Goal: Task Accomplishment & Management: Manage account settings

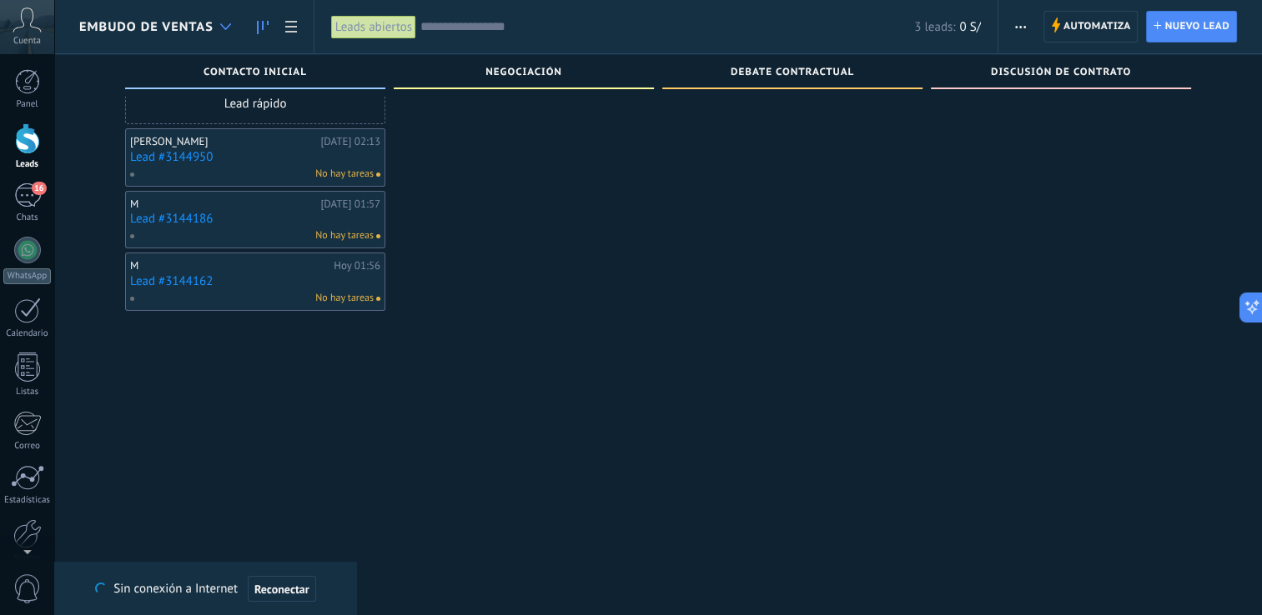
click at [237, 24] on div at bounding box center [226, 27] width 28 height 33
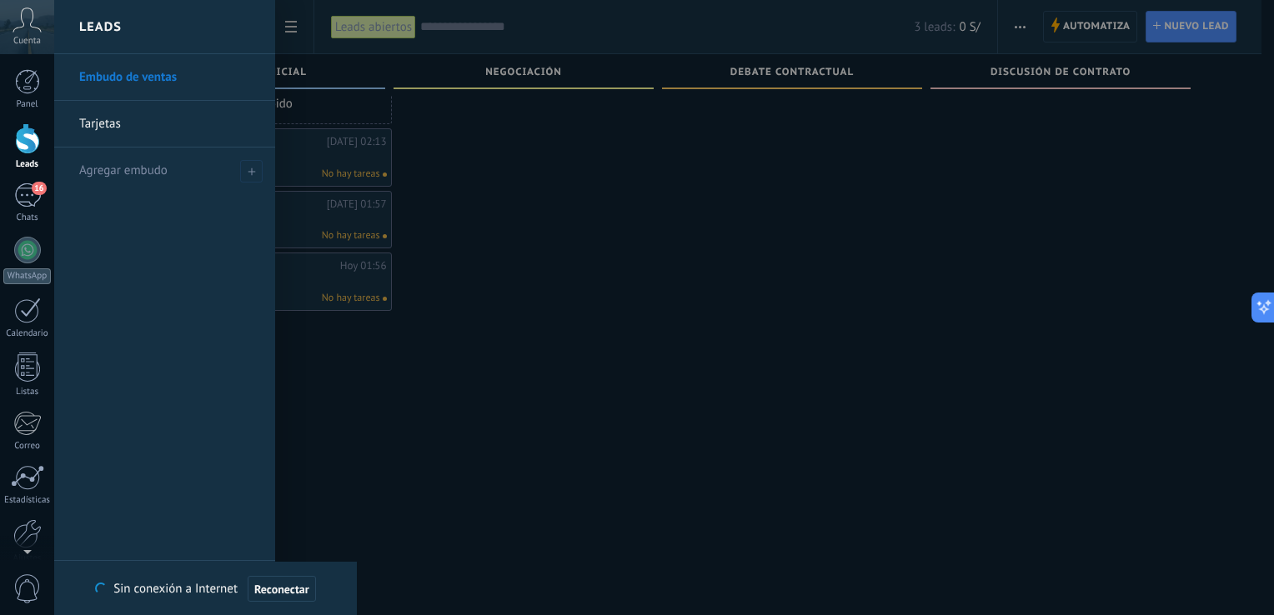
click at [170, 118] on link "Tarjetas" at bounding box center [168, 124] width 179 height 47
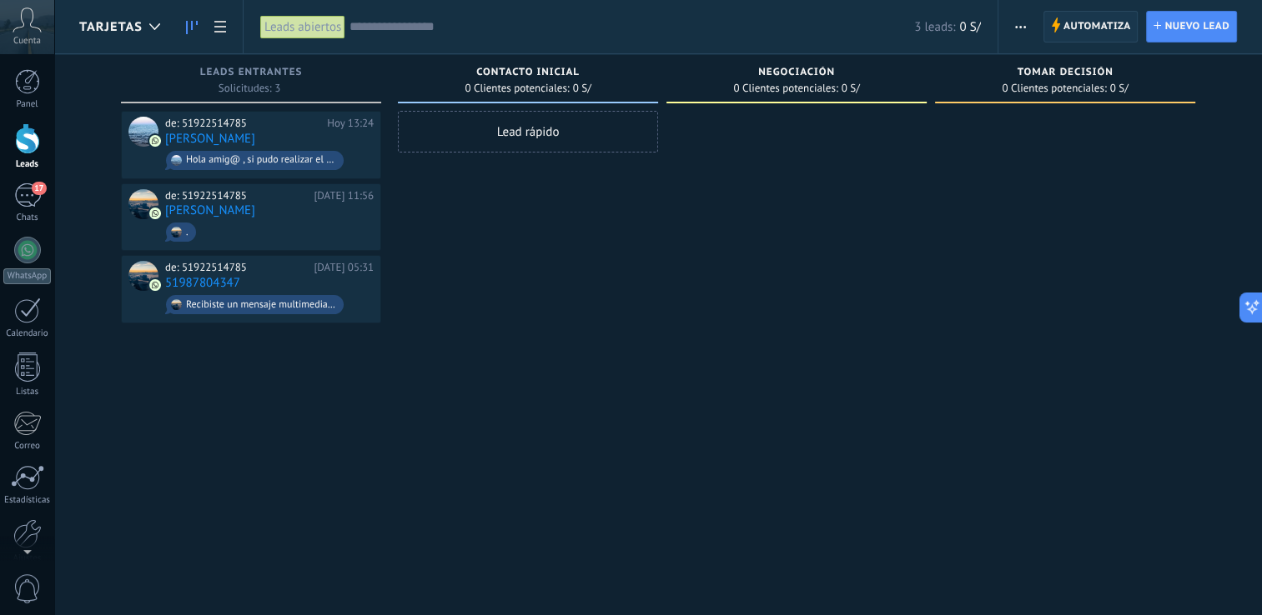
click at [1047, 23] on span "Automatiza Automatiza" at bounding box center [1090, 27] width 95 height 32
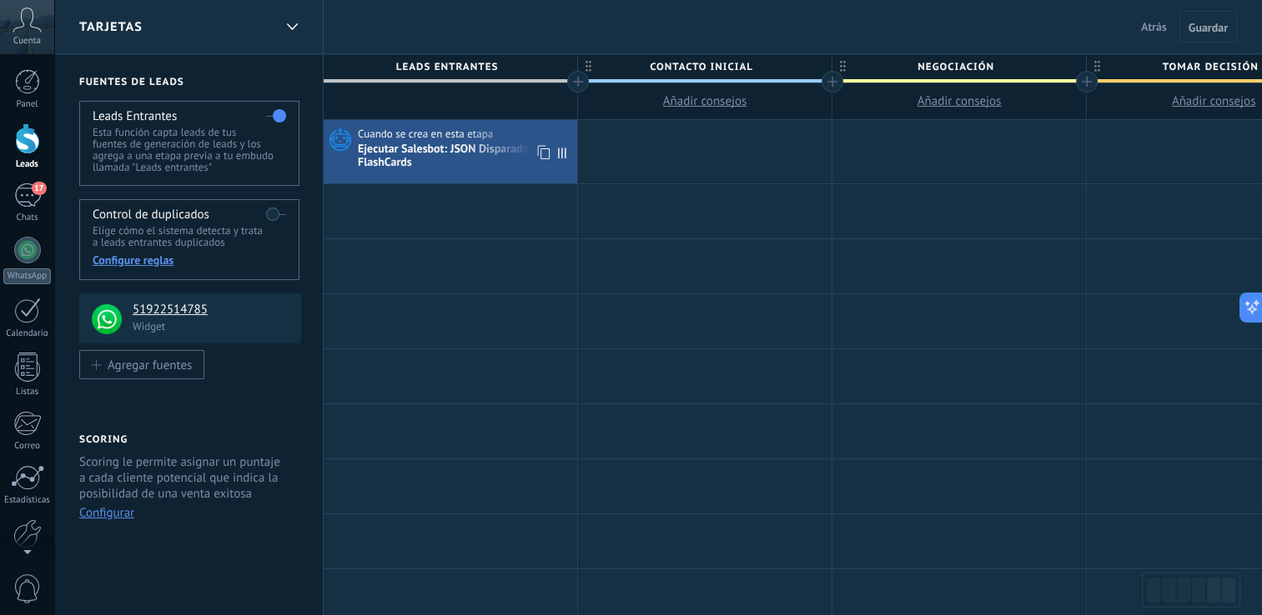
click at [471, 158] on div "Ejecutar Salesbot: JSON Disparador inicial FlashCards" at bounding box center [465, 157] width 215 height 28
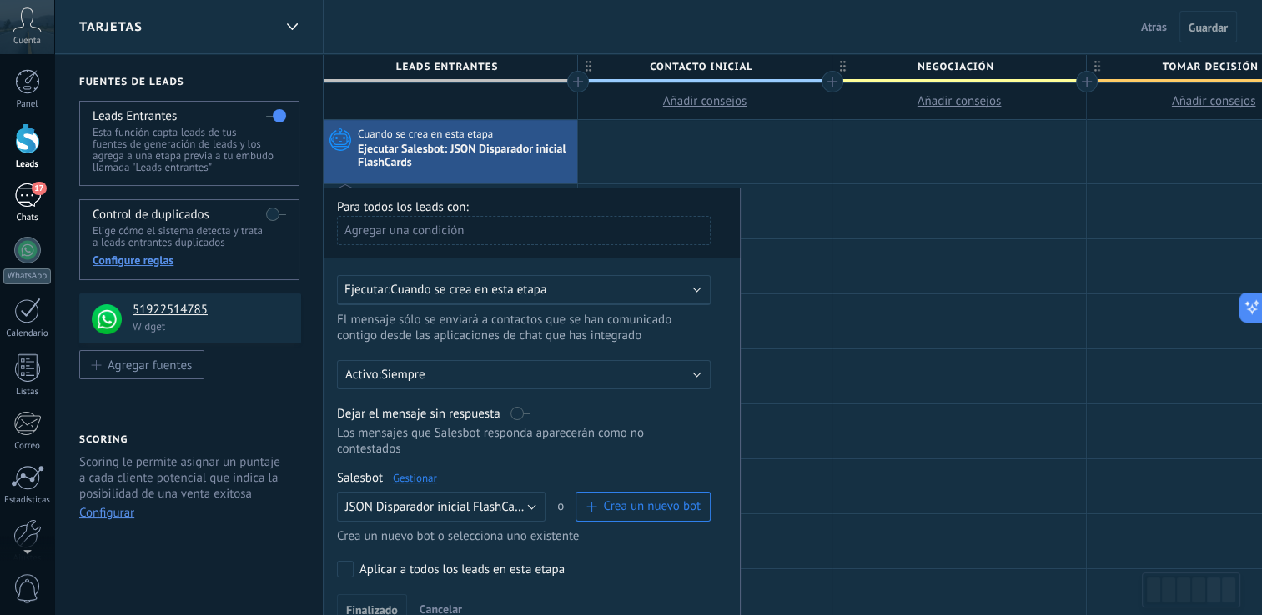
click at [37, 204] on div "17" at bounding box center [27, 195] width 27 height 24
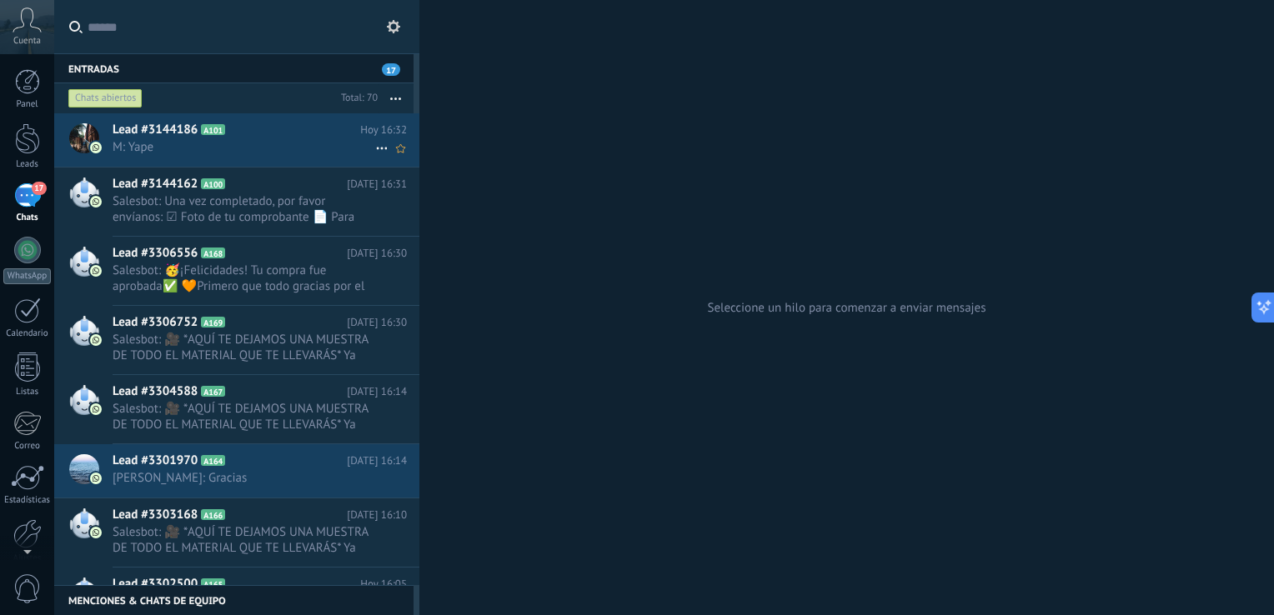
click at [320, 142] on span "M: Yape" at bounding box center [244, 147] width 263 height 16
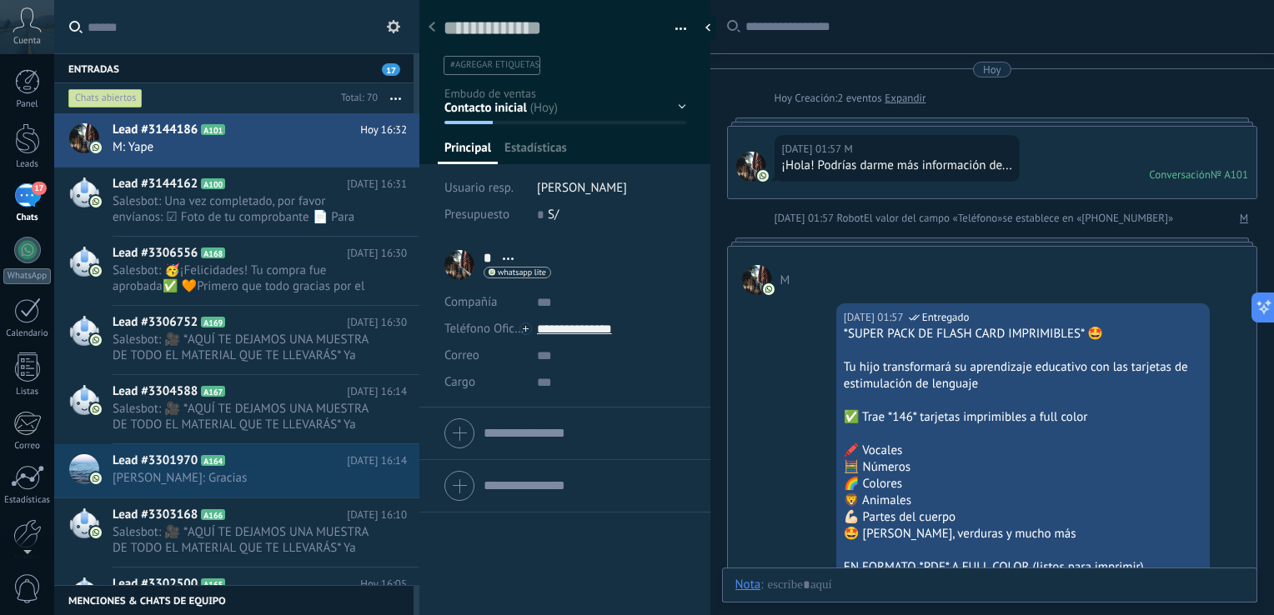
scroll to position [2539, 0]
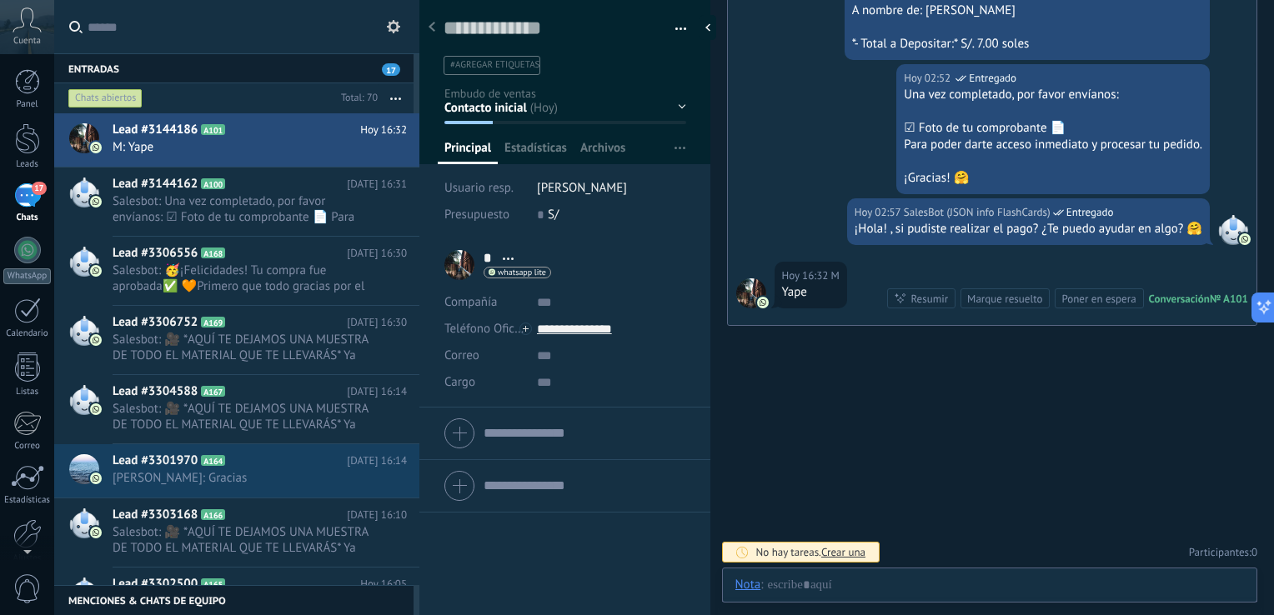
click at [0, 0] on div "Contacto inicial Negociación Debate contractual Discusión de contrato Logrado c…" at bounding box center [0, 0] width 0 height 0
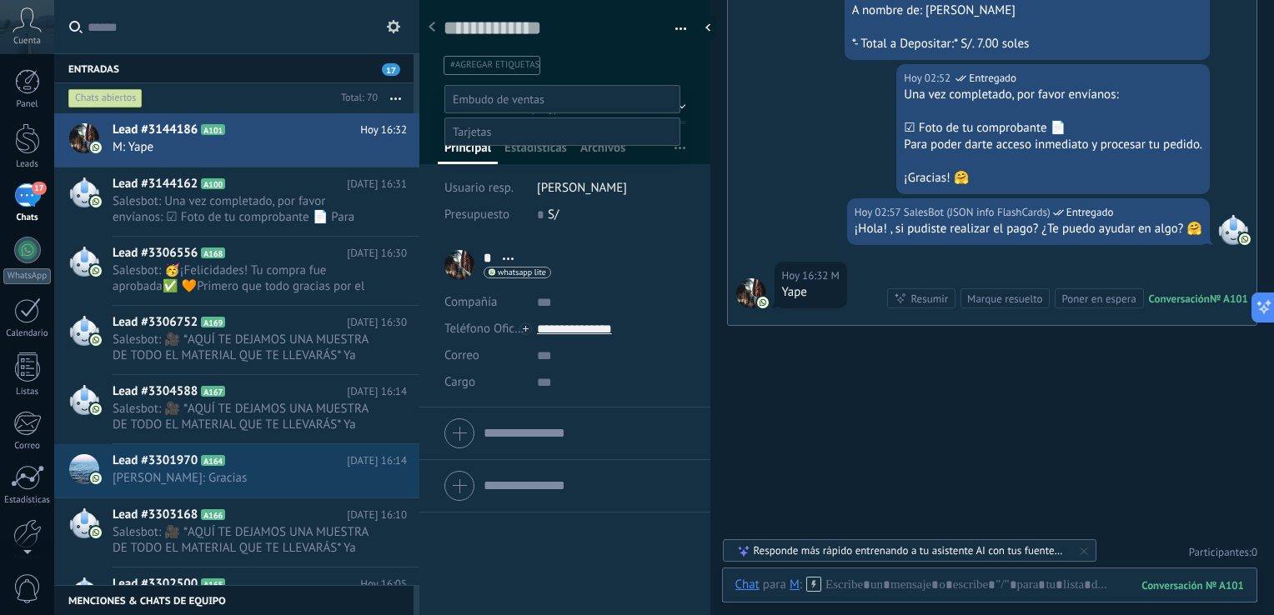
click at [0, 0] on label "Venta Perdido" at bounding box center [0, 0] width 0 height 0
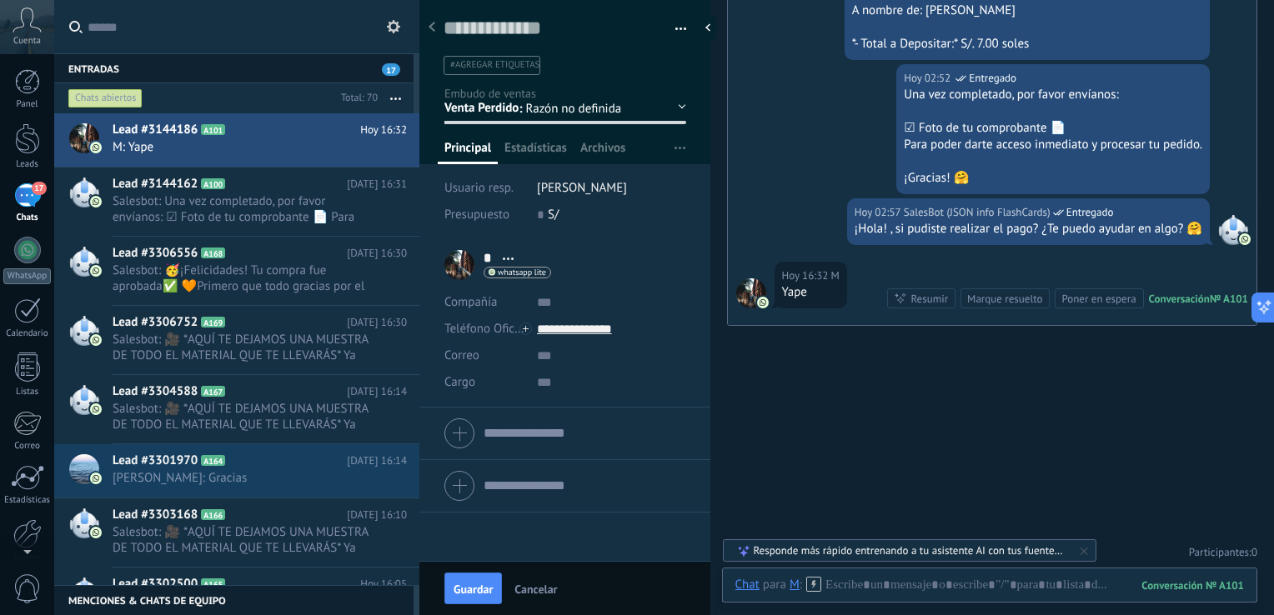
scroll to position [0, 0]
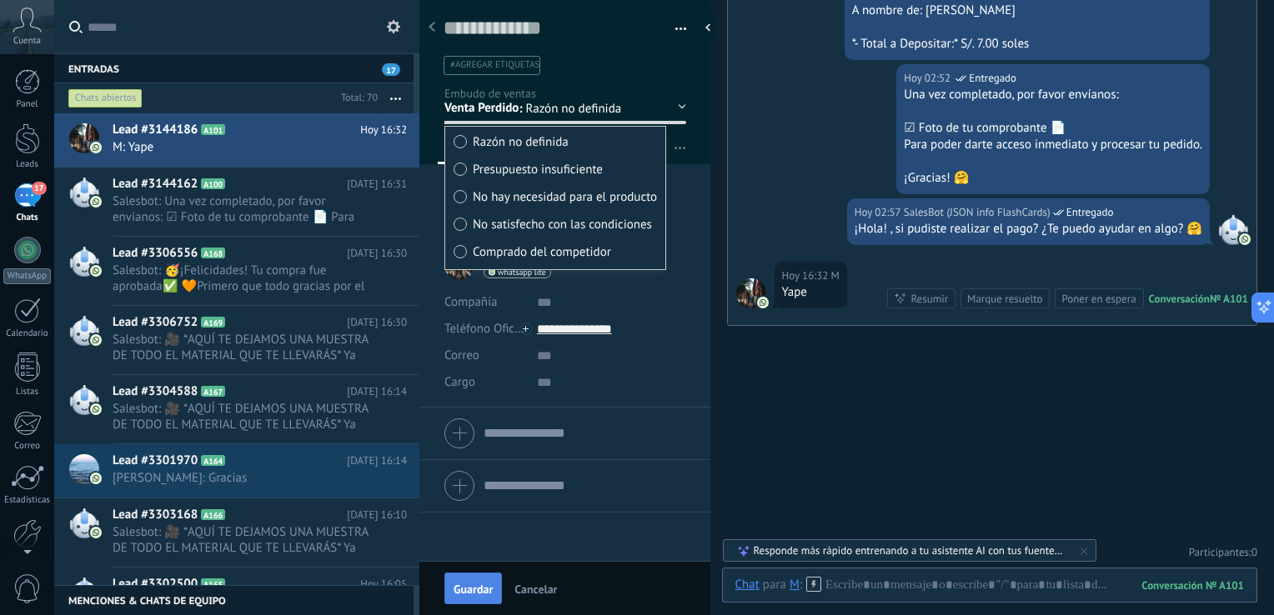
click at [487, 586] on span "Guardar" at bounding box center [473, 590] width 39 height 12
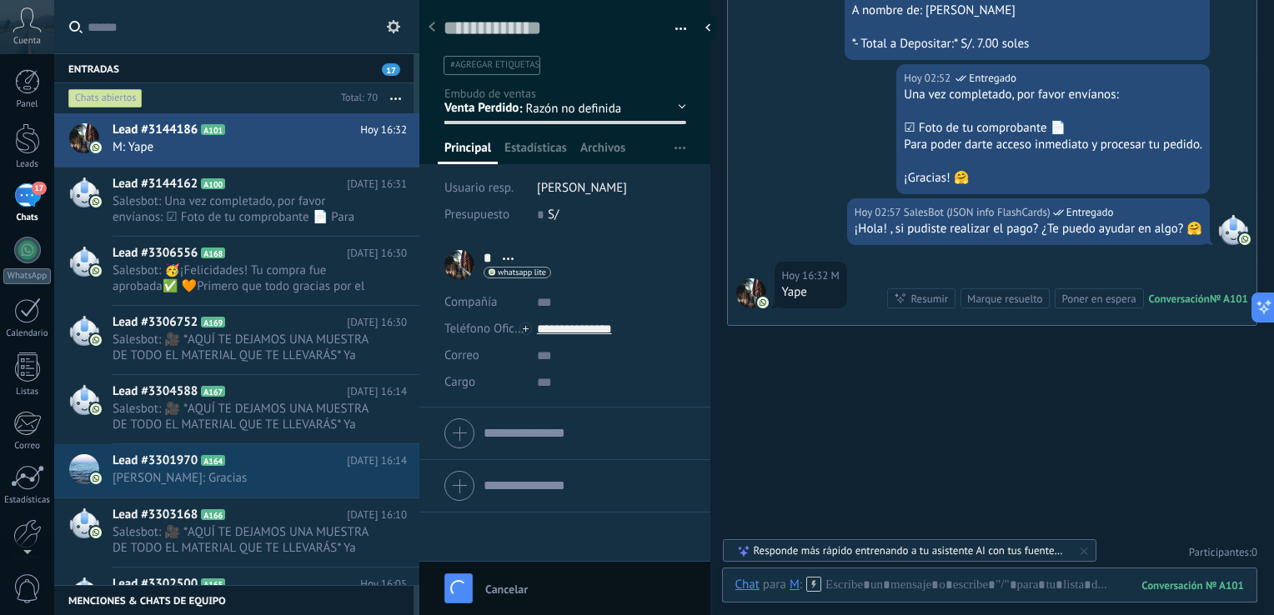
scroll to position [2635, 0]
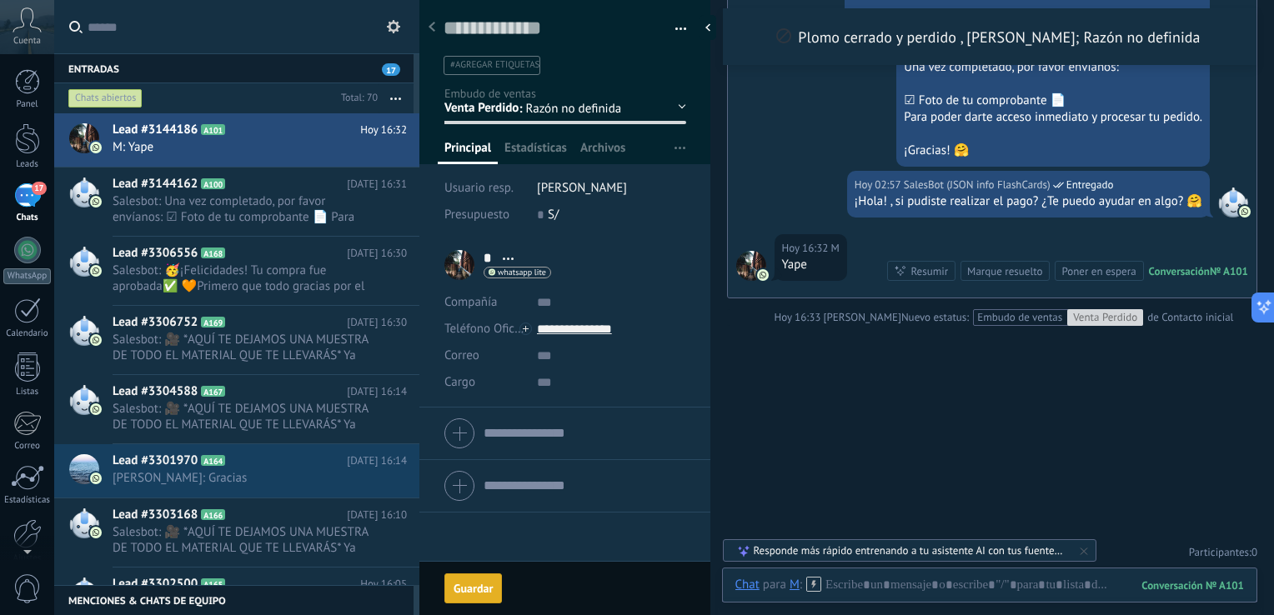
click at [679, 25] on button "button" at bounding box center [675, 29] width 24 height 25
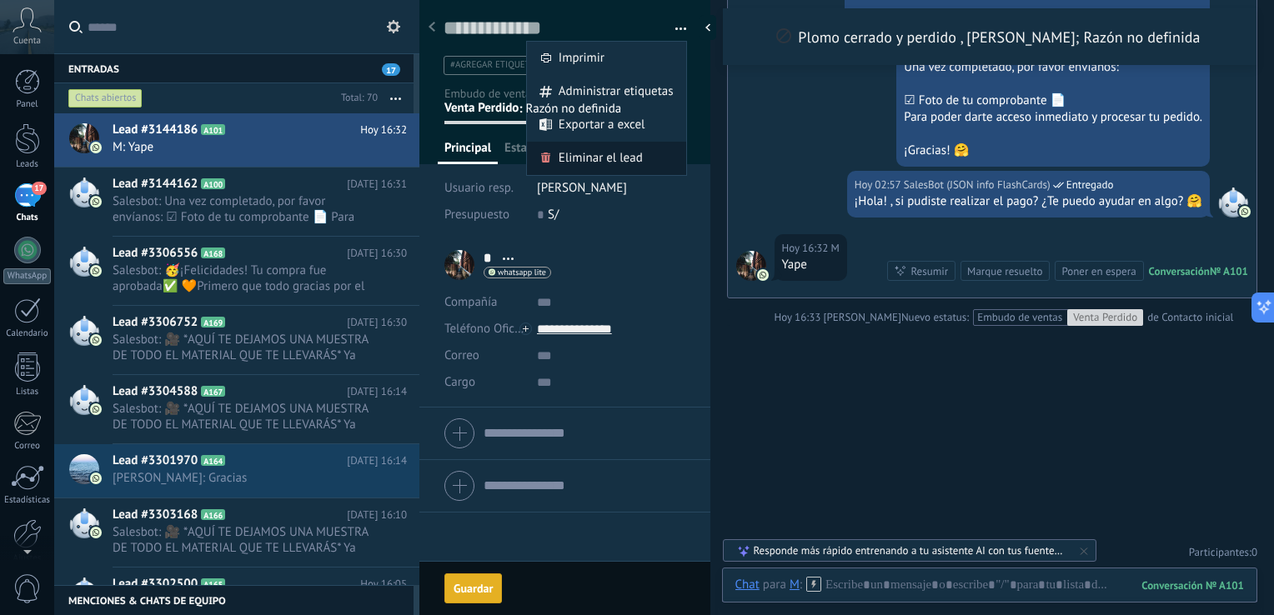
click at [587, 163] on span "Eliminar el lead" at bounding box center [601, 158] width 84 height 33
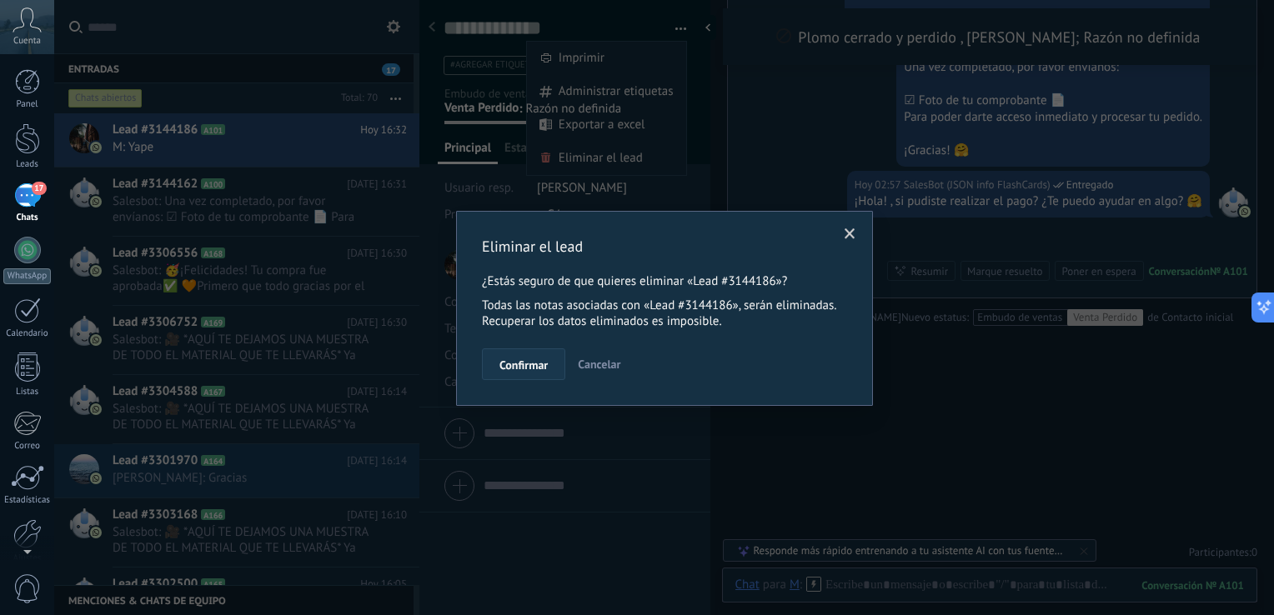
click at [540, 360] on span "Confirmar" at bounding box center [524, 365] width 48 height 12
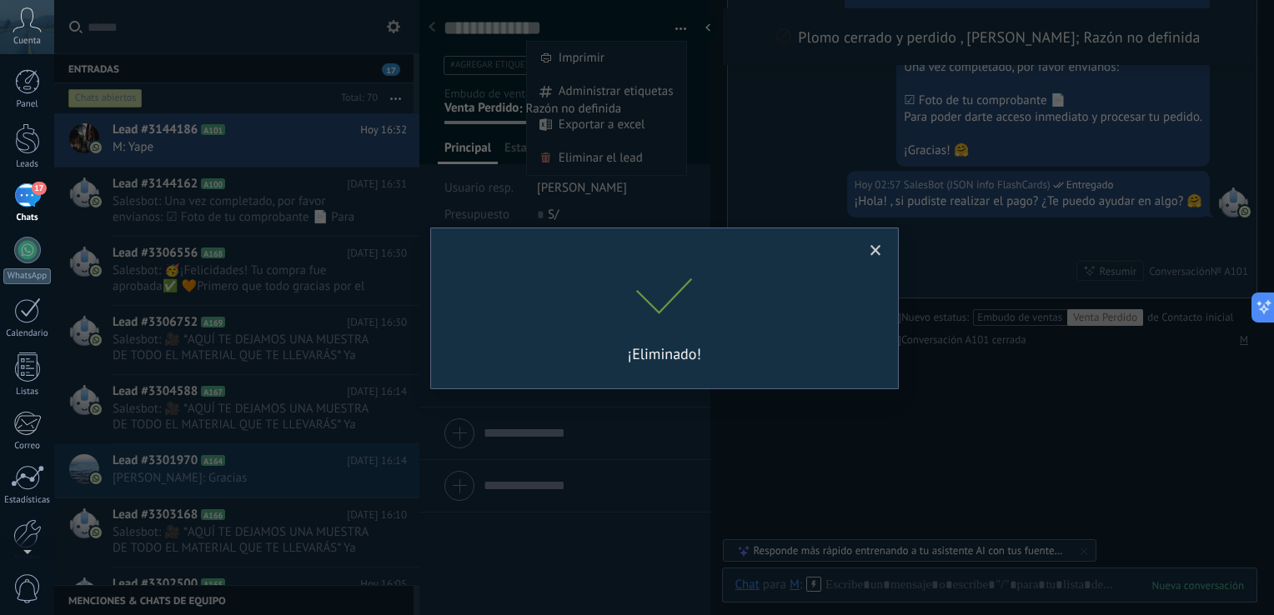
scroll to position [2658, 0]
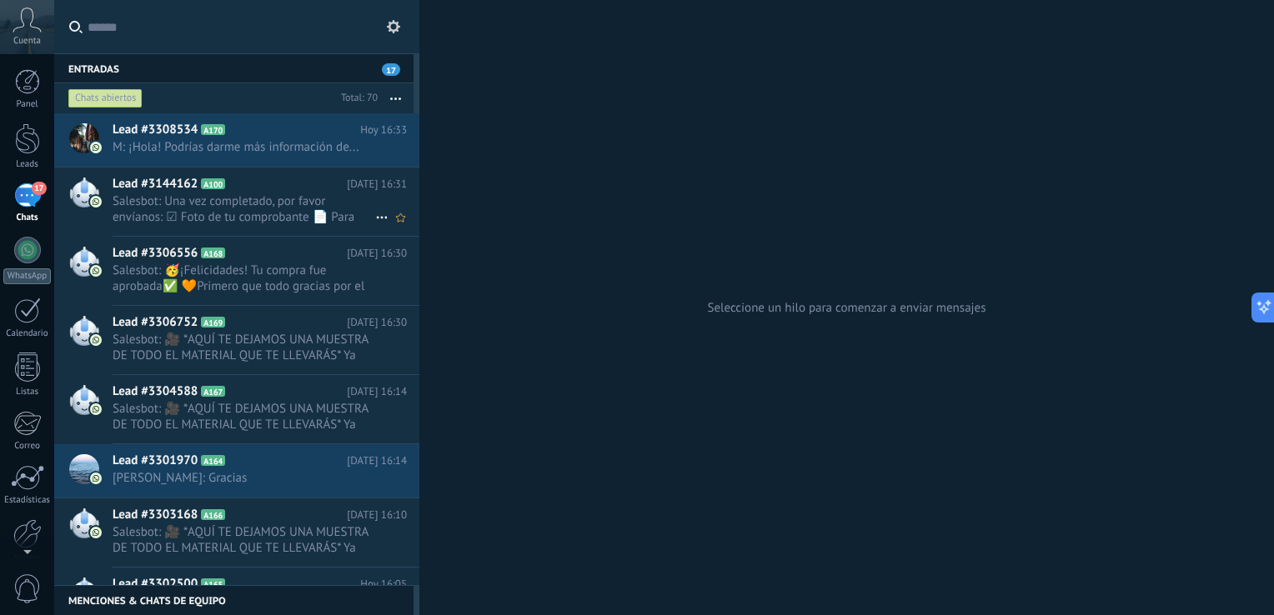
click at [310, 213] on span "Salesbot: Una vez completado, por favor envíanos: ☑ Foto de tu comprobante 📄 Pa…" at bounding box center [244, 209] width 263 height 32
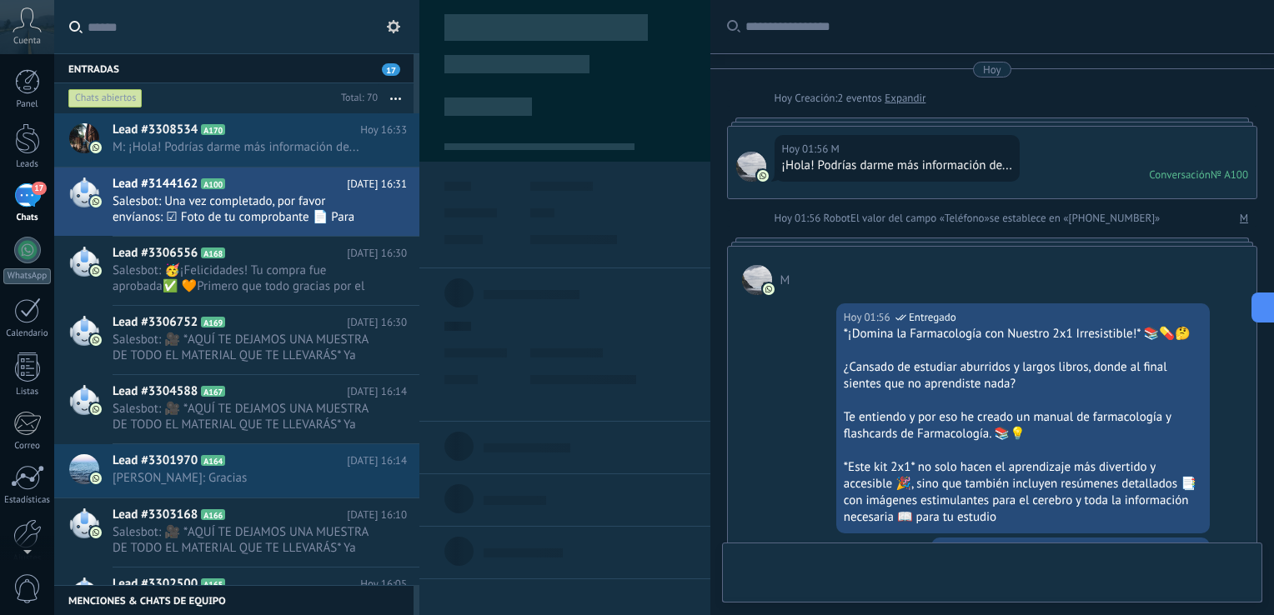
type textarea "**********"
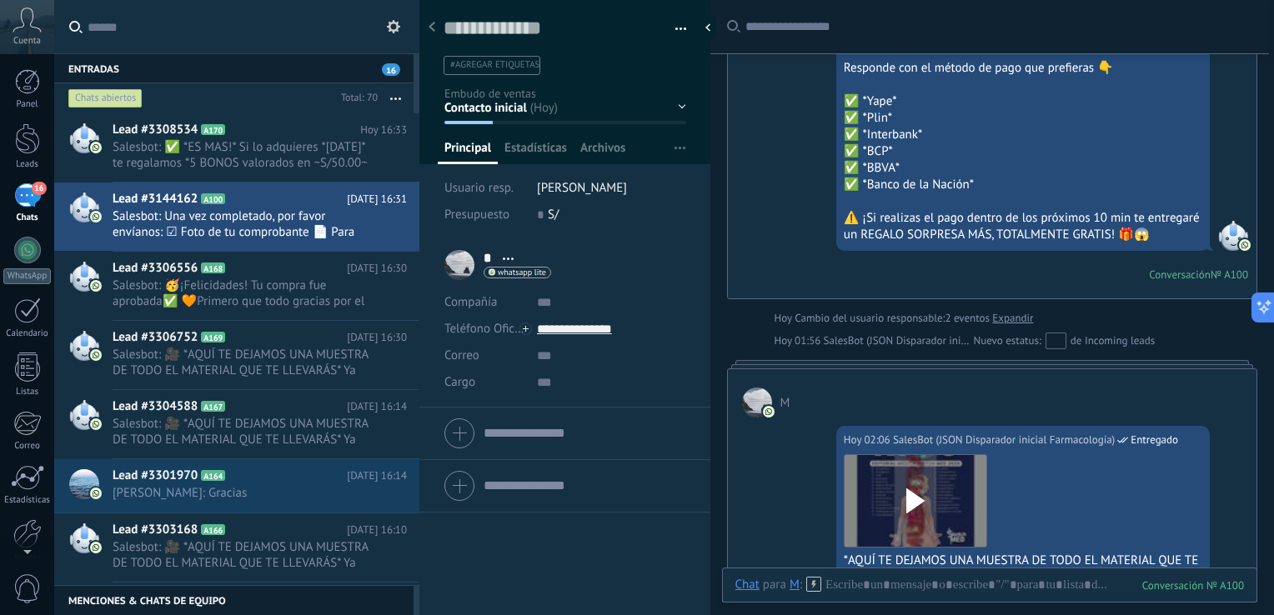
scroll to position [1486, 0]
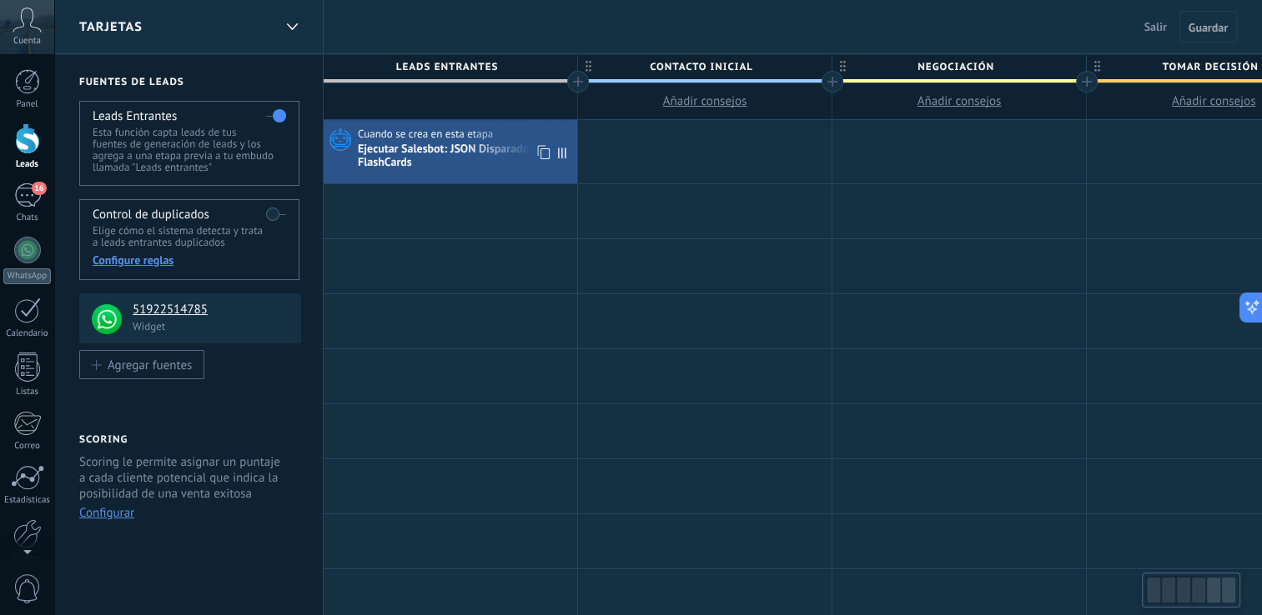
click at [391, 138] on span "Cuando se crea en esta etapa" at bounding box center [427, 134] width 138 height 15
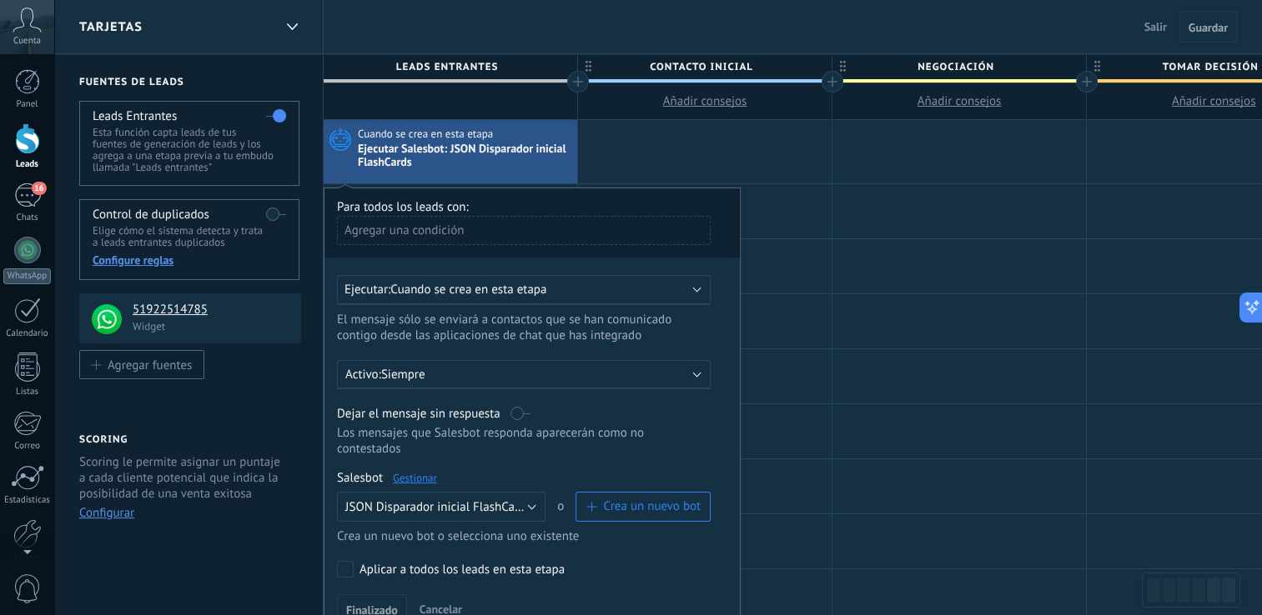
click at [420, 471] on link "Gestionar" at bounding box center [415, 478] width 44 height 14
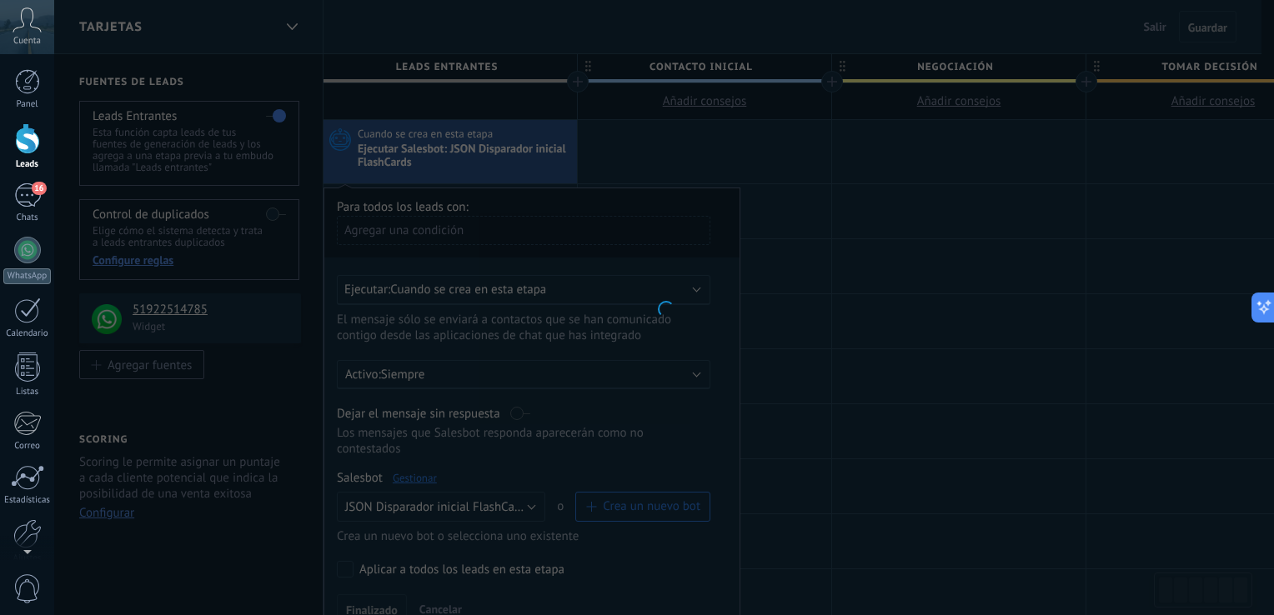
type input "**********"
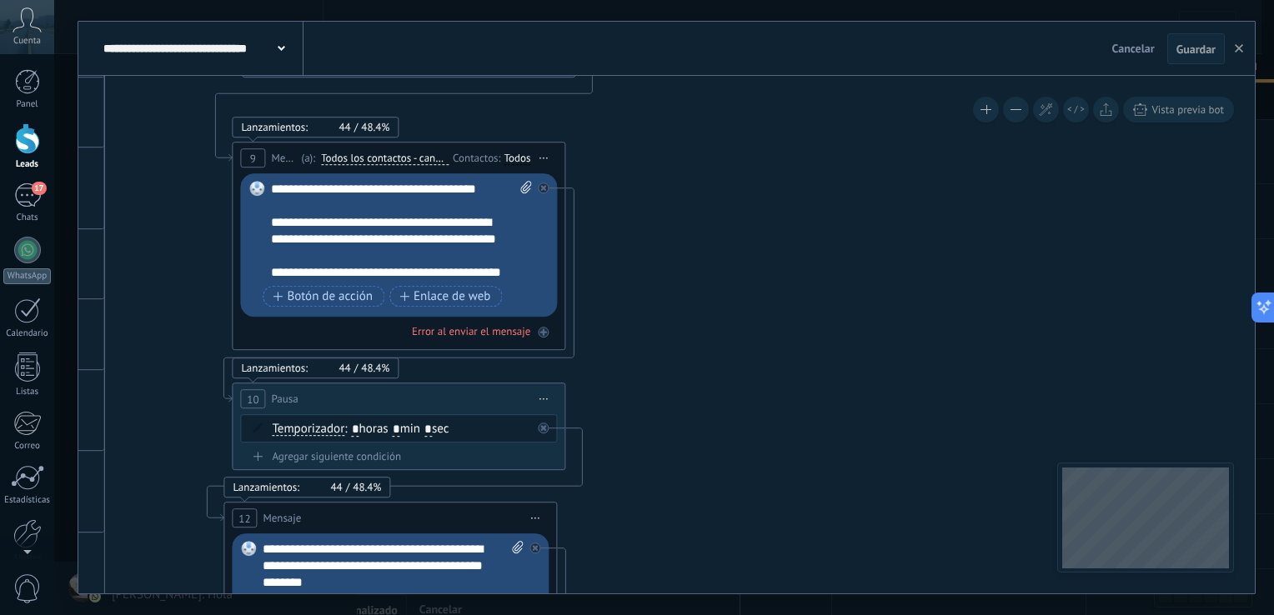
drag, startPoint x: 882, startPoint y: 401, endPoint x: 130, endPoint y: 250, distance: 766.4
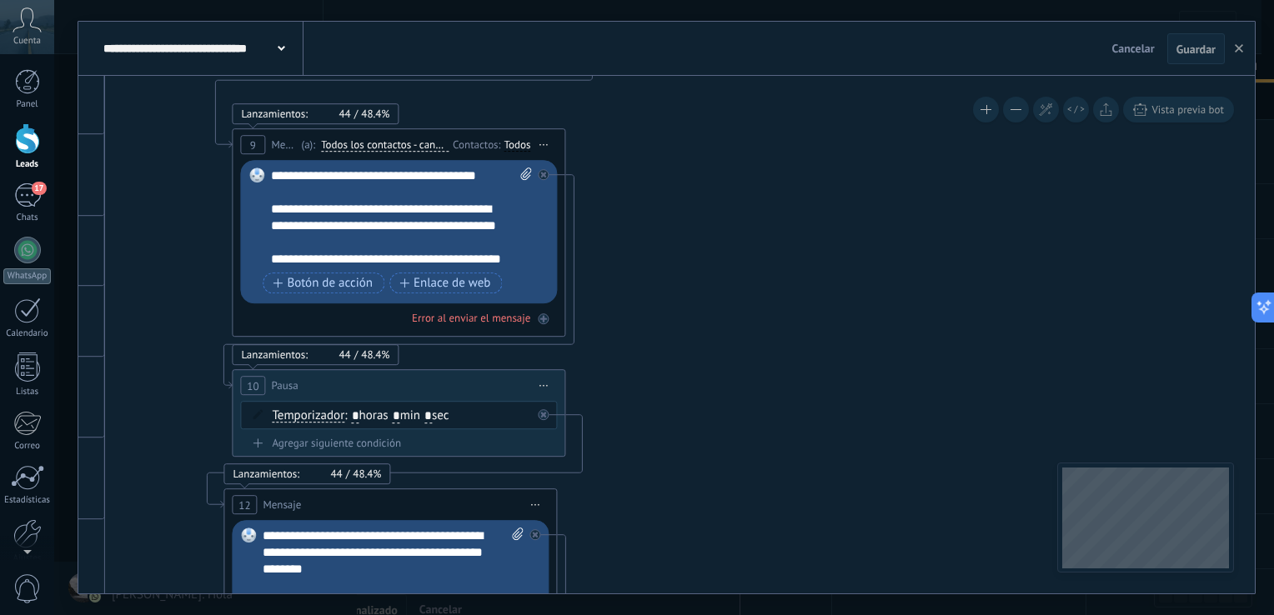
drag, startPoint x: 677, startPoint y: 459, endPoint x: 595, endPoint y: 245, distance: 228.6
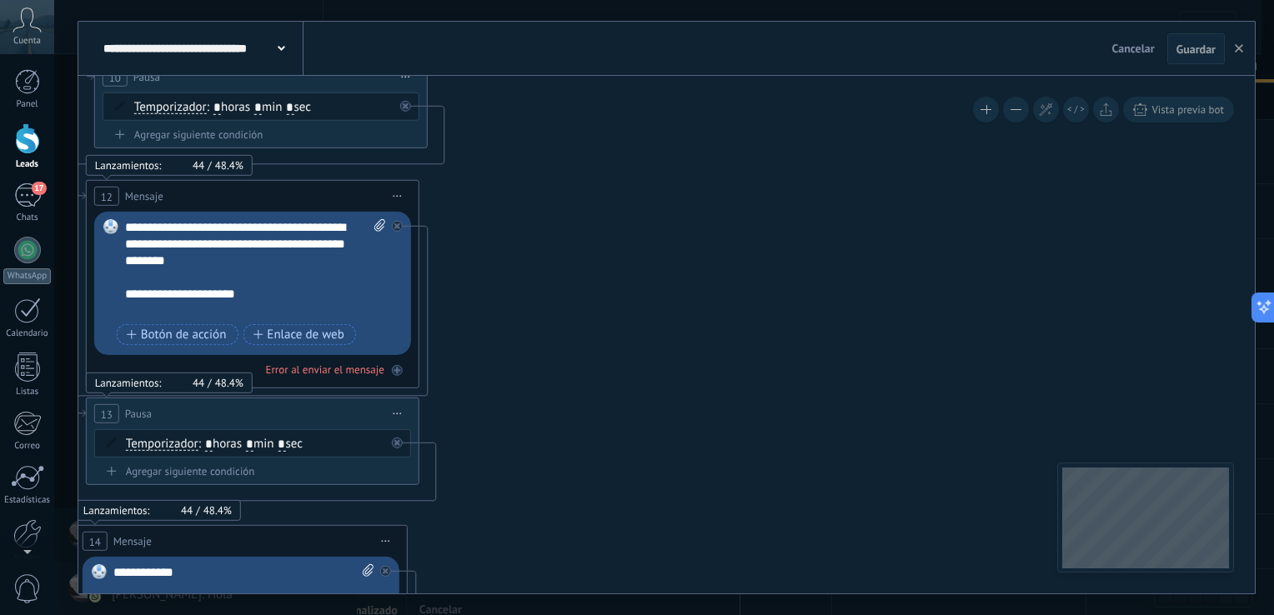
drag, startPoint x: 644, startPoint y: 401, endPoint x: 567, endPoint y: 245, distance: 173.8
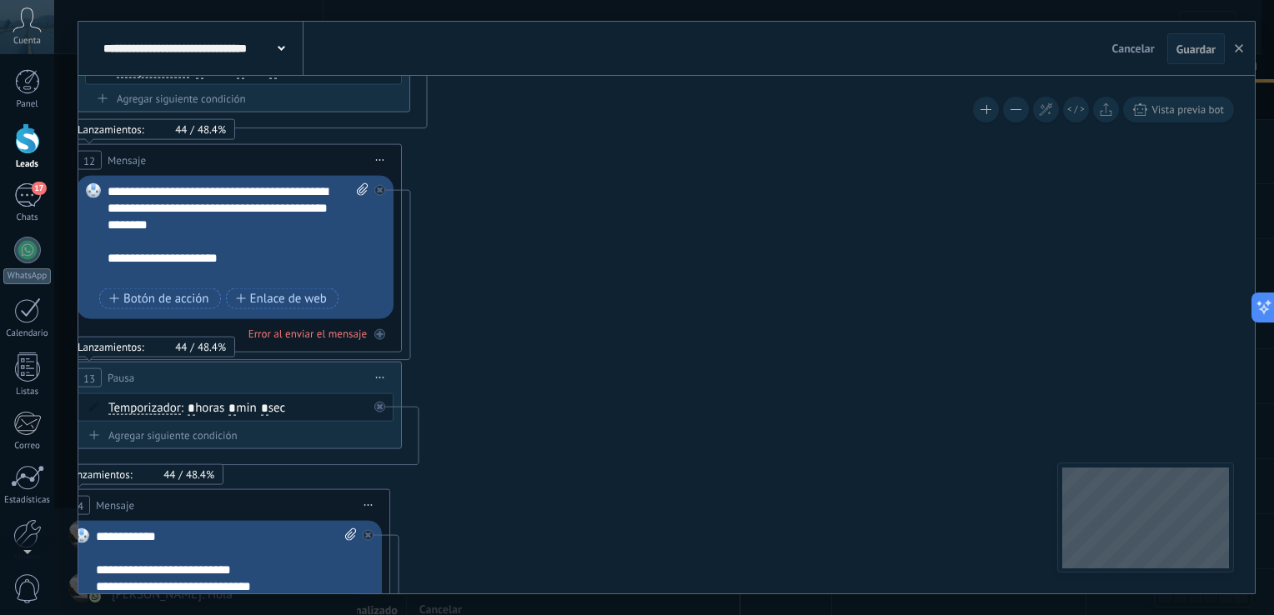
drag, startPoint x: 564, startPoint y: 305, endPoint x: 532, endPoint y: 180, distance: 129.0
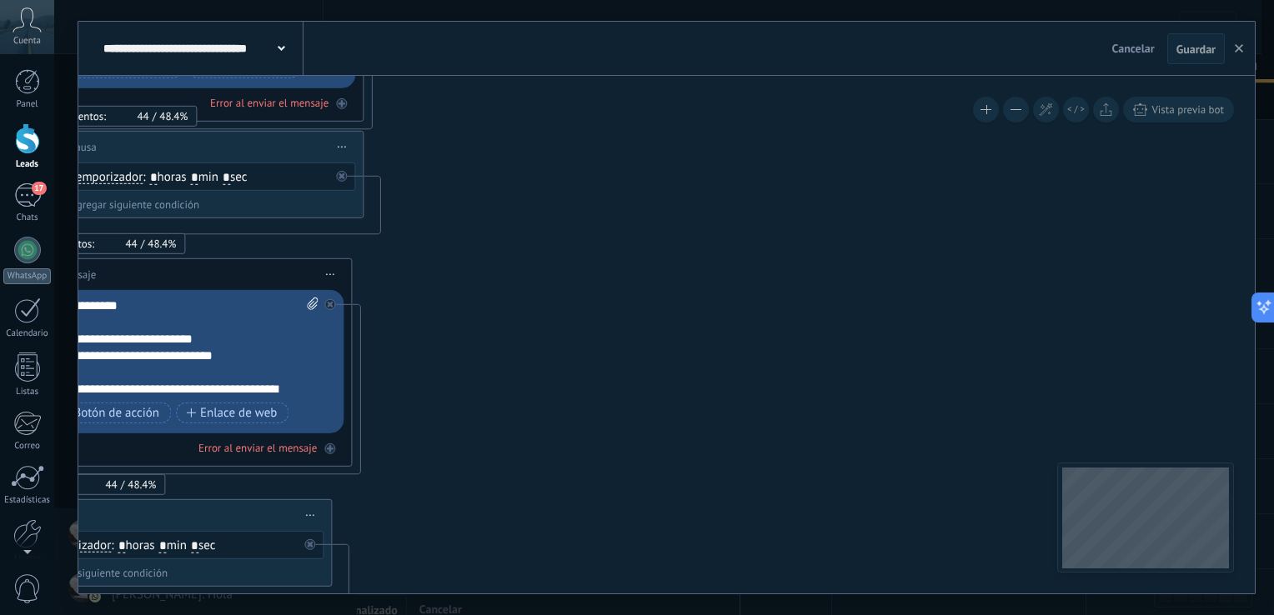
drag, startPoint x: 550, startPoint y: 280, endPoint x: 614, endPoint y: 179, distance: 119.2
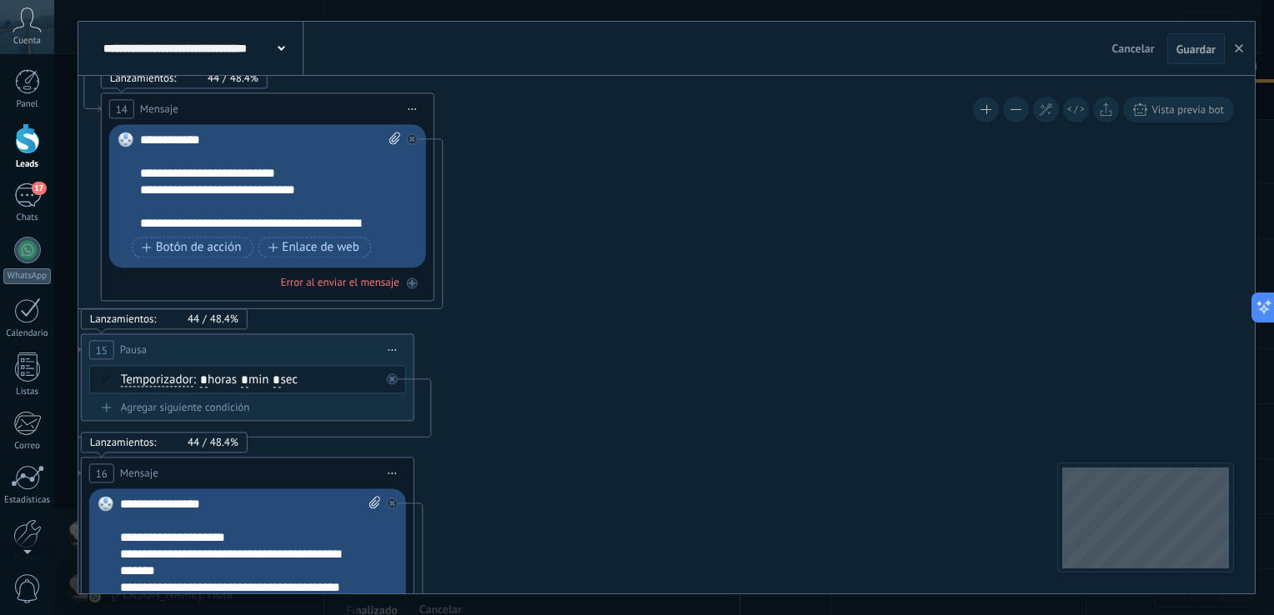
drag, startPoint x: 610, startPoint y: 329, endPoint x: 640, endPoint y: 367, distance: 48.7
click at [615, 170] on icon at bounding box center [549, 478] width 3431 height 3319
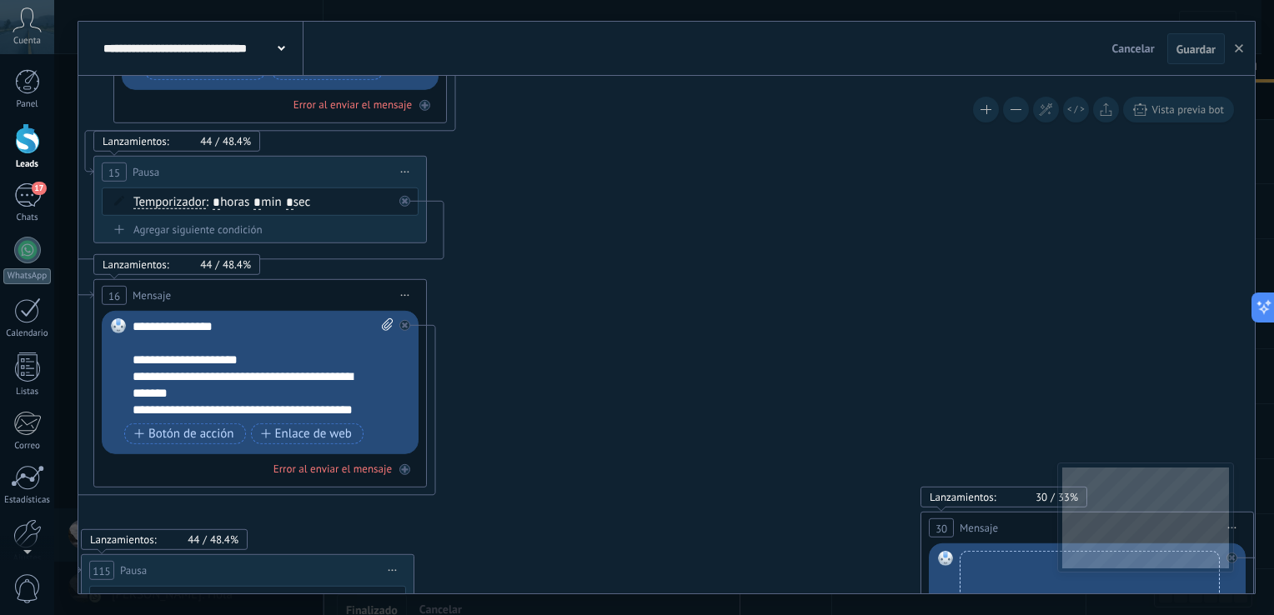
click at [581, 268] on icon at bounding box center [562, 300] width 3431 height 3319
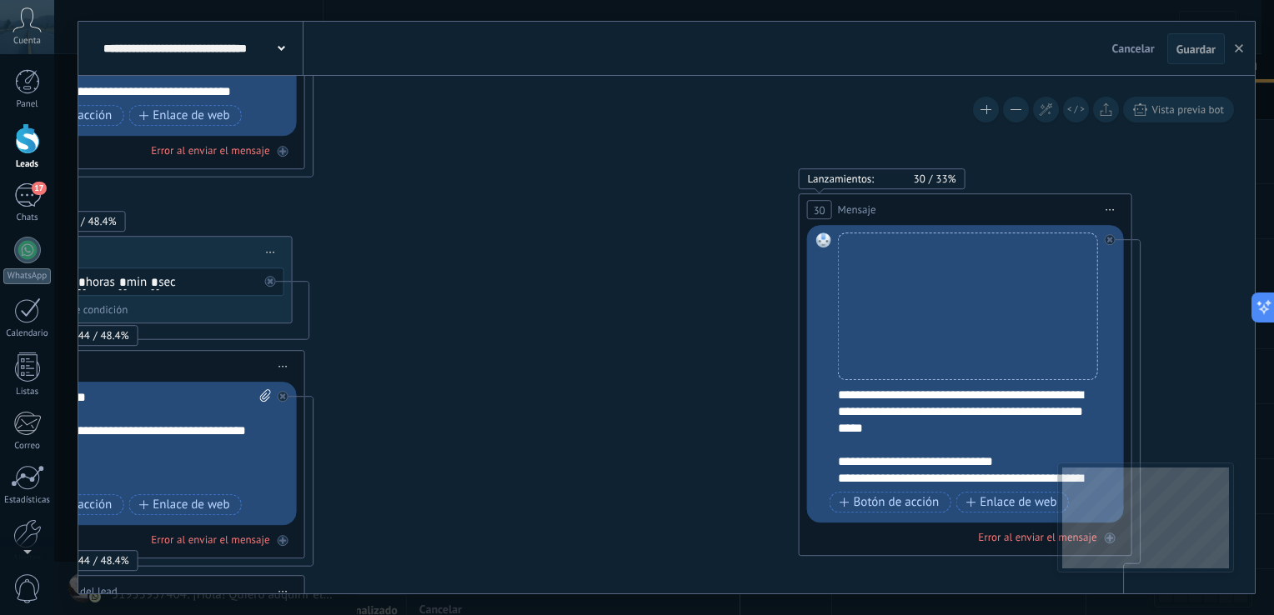
drag, startPoint x: 534, startPoint y: 178, endPoint x: 517, endPoint y: 146, distance: 36.6
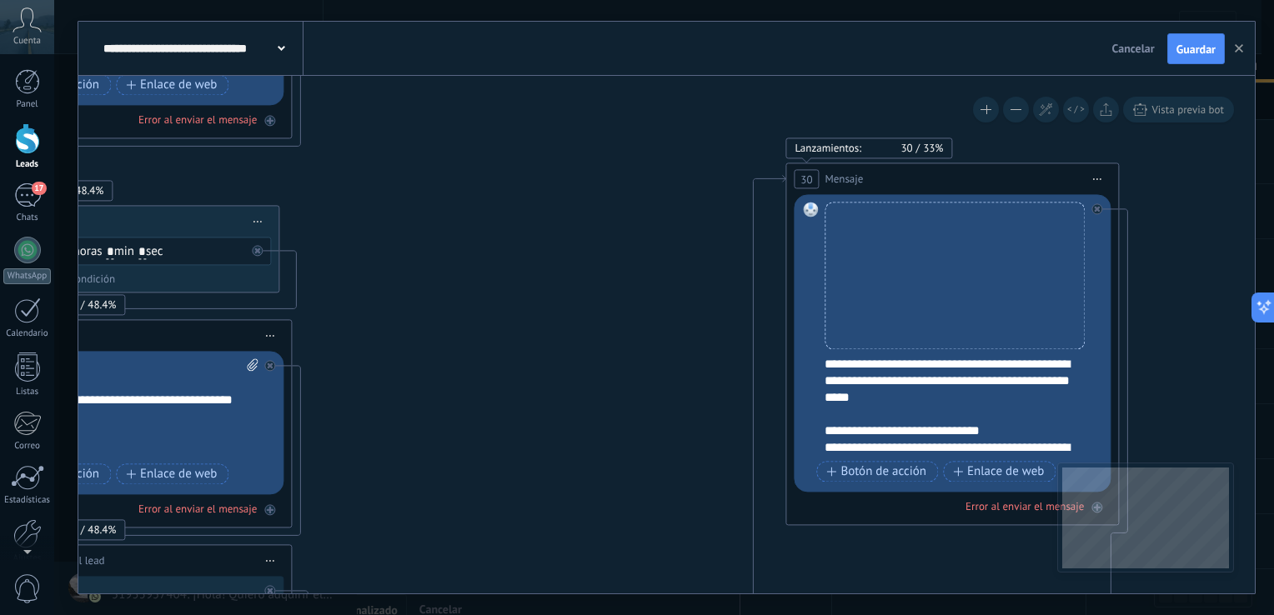
drag, startPoint x: 524, startPoint y: 242, endPoint x: 524, endPoint y: 161, distance: 80.9
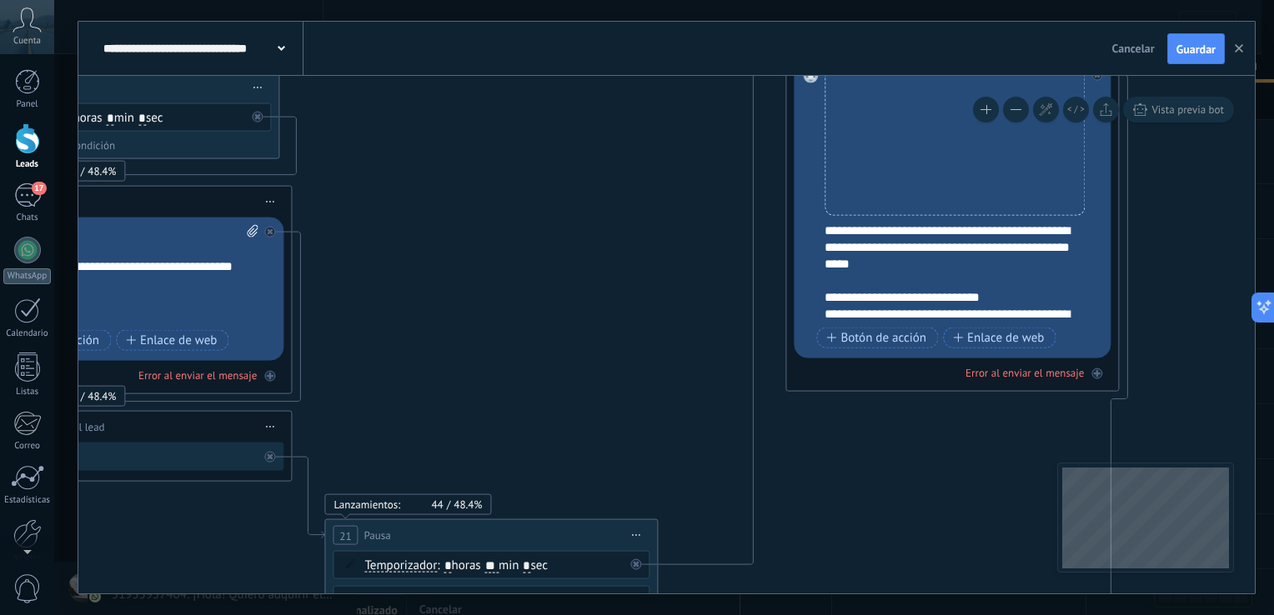
drag, startPoint x: 543, startPoint y: 298, endPoint x: 514, endPoint y: 142, distance: 158.7
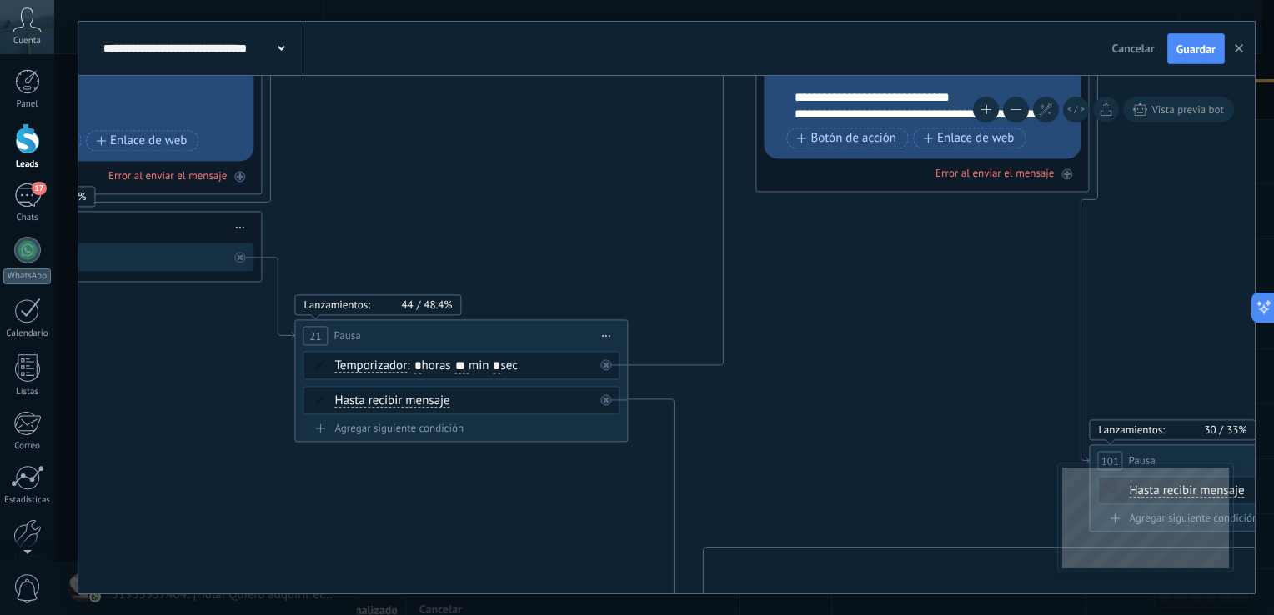
drag, startPoint x: 513, startPoint y: 222, endPoint x: 504, endPoint y: 133, distance: 88.9
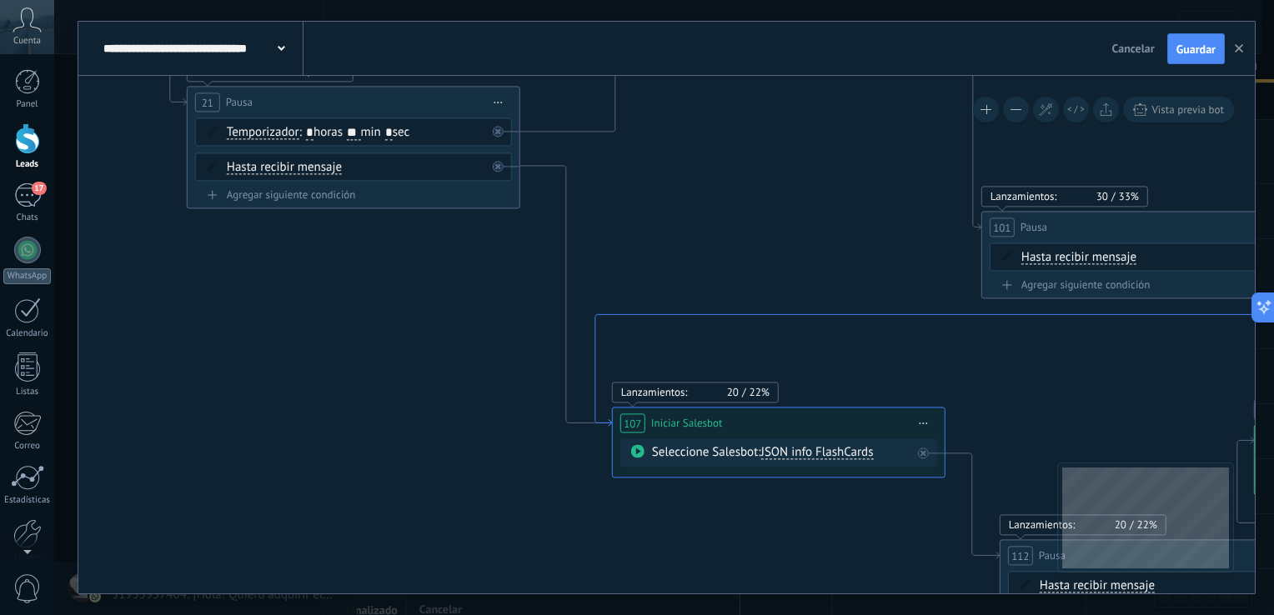
drag, startPoint x: 910, startPoint y: 461, endPoint x: 811, endPoint y: 316, distance: 175.8
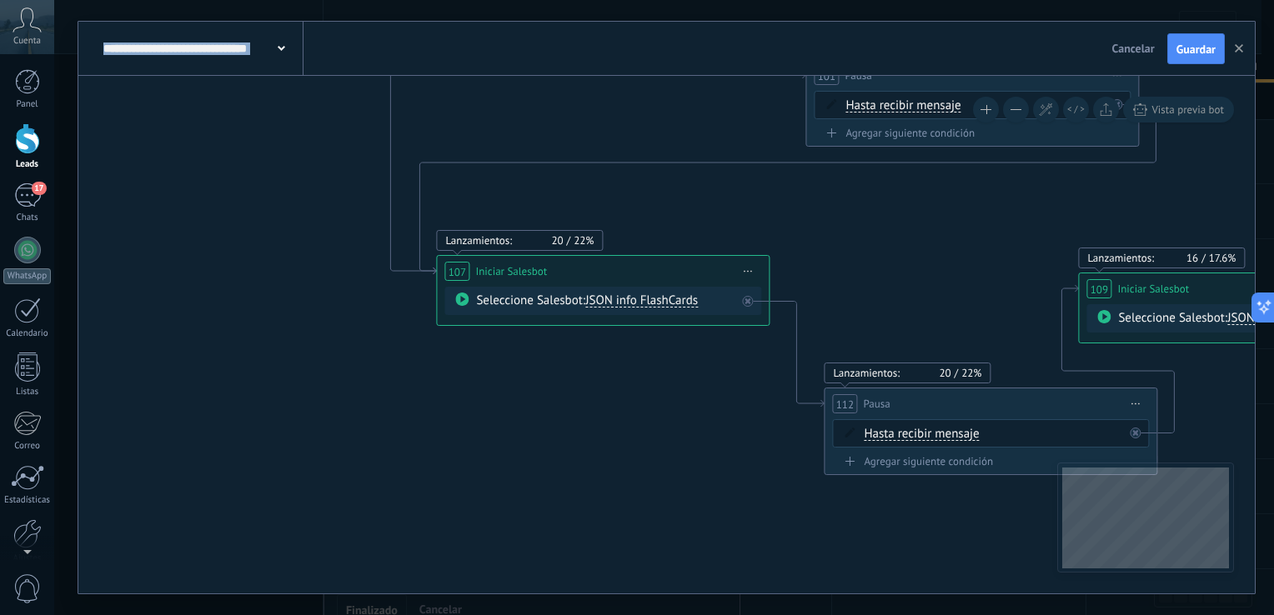
drag, startPoint x: 927, startPoint y: 572, endPoint x: 713, endPoint y: 410, distance: 267.9
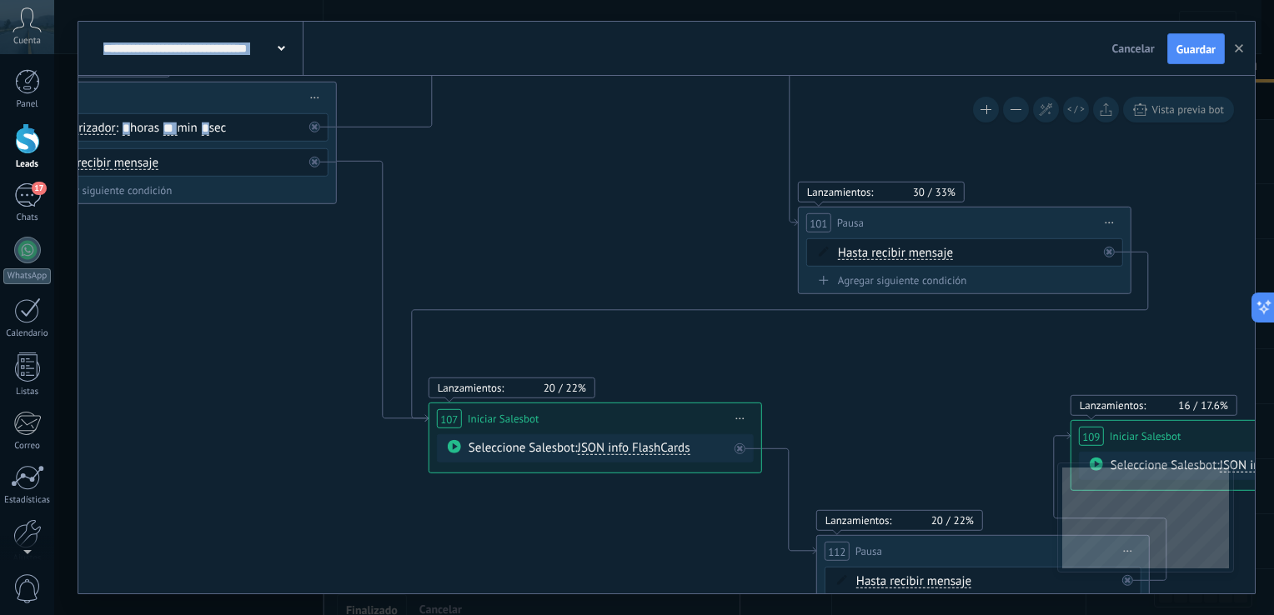
drag, startPoint x: 711, startPoint y: 426, endPoint x: 741, endPoint y: 568, distance: 144.9
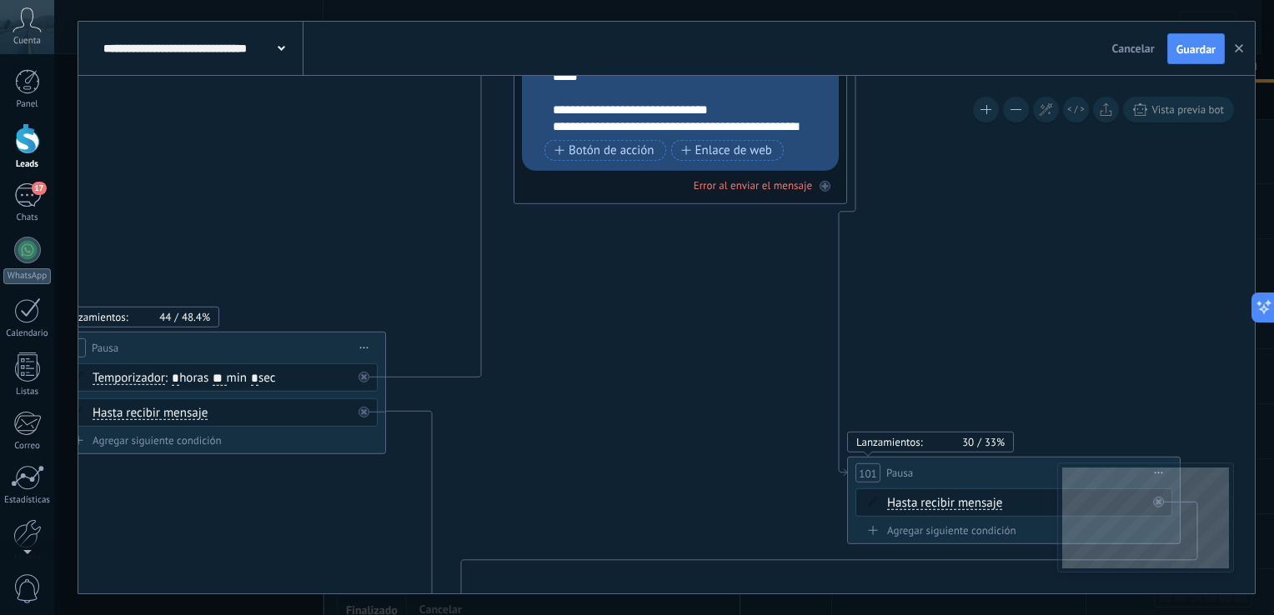
drag, startPoint x: 633, startPoint y: 225, endPoint x: 681, endPoint y: 399, distance: 179.9
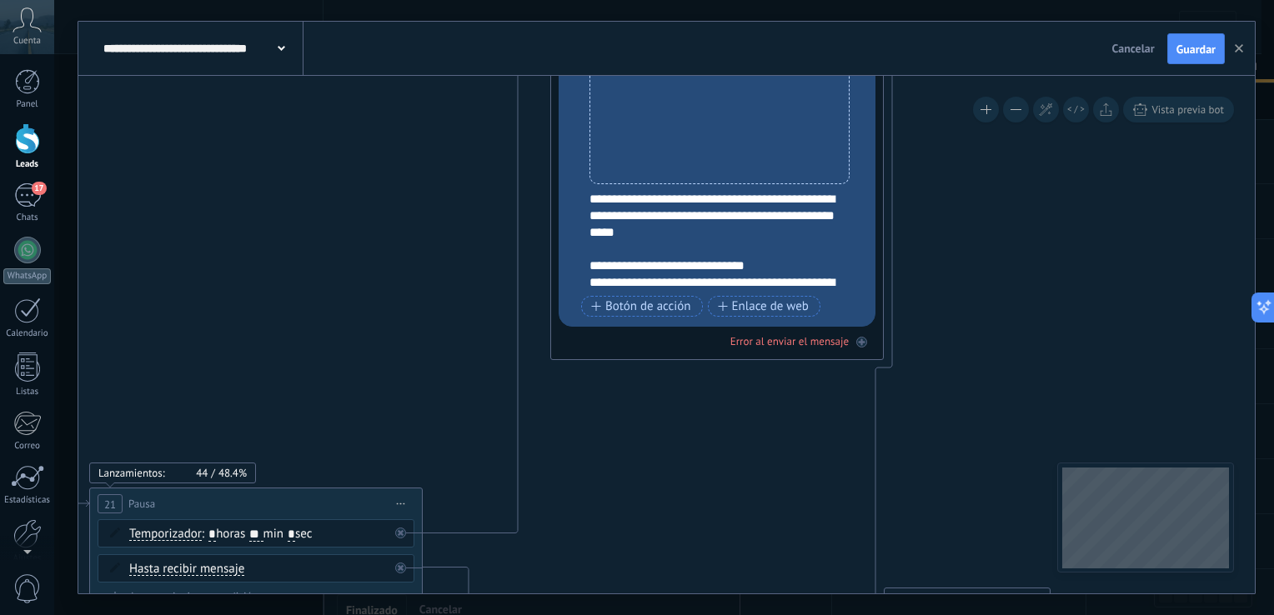
drag, startPoint x: 667, startPoint y: 359, endPoint x: 480, endPoint y: 305, distance: 195.3
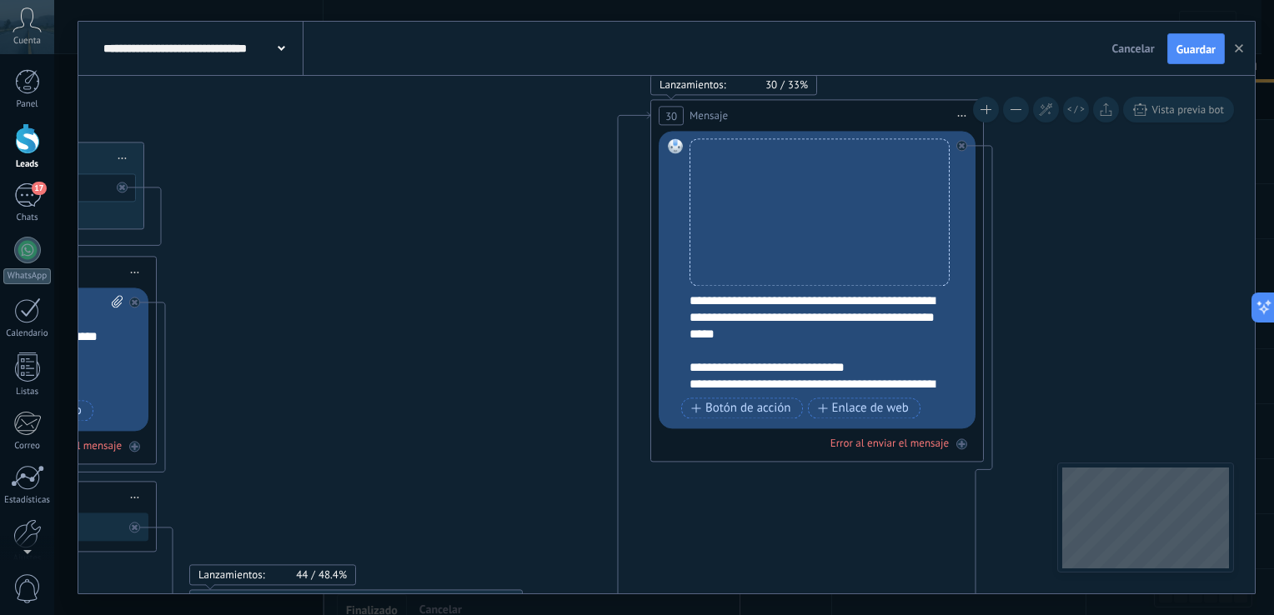
drag, startPoint x: 454, startPoint y: 263, endPoint x: 554, endPoint y: 351, distance: 133.5
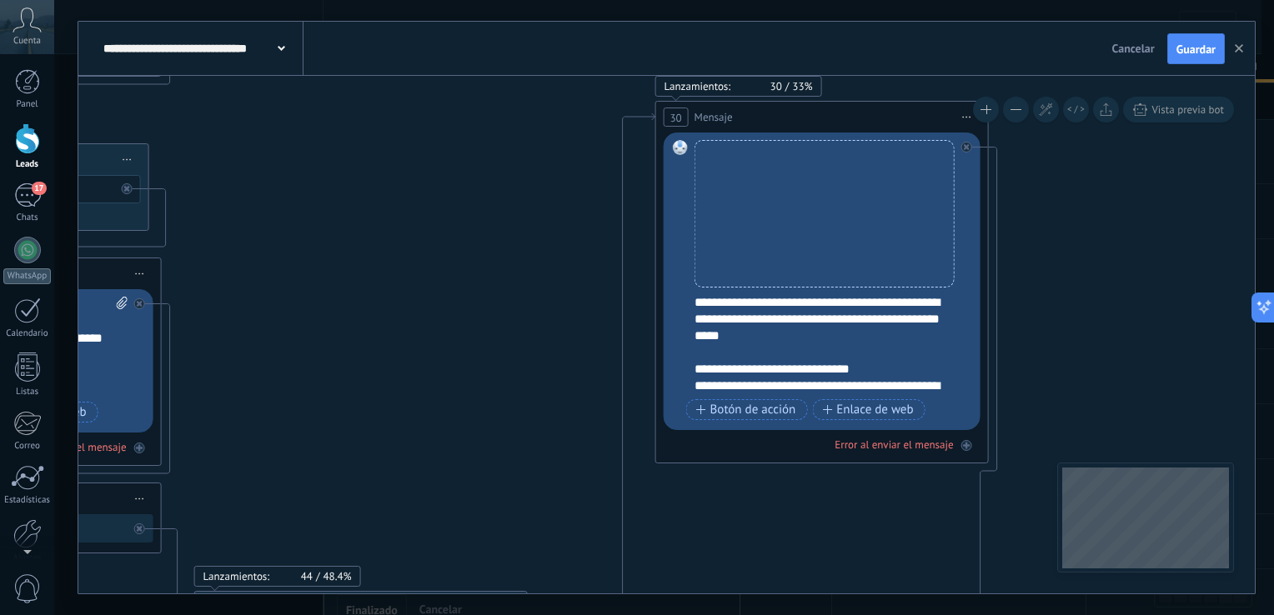
click at [284, 53] on span at bounding box center [282, 47] width 8 height 16
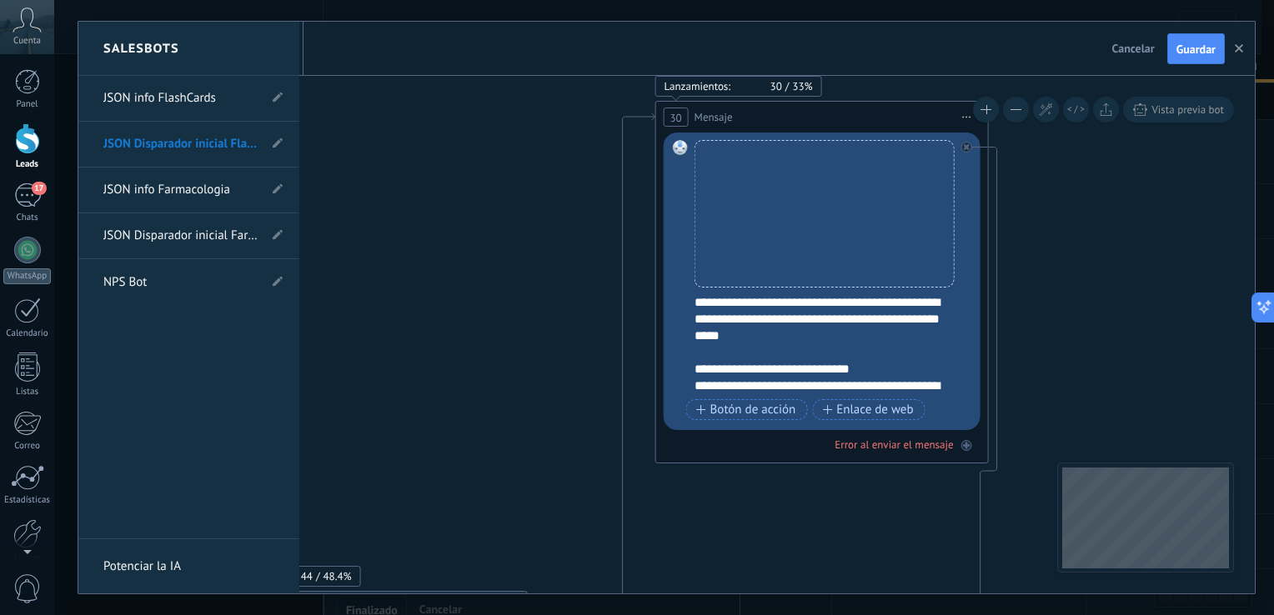
click at [423, 182] on div at bounding box center [666, 308] width 1177 height 572
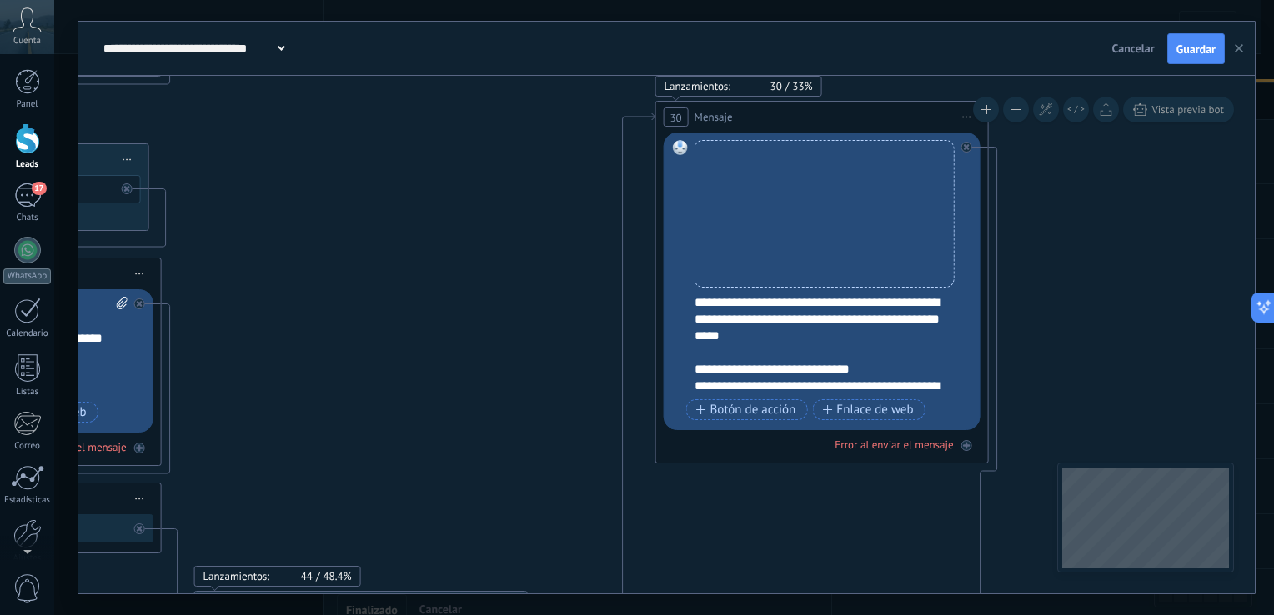
click at [1242, 49] on icon "button" at bounding box center [1239, 48] width 8 height 8
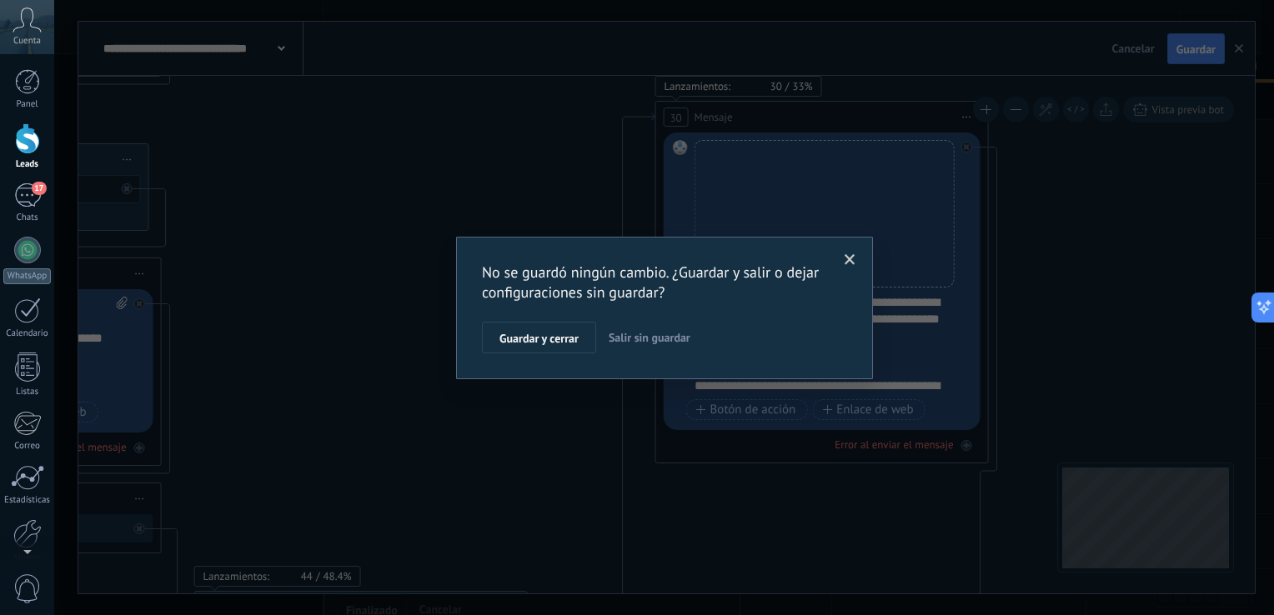
click at [681, 334] on span "Salir sin guardar" at bounding box center [650, 337] width 82 height 15
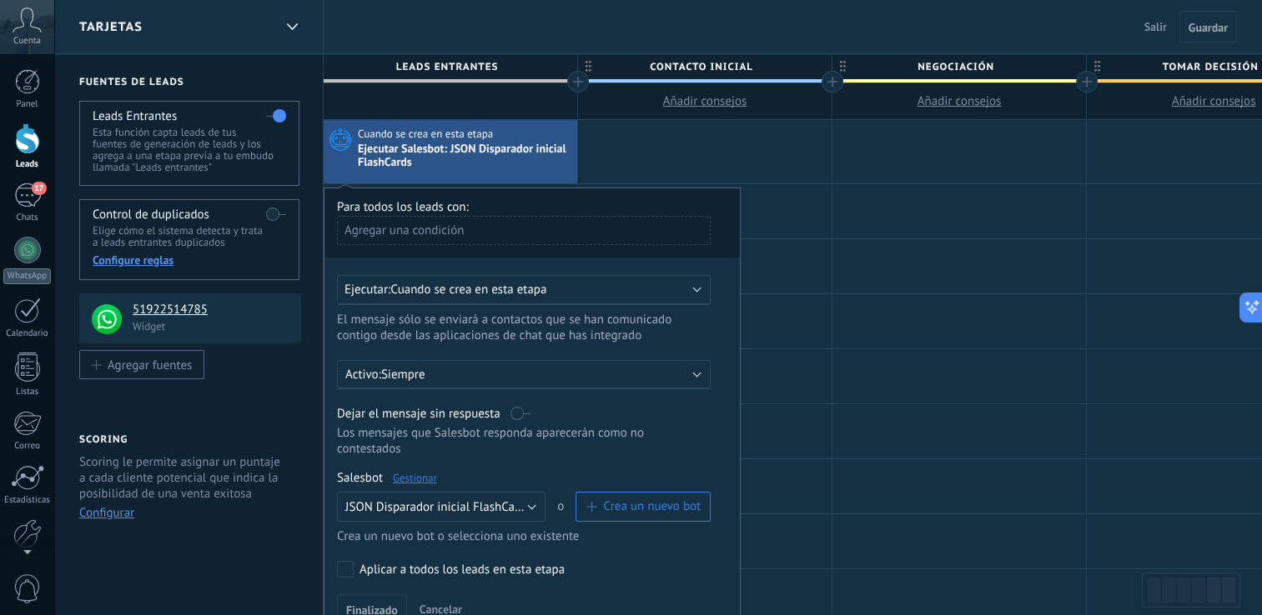
click at [273, 24] on div "Tarjetas" at bounding box center [188, 26] width 269 height 53
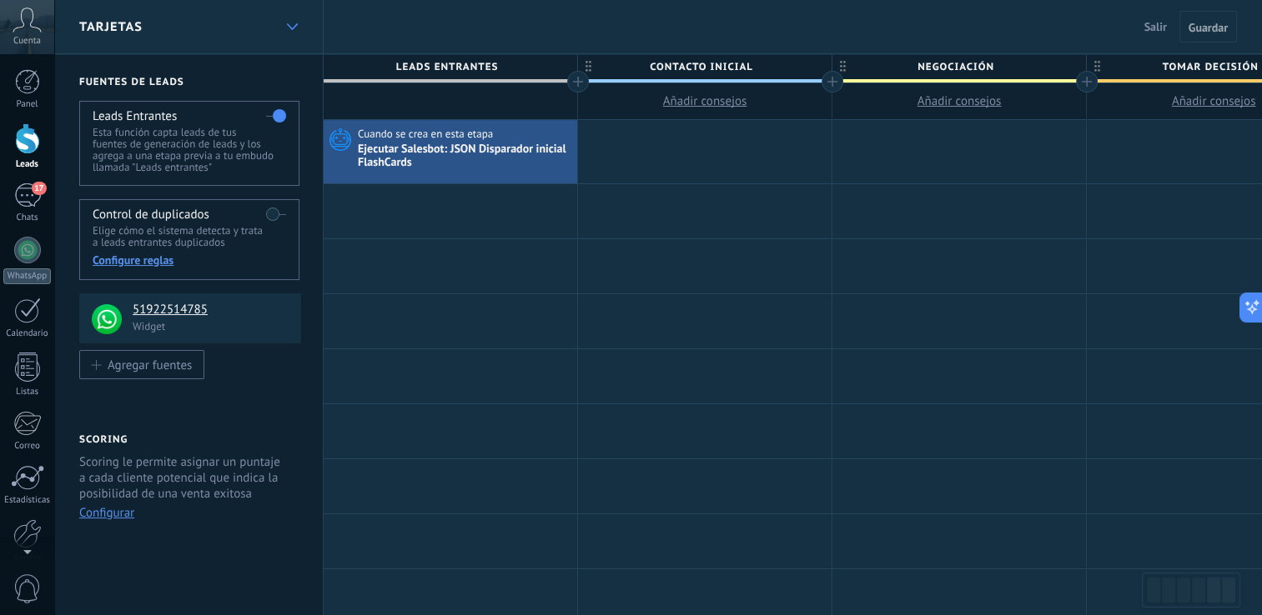
click at [294, 25] on icon at bounding box center [292, 26] width 11 height 7
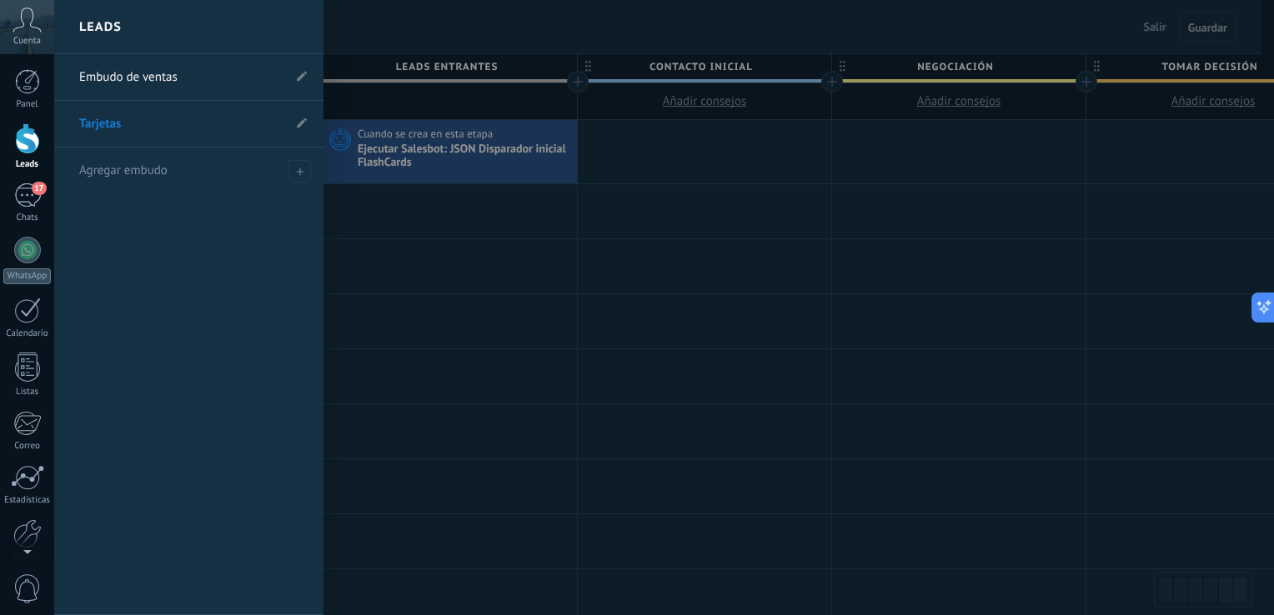
click at [213, 76] on link "Embudo de ventas" at bounding box center [180, 77] width 203 height 47
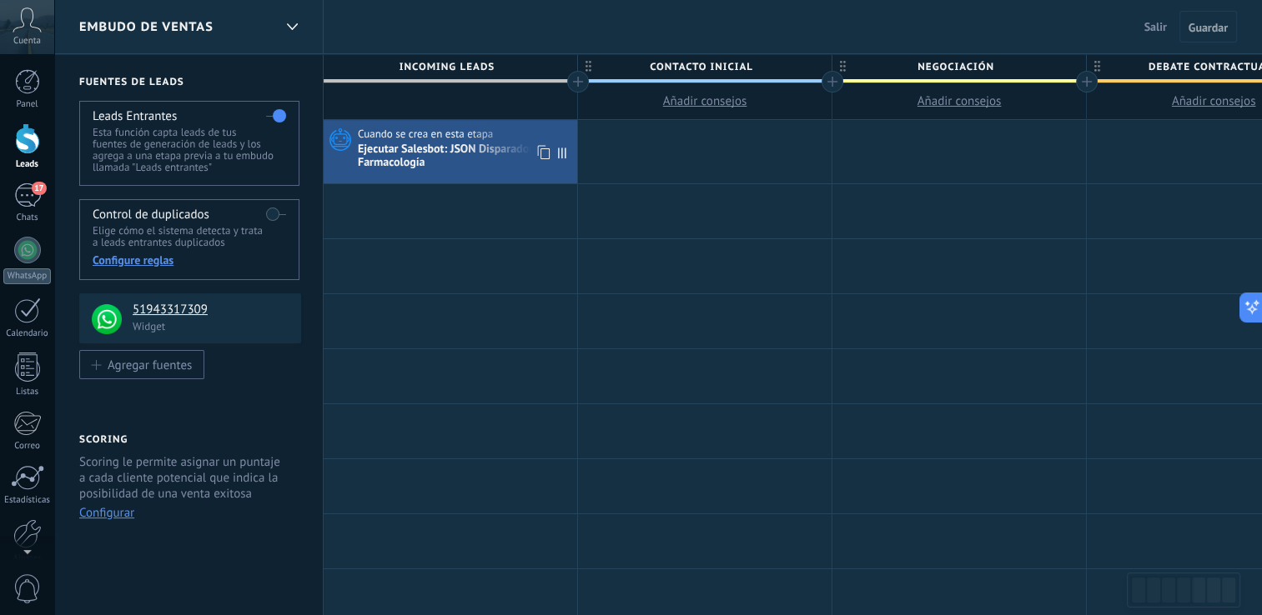
click at [435, 149] on div "Ejecutar Salesbot: JSON Disparador inicial Farmacología" at bounding box center [465, 157] width 215 height 28
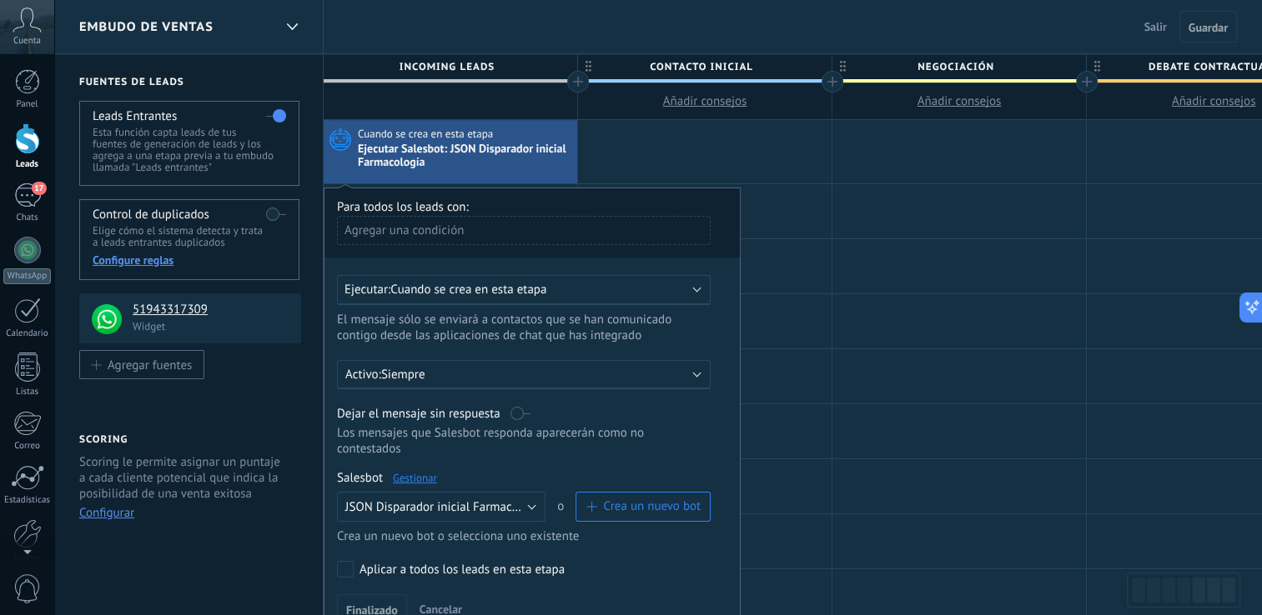
click at [423, 471] on link "Gestionar" at bounding box center [415, 478] width 44 height 14
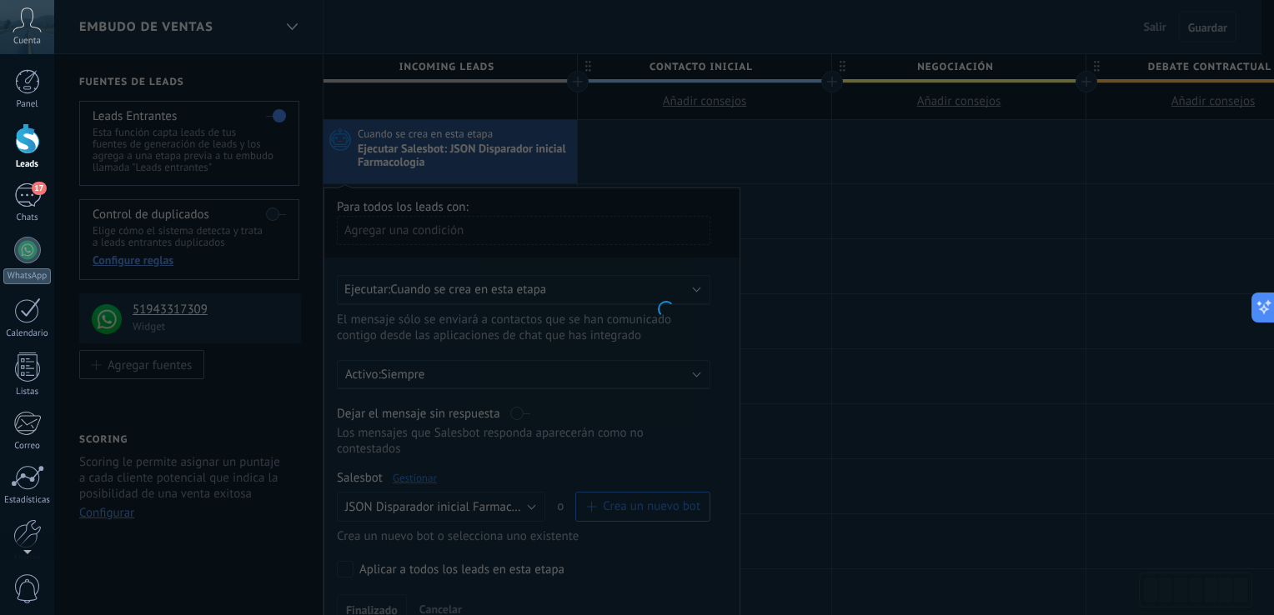
type input "**********"
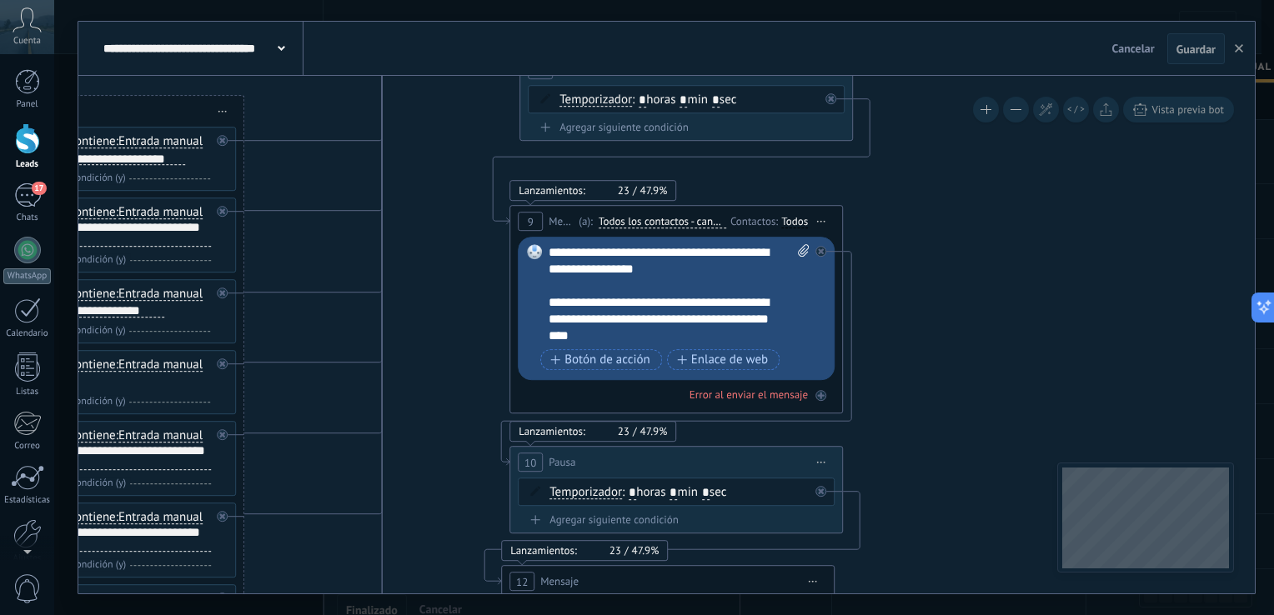
drag, startPoint x: 891, startPoint y: 359, endPoint x: 397, endPoint y: 269, distance: 502.0
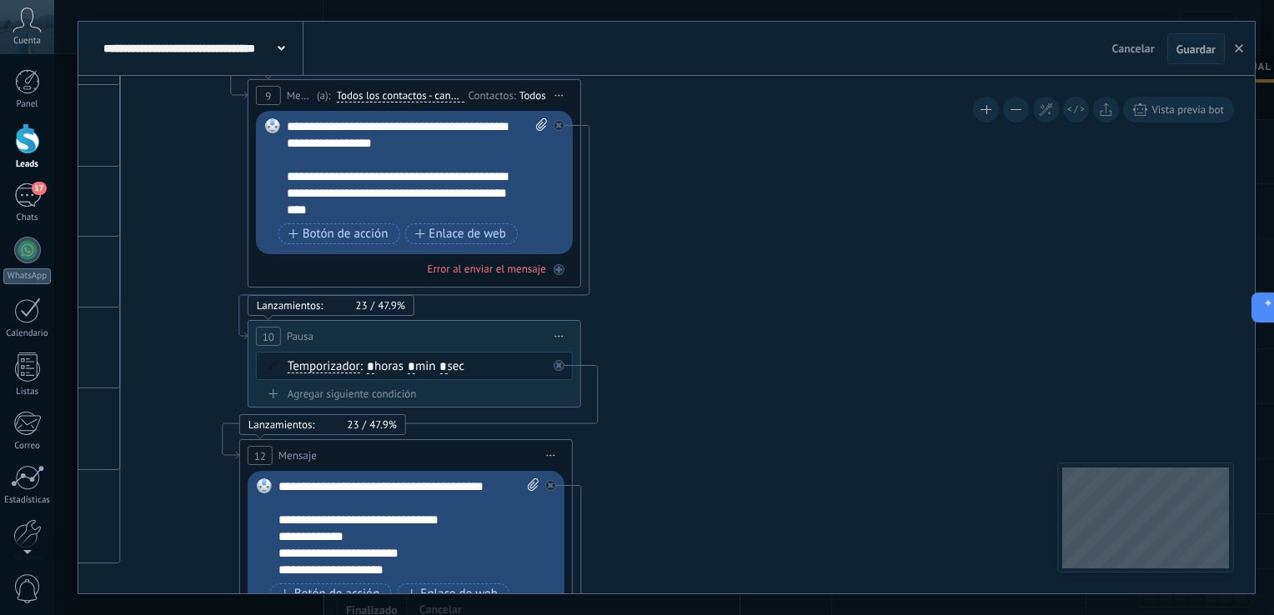
drag, startPoint x: 967, startPoint y: 361, endPoint x: 603, endPoint y: 112, distance: 440.9
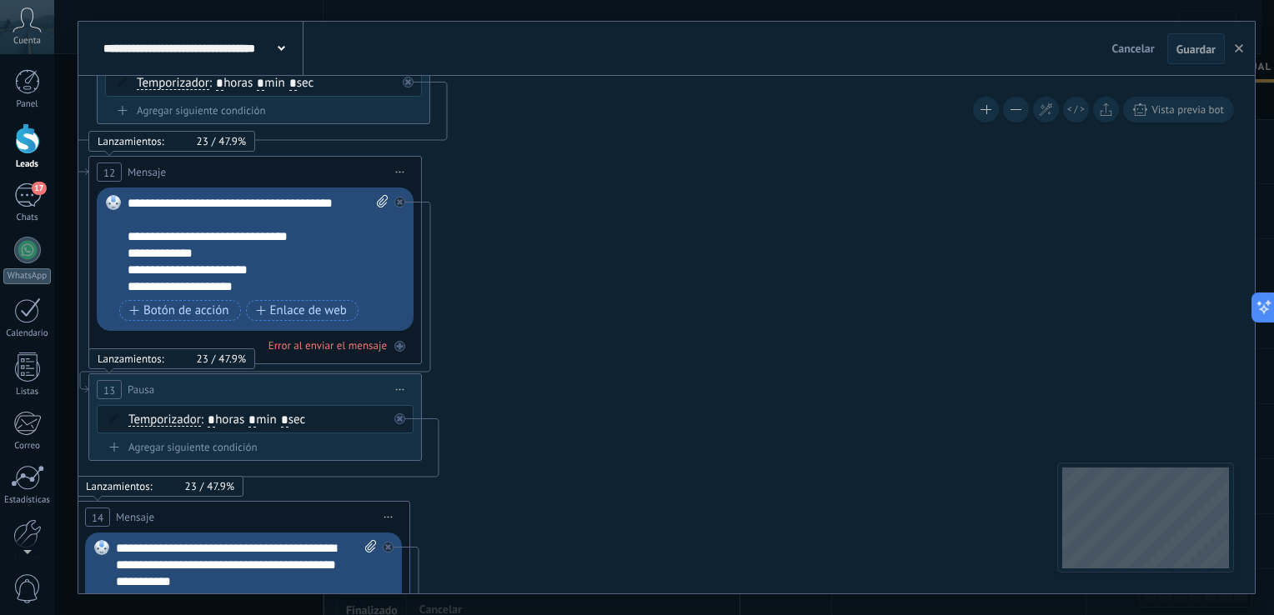
drag, startPoint x: 696, startPoint y: 262, endPoint x: 701, endPoint y: 218, distance: 44.4
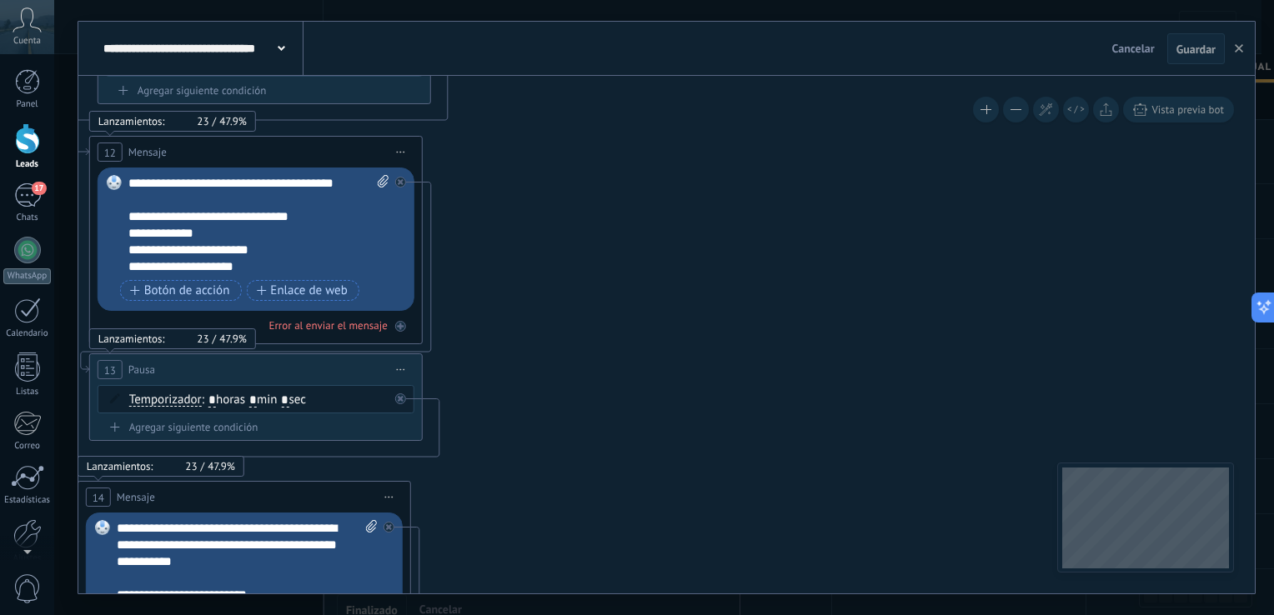
drag, startPoint x: 731, startPoint y: 392, endPoint x: 741, endPoint y: 215, distance: 177.0
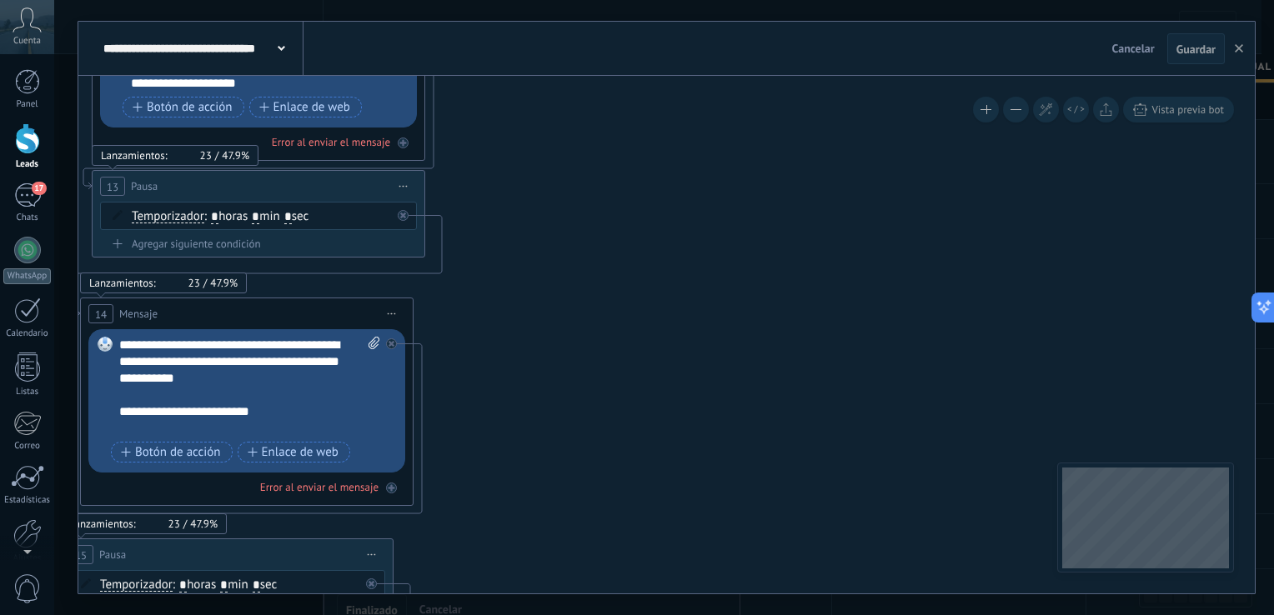
drag, startPoint x: 745, startPoint y: 369, endPoint x: 751, endPoint y: 200, distance: 169.4
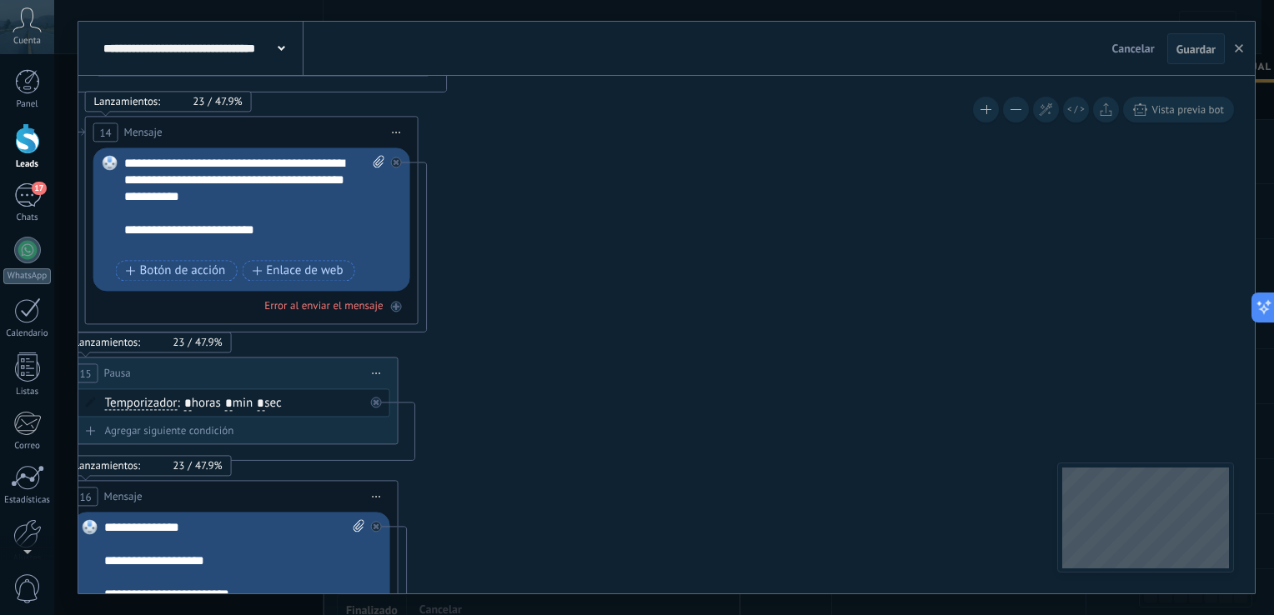
drag, startPoint x: 769, startPoint y: 205, endPoint x: 761, endPoint y: 135, distance: 70.5
click at [761, 138] on icon at bounding box center [533, 501] width 3431 height 3319
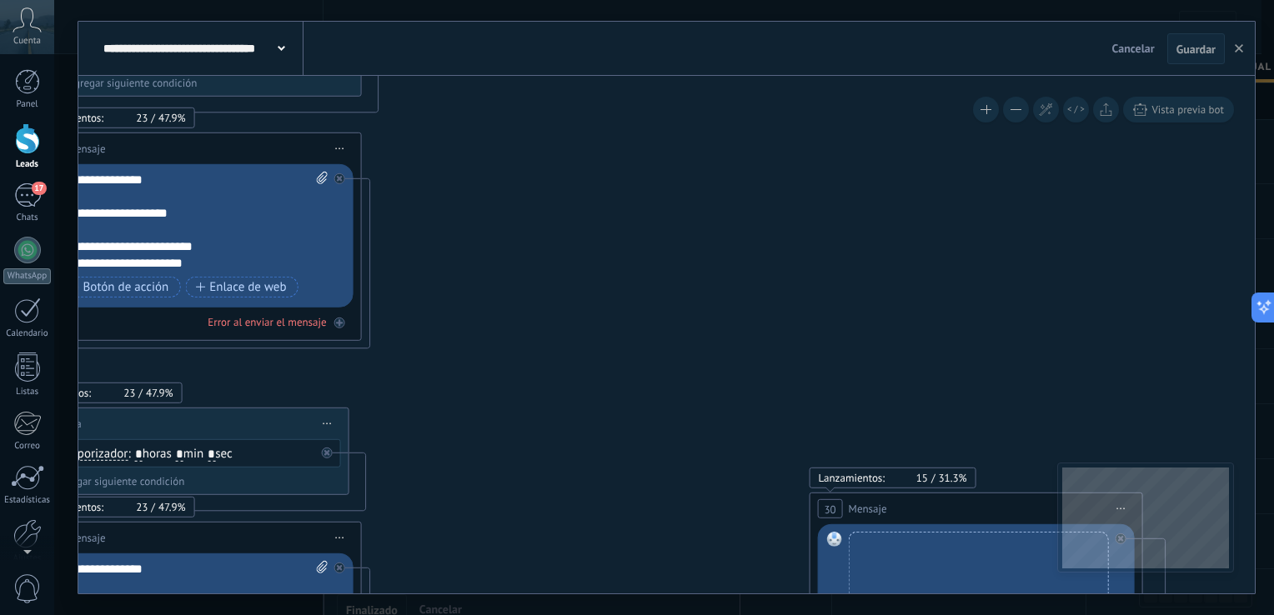
drag, startPoint x: 764, startPoint y: 153, endPoint x: 761, endPoint y: 128, distance: 24.4
click at [761, 132] on icon at bounding box center [497, 153] width 3431 height 3319
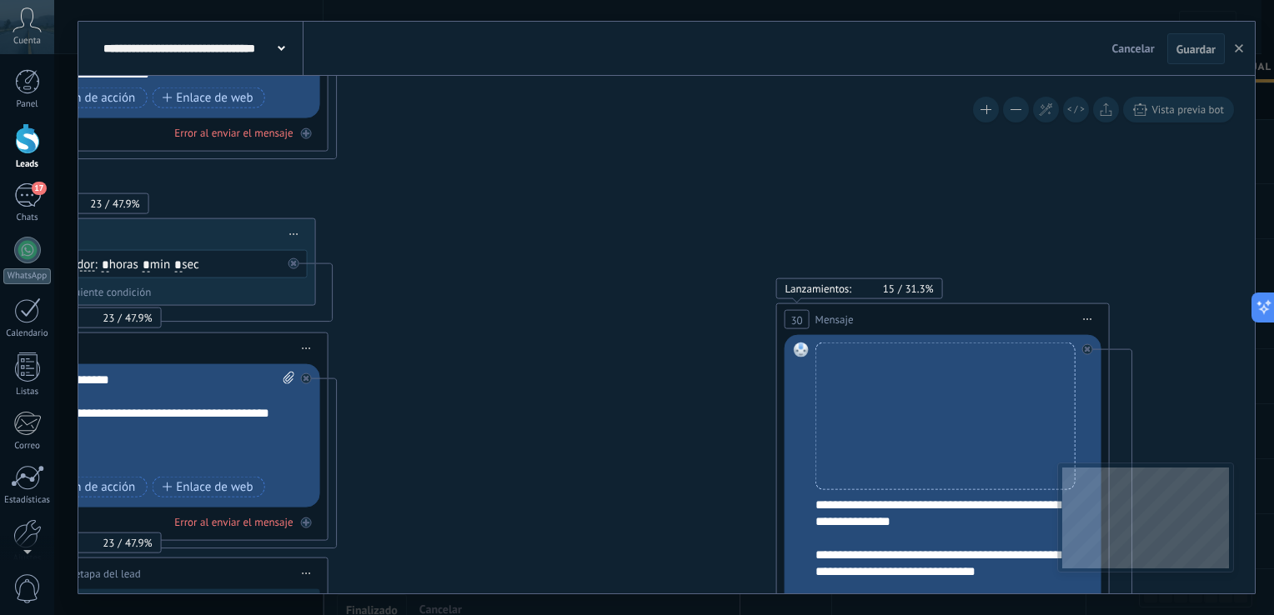
drag, startPoint x: 739, startPoint y: 155, endPoint x: 710, endPoint y: 178, distance: 37.4
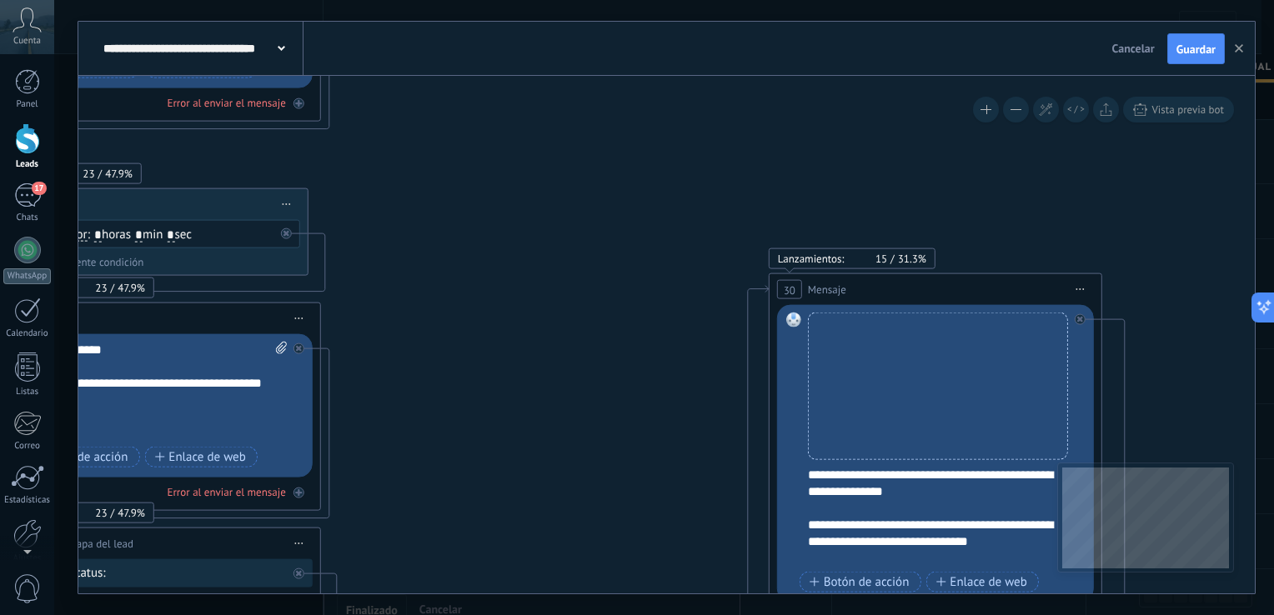
drag, startPoint x: 687, startPoint y: 203, endPoint x: 667, endPoint y: 126, distance: 79.3
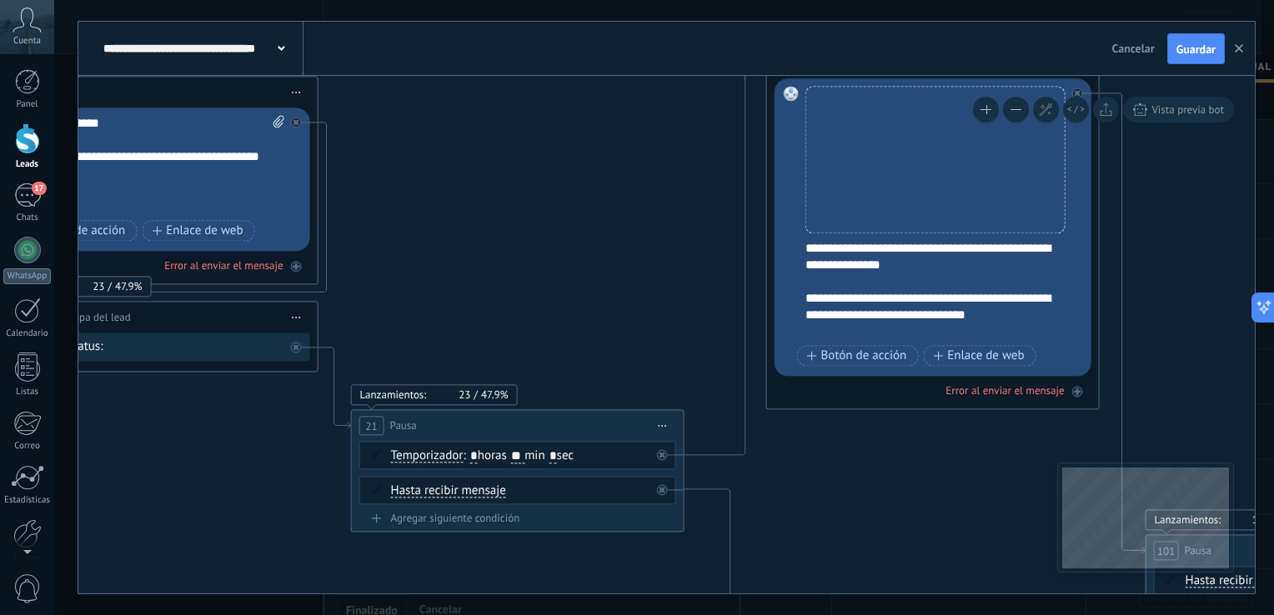
drag, startPoint x: 647, startPoint y: 178, endPoint x: 643, endPoint y: 195, distance: 17.2
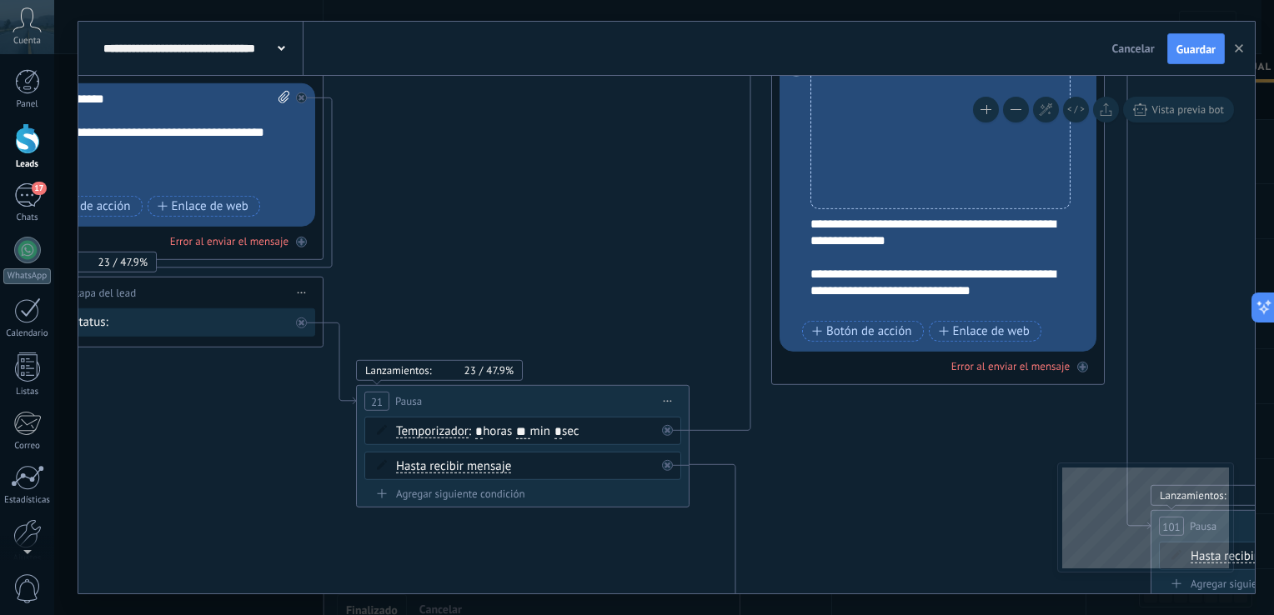
drag, startPoint x: 640, startPoint y: 202, endPoint x: 662, endPoint y: 57, distance: 146.7
click at [662, 57] on div "**********" at bounding box center [666, 308] width 1177 height 572
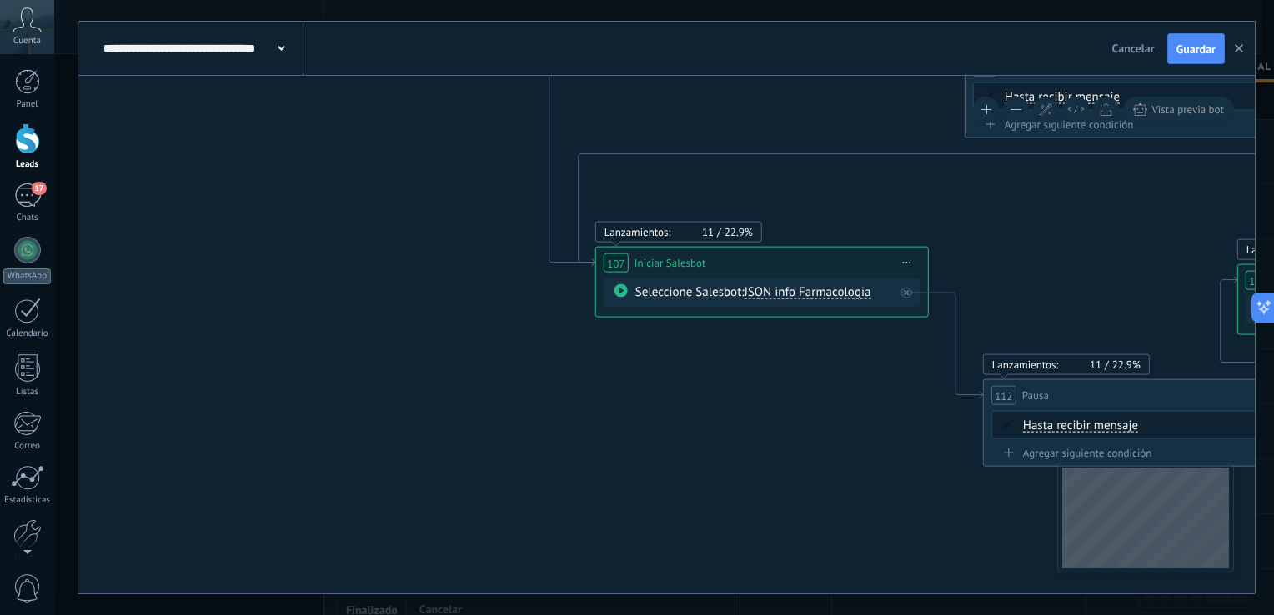
drag, startPoint x: 821, startPoint y: 371, endPoint x: 661, endPoint y: 110, distance: 305.8
click at [796, 294] on span "JSON info Farmacologia" at bounding box center [808, 292] width 127 height 16
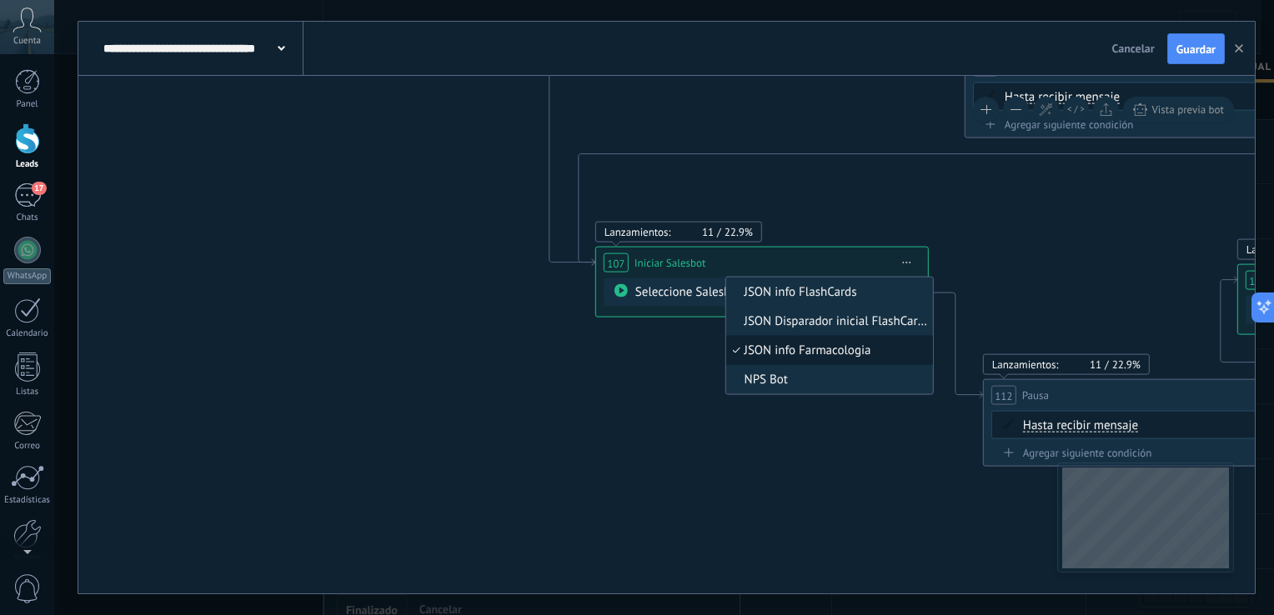
click at [828, 352] on span "JSON info Farmacologia" at bounding box center [827, 351] width 202 height 17
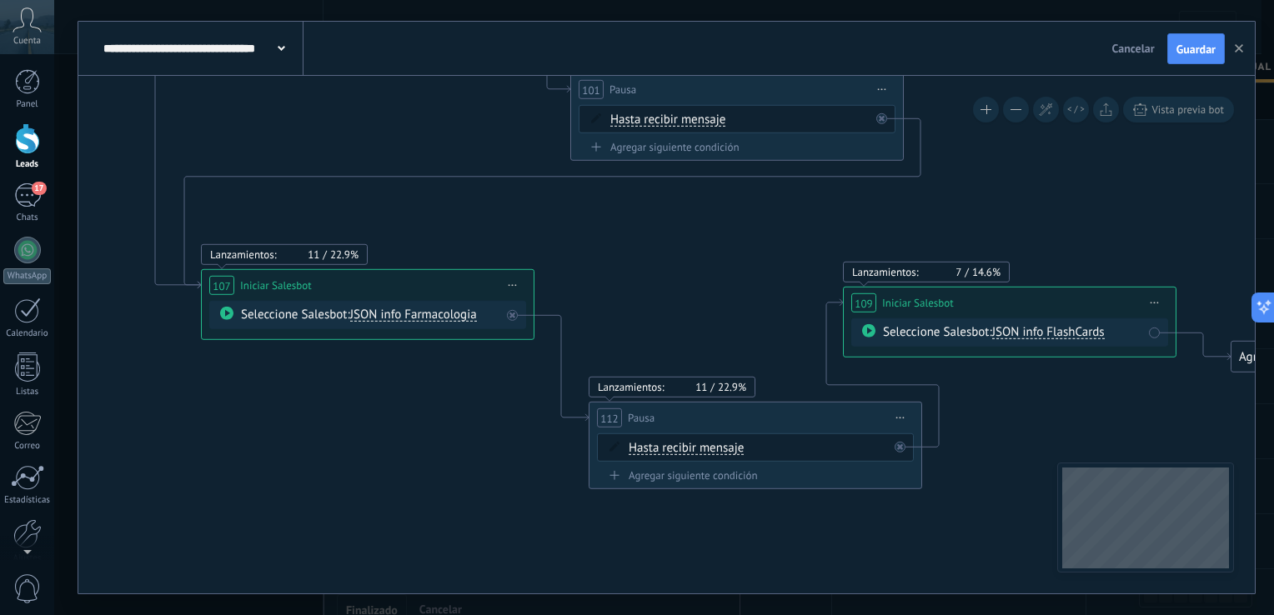
drag, startPoint x: 1077, startPoint y: 279, endPoint x: 682, endPoint y: 302, distance: 395.1
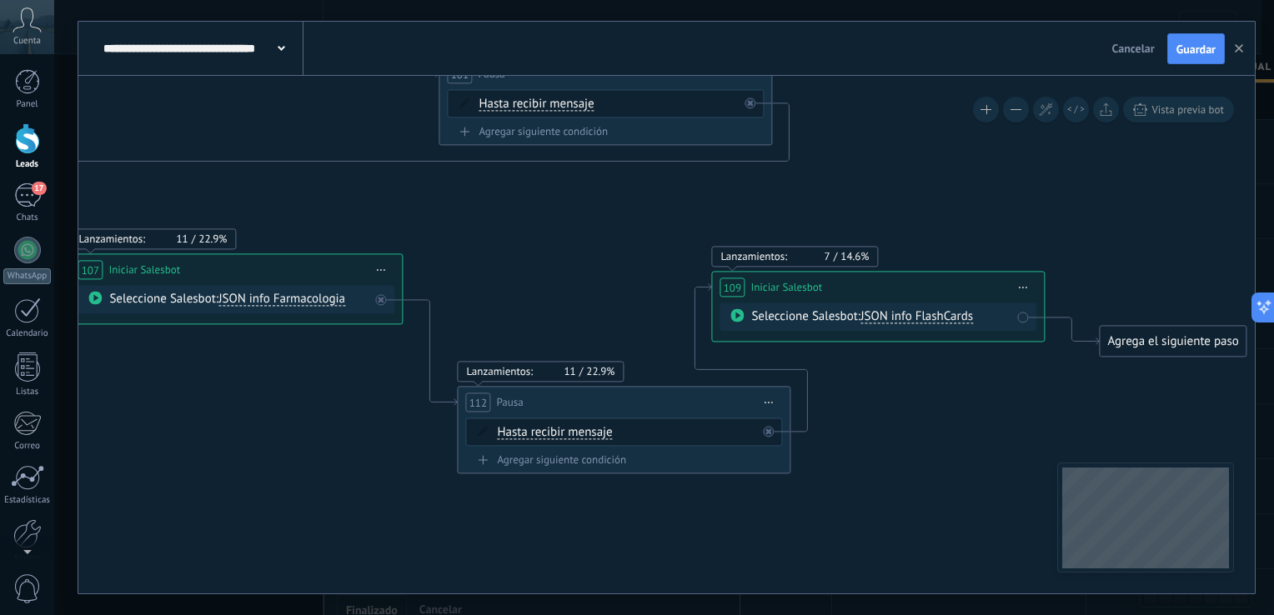
drag, startPoint x: 1102, startPoint y: 218, endPoint x: 971, endPoint y: 203, distance: 131.8
click at [957, 313] on span "JSON info FlashCards" at bounding box center [917, 317] width 113 height 16
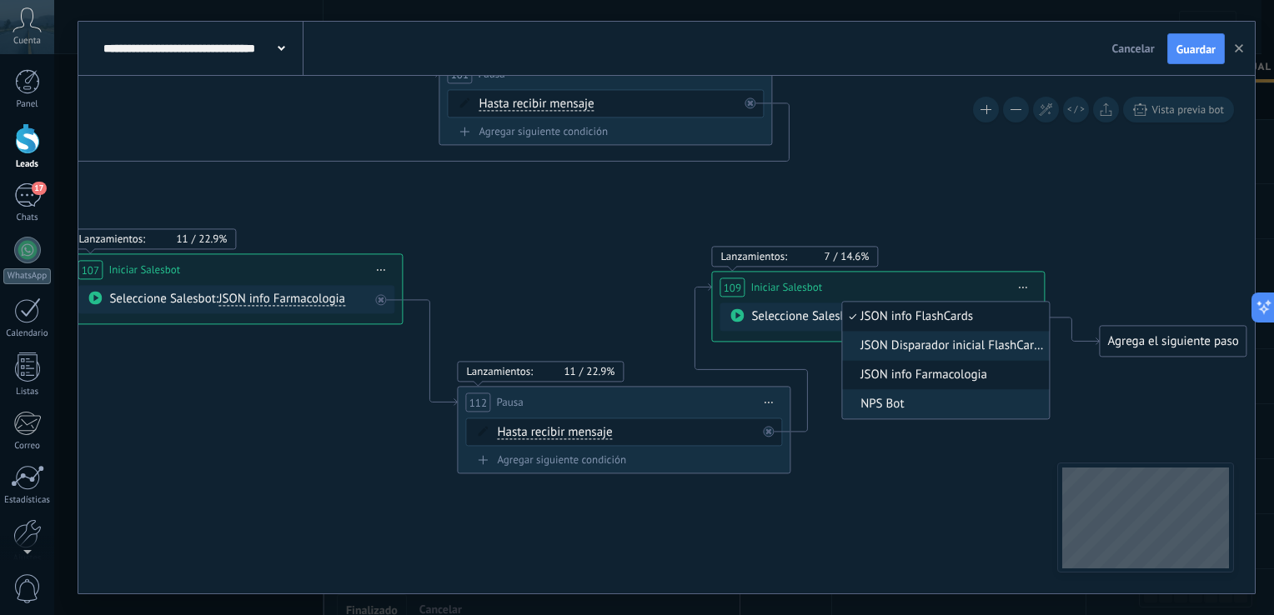
click at [971, 379] on span "JSON info Farmacologia" at bounding box center [943, 376] width 202 height 17
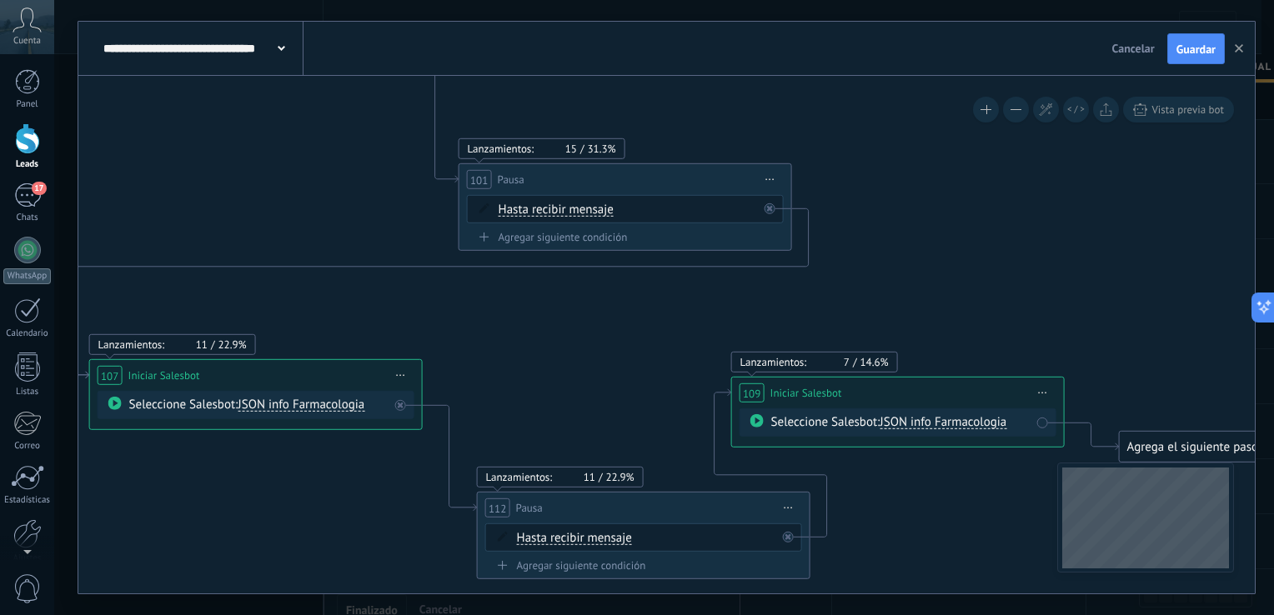
drag, startPoint x: 1014, startPoint y: 376, endPoint x: 1034, endPoint y: 467, distance: 93.1
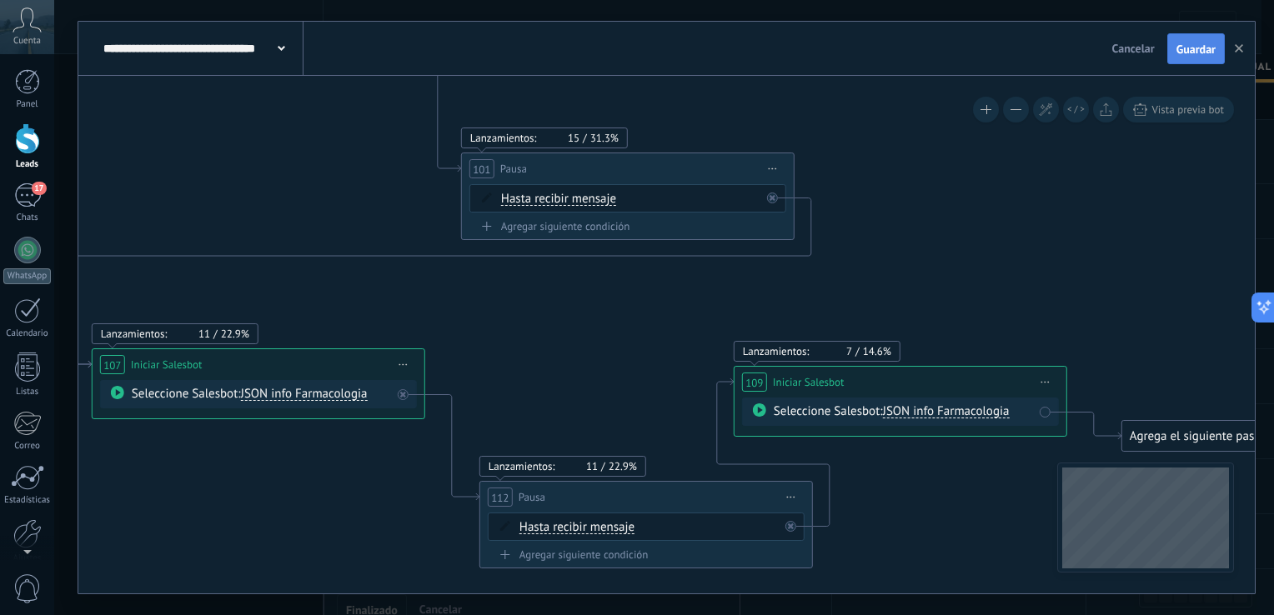
click at [1198, 45] on span "Guardar" at bounding box center [1196, 49] width 39 height 12
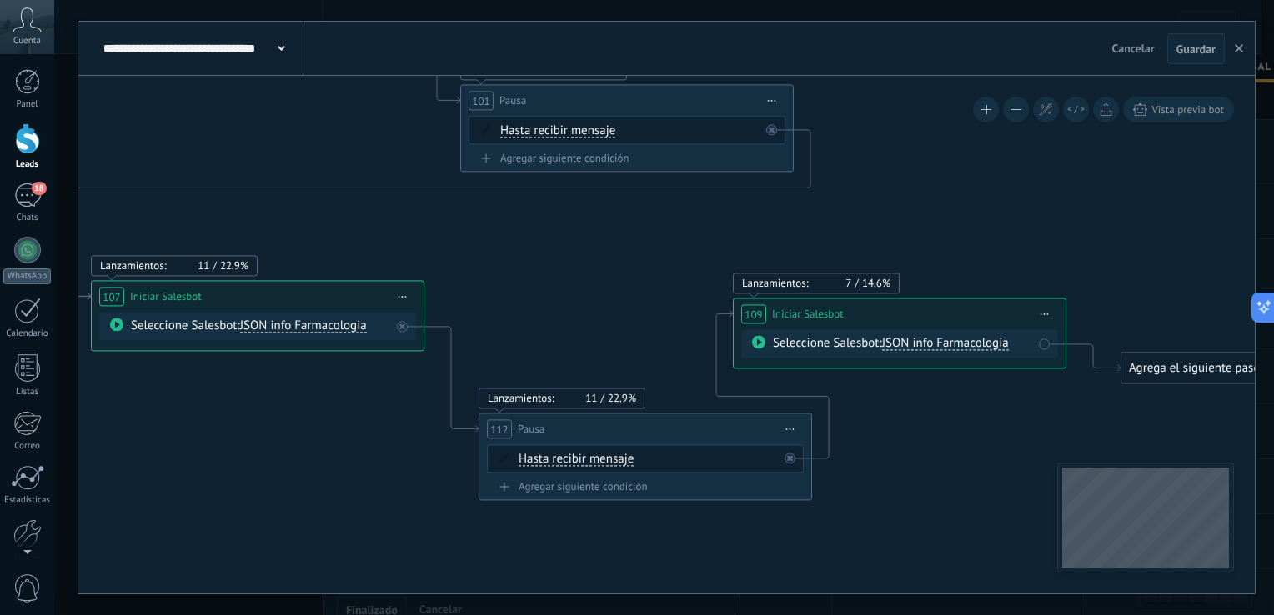
drag, startPoint x: 585, startPoint y: 361, endPoint x: 597, endPoint y: 276, distance: 86.0
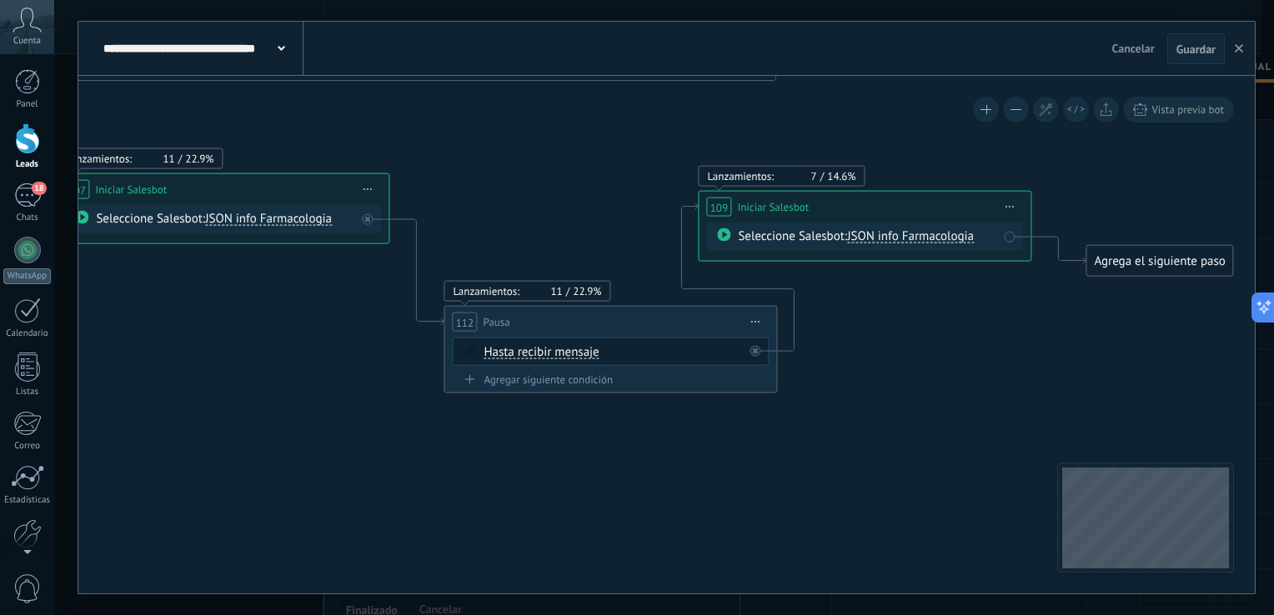
drag, startPoint x: 911, startPoint y: 465, endPoint x: 863, endPoint y: 375, distance: 101.8
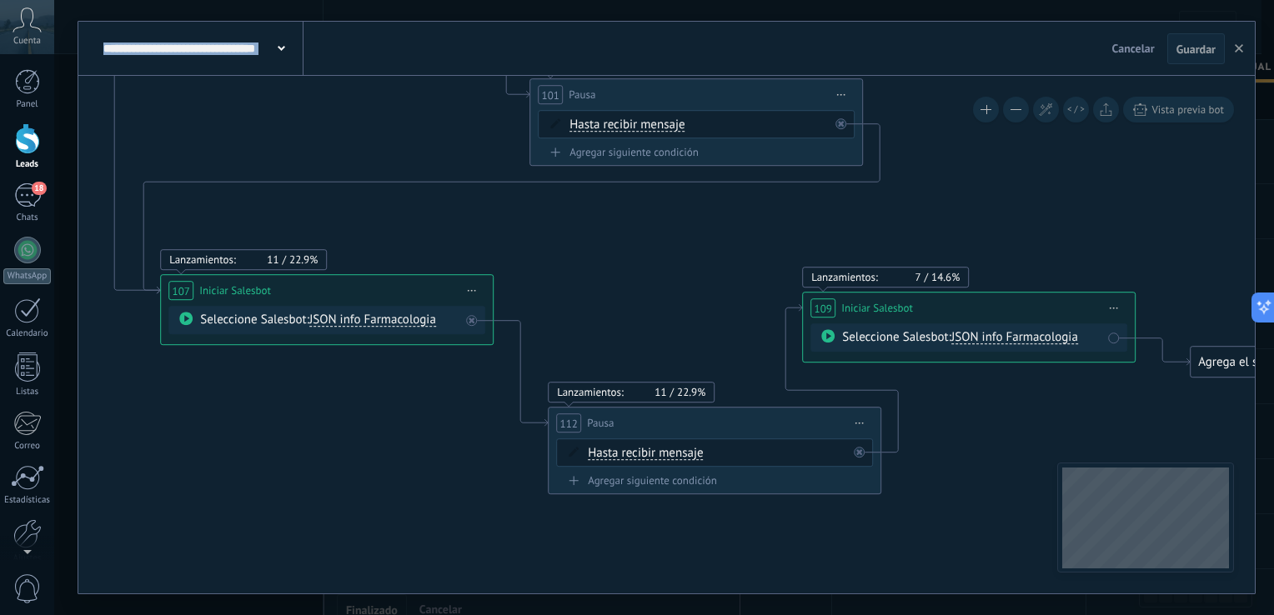
drag, startPoint x: 917, startPoint y: 372, endPoint x: 919, endPoint y: 409, distance: 36.7
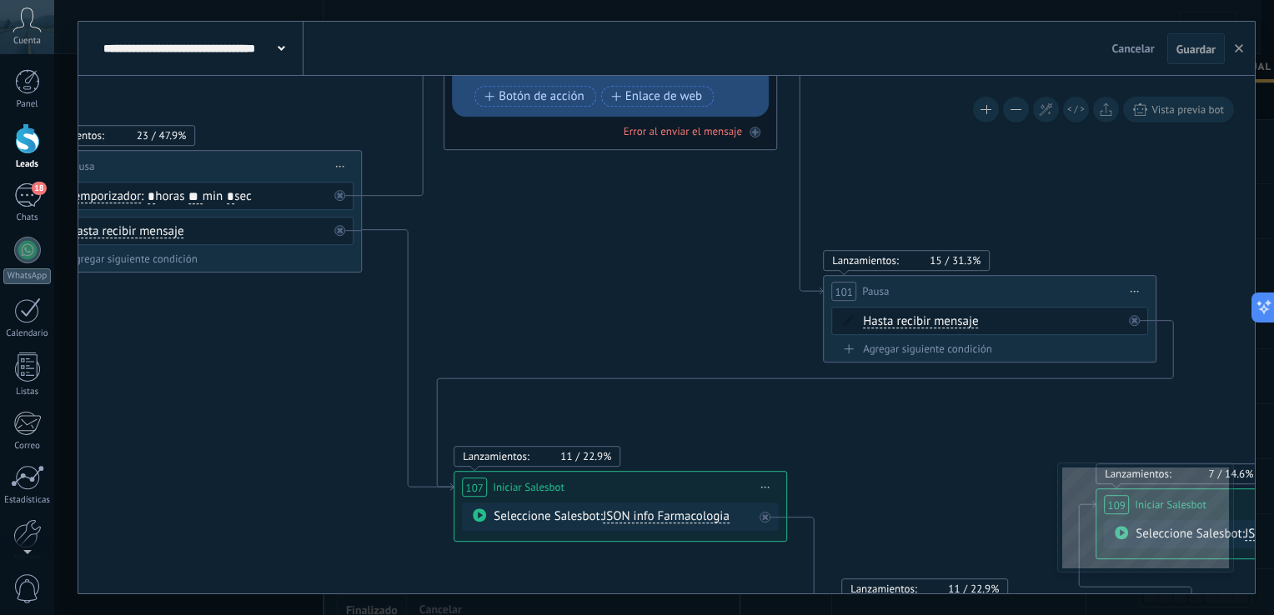
drag, startPoint x: 692, startPoint y: 285, endPoint x: 985, endPoint y: 485, distance: 354.6
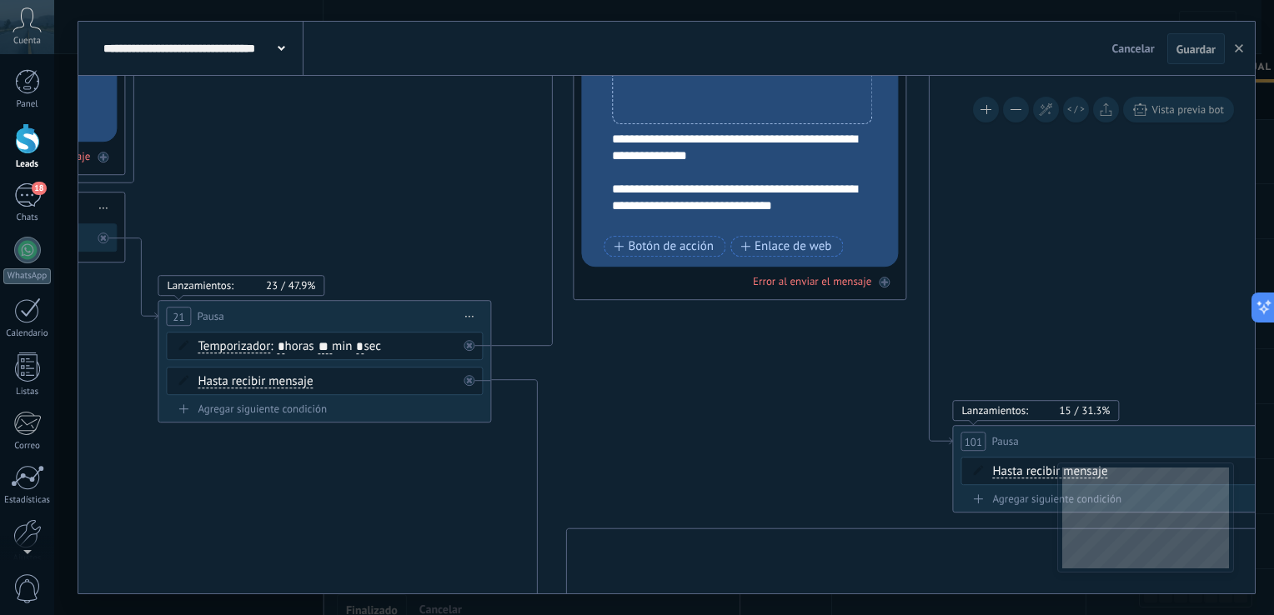
drag, startPoint x: 664, startPoint y: 317, endPoint x: 770, endPoint y: 436, distance: 159.5
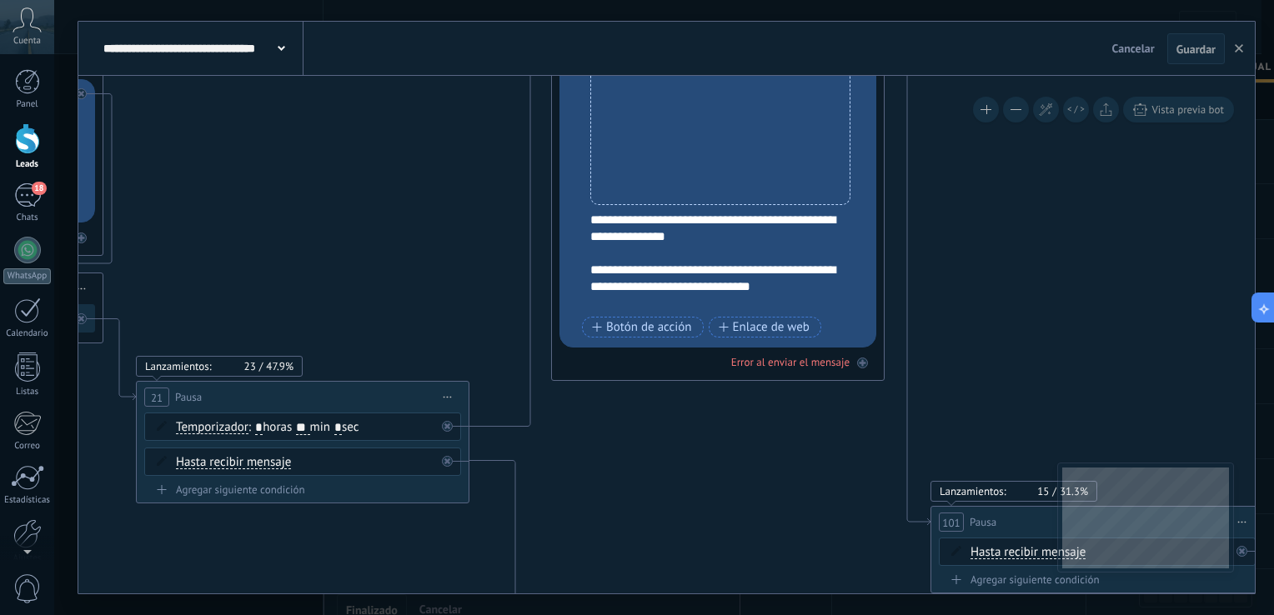
drag, startPoint x: 706, startPoint y: 425, endPoint x: 751, endPoint y: 445, distance: 48.5
click at [1237, 49] on icon "button" at bounding box center [1239, 48] width 8 height 8
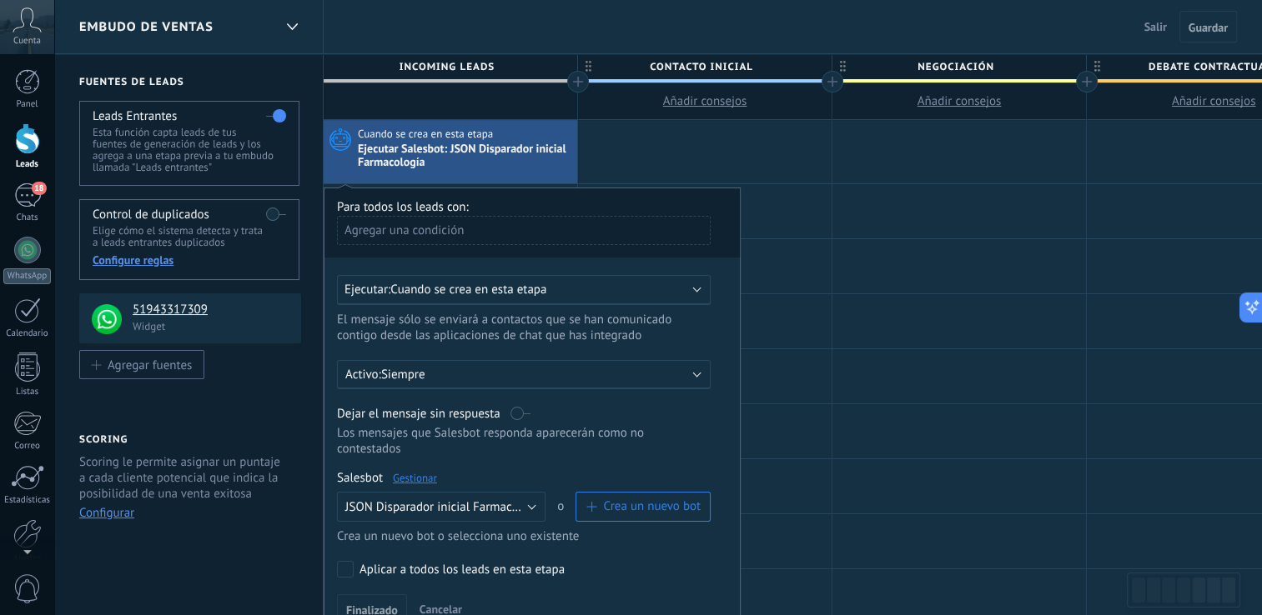
click at [554, 26] on div "Embudo de ventas Salir Cancelar Guardar" at bounding box center [658, 27] width 1208 height 54
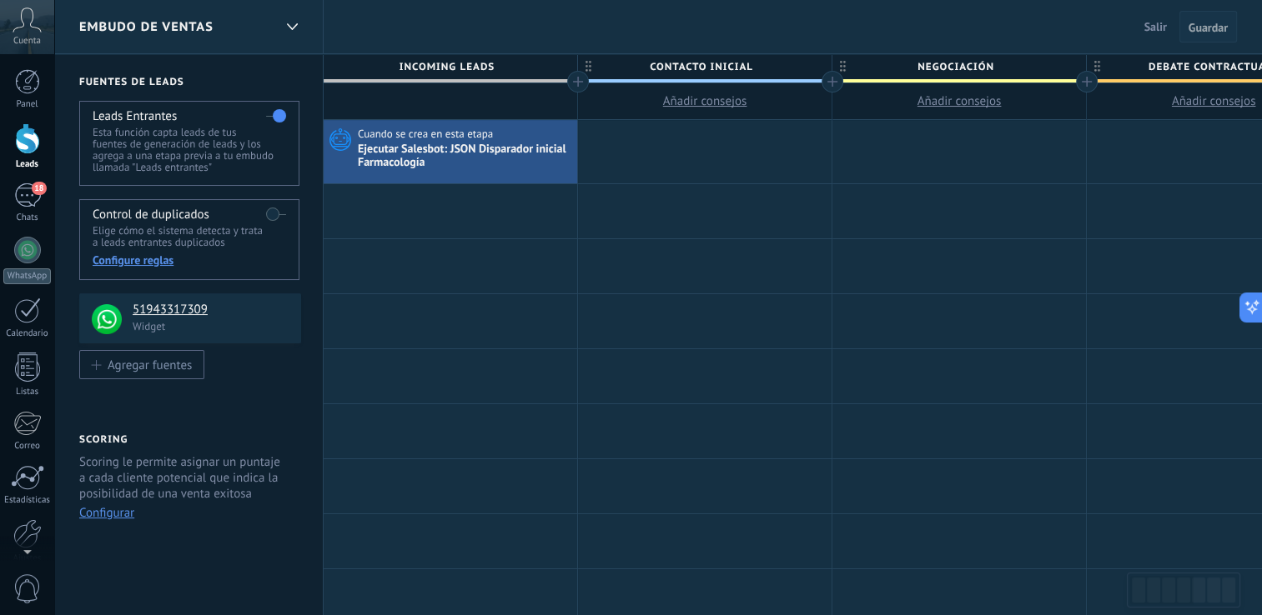
click at [1198, 26] on span "Guardar" at bounding box center [1207, 28] width 39 height 12
click at [457, 148] on div "Ejecutar Salesbot: JSON Disparador inicial Farmacología" at bounding box center [465, 157] width 215 height 28
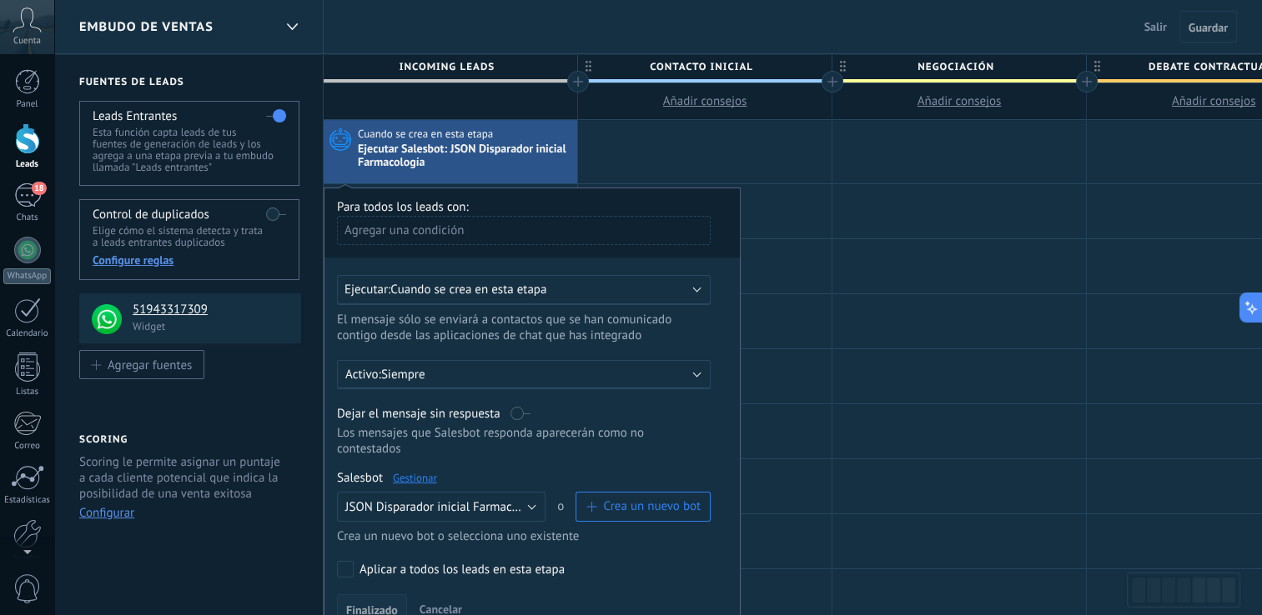
click at [371, 605] on span "Finalizado" at bounding box center [372, 611] width 52 height 12
click at [290, 18] on div at bounding box center [292, 27] width 28 height 33
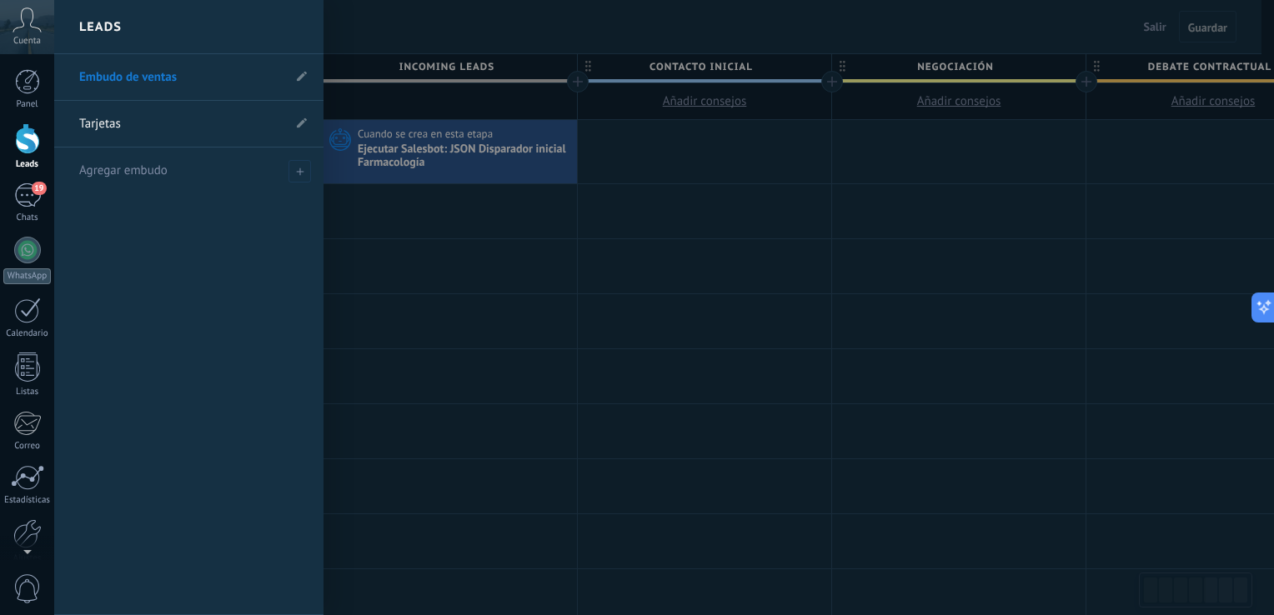
click at [203, 133] on link "Tarjetas" at bounding box center [180, 124] width 203 height 47
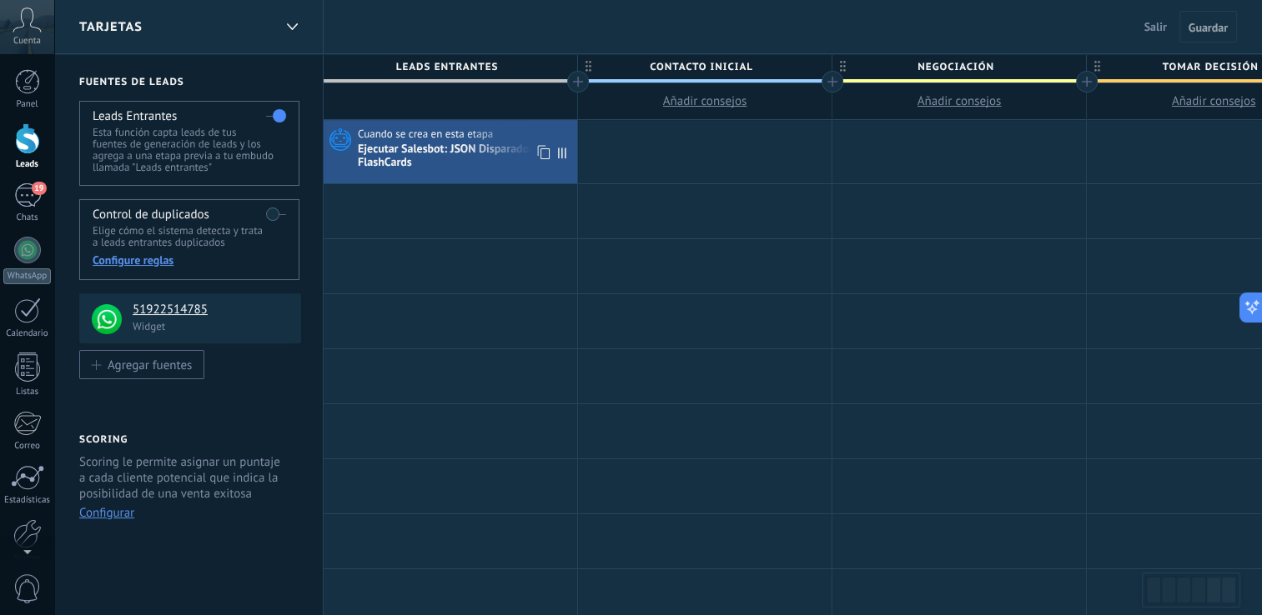
click at [420, 152] on div "Ejecutar Salesbot: JSON Disparador inicial FlashCards" at bounding box center [465, 157] width 215 height 28
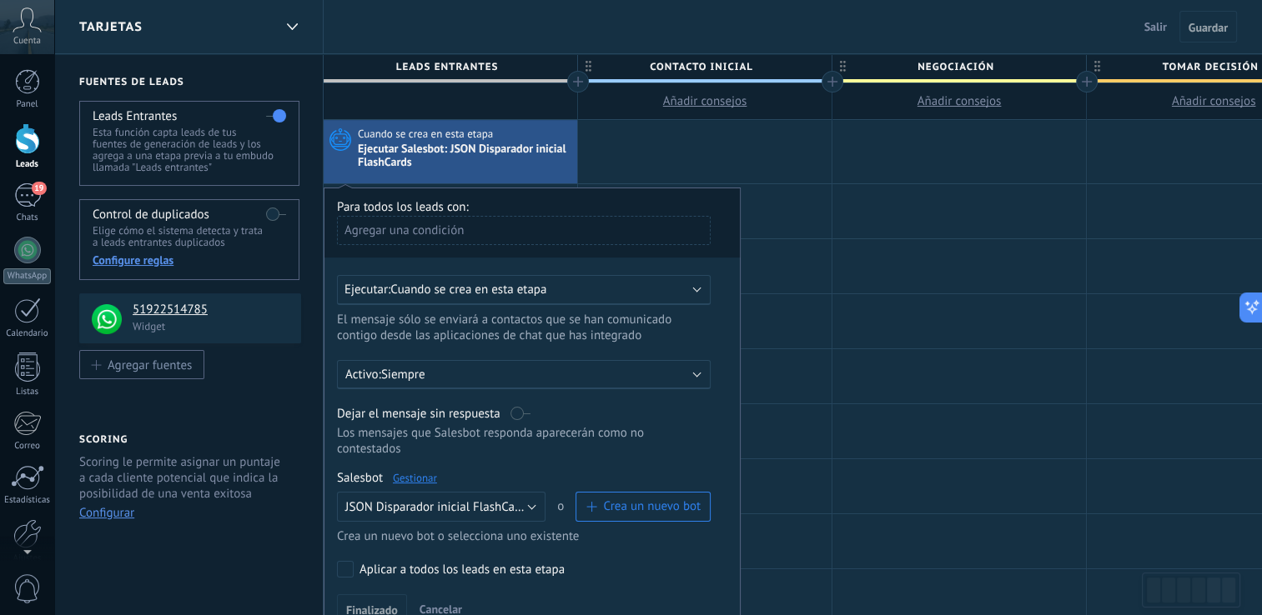
click at [408, 471] on link "Gestionar" at bounding box center [415, 478] width 44 height 14
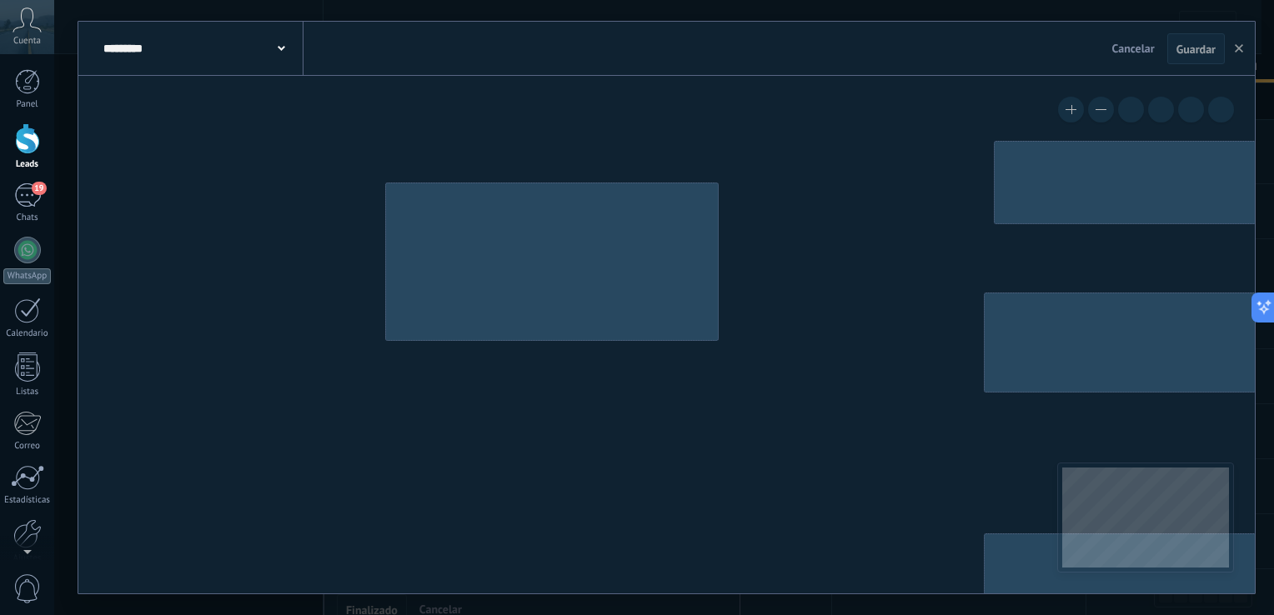
type input "**********"
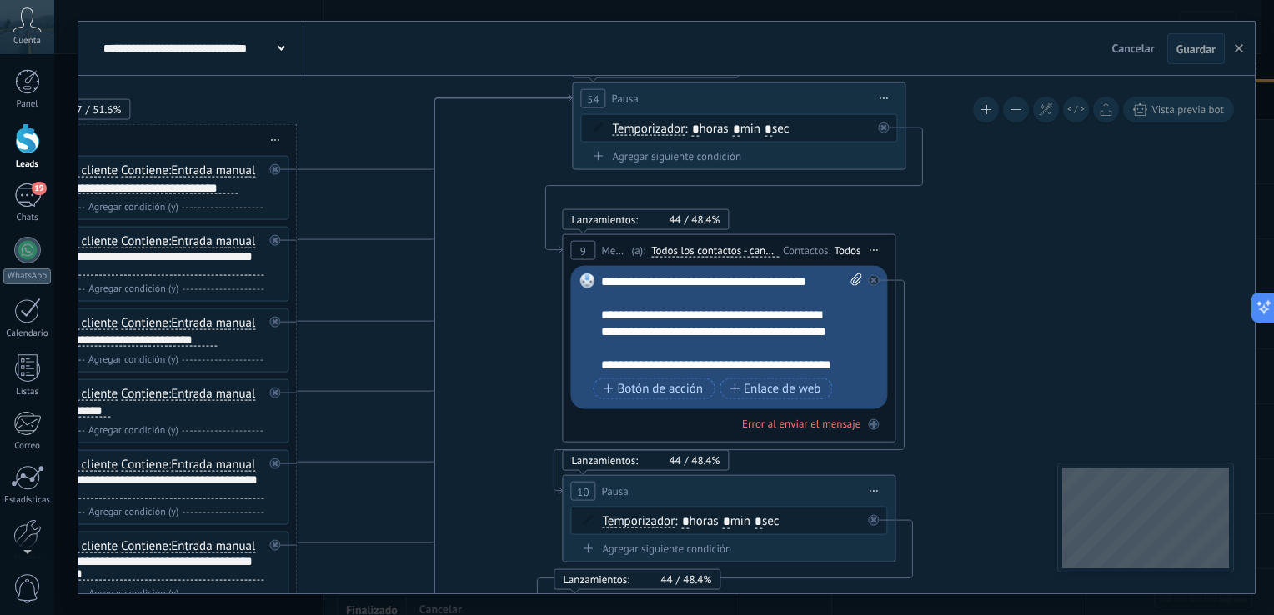
drag, startPoint x: 884, startPoint y: 323, endPoint x: 377, endPoint y: 248, distance: 512.6
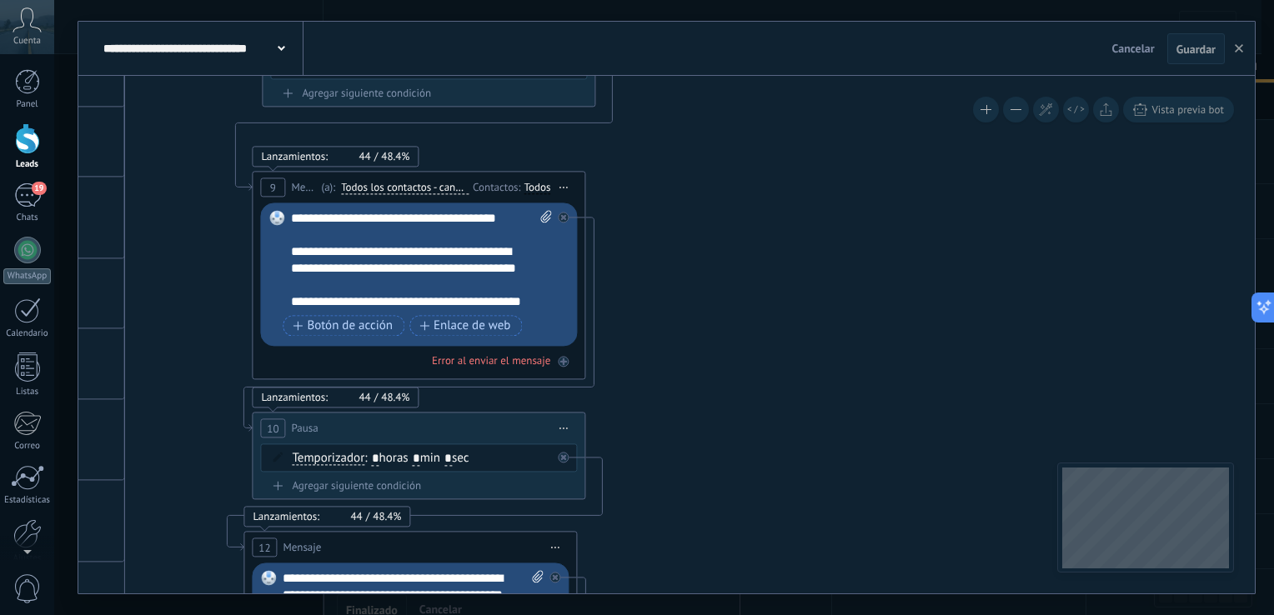
drag, startPoint x: 882, startPoint y: 343, endPoint x: 323, endPoint y: 238, distance: 569.4
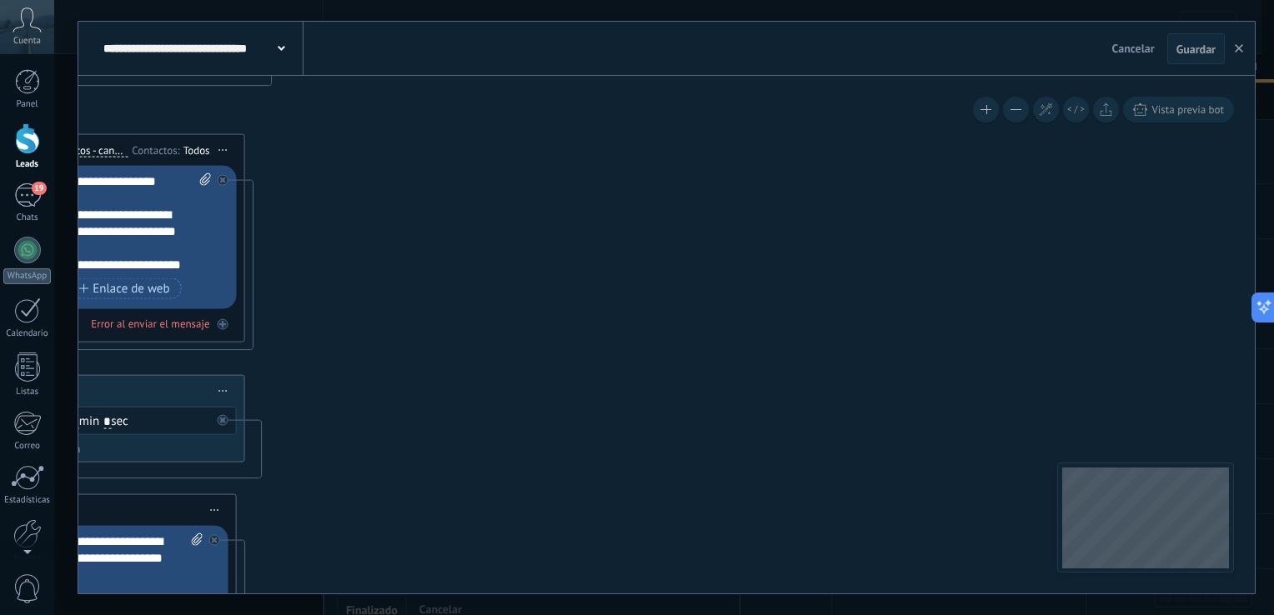
drag, startPoint x: 721, startPoint y: 416, endPoint x: 568, endPoint y: 148, distance: 308.6
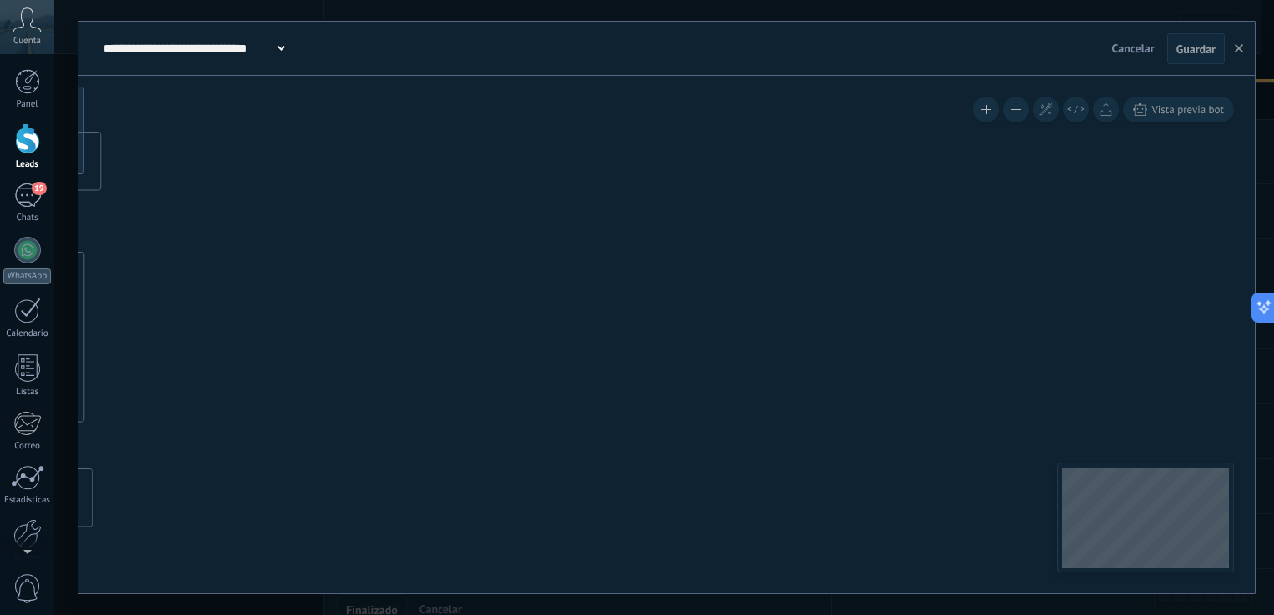
drag, startPoint x: 647, startPoint y: 387, endPoint x: 610, endPoint y: 175, distance: 215.0
drag, startPoint x: 695, startPoint y: 440, endPoint x: 670, endPoint y: 235, distance: 206.7
drag, startPoint x: 687, startPoint y: 380, endPoint x: 689, endPoint y: 278, distance: 102.6
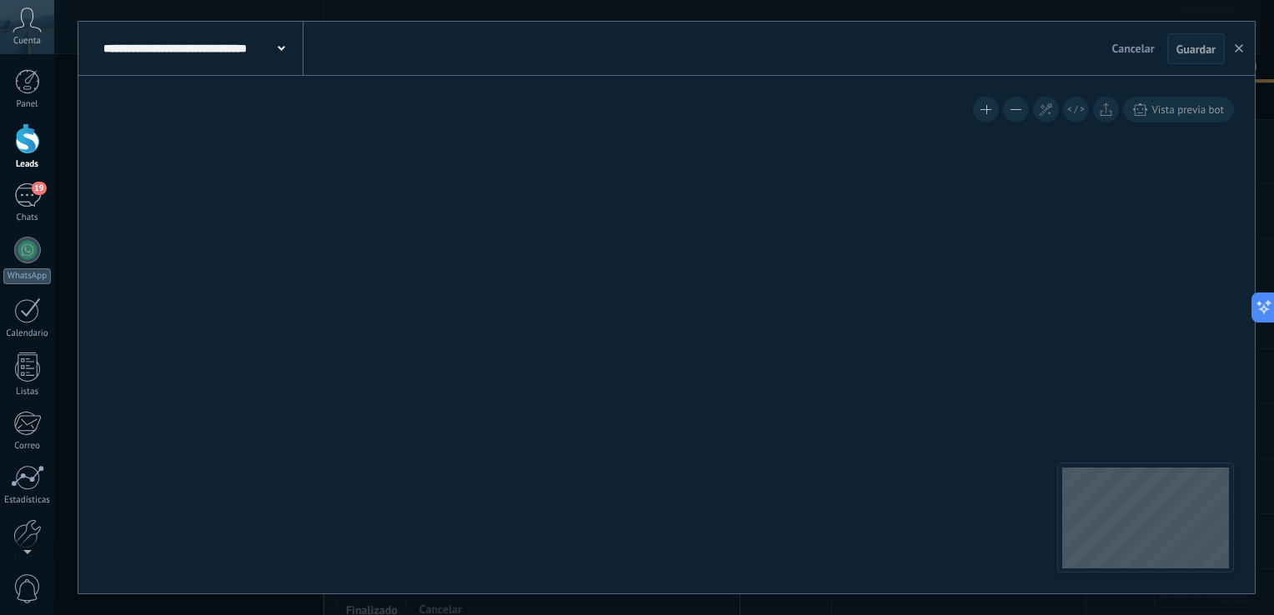
click at [689, 232] on icon at bounding box center [117, 536] width 3431 height 3319
drag, startPoint x: 719, startPoint y: 242, endPoint x: 737, endPoint y: 201, distance: 44.8
click at [737, 201] on icon at bounding box center [120, 389] width 3431 height 3319
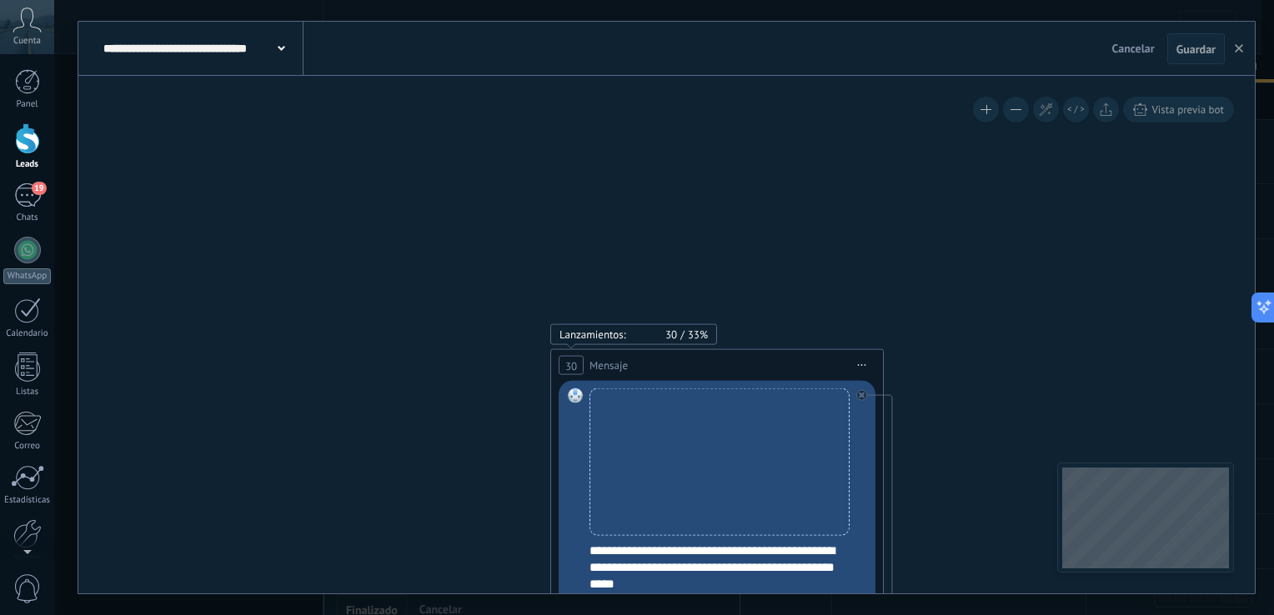
drag, startPoint x: 731, startPoint y: 280, endPoint x: 758, endPoint y: 188, distance: 95.8
click at [757, 189] on icon at bounding box center [191, 137] width 3431 height 3319
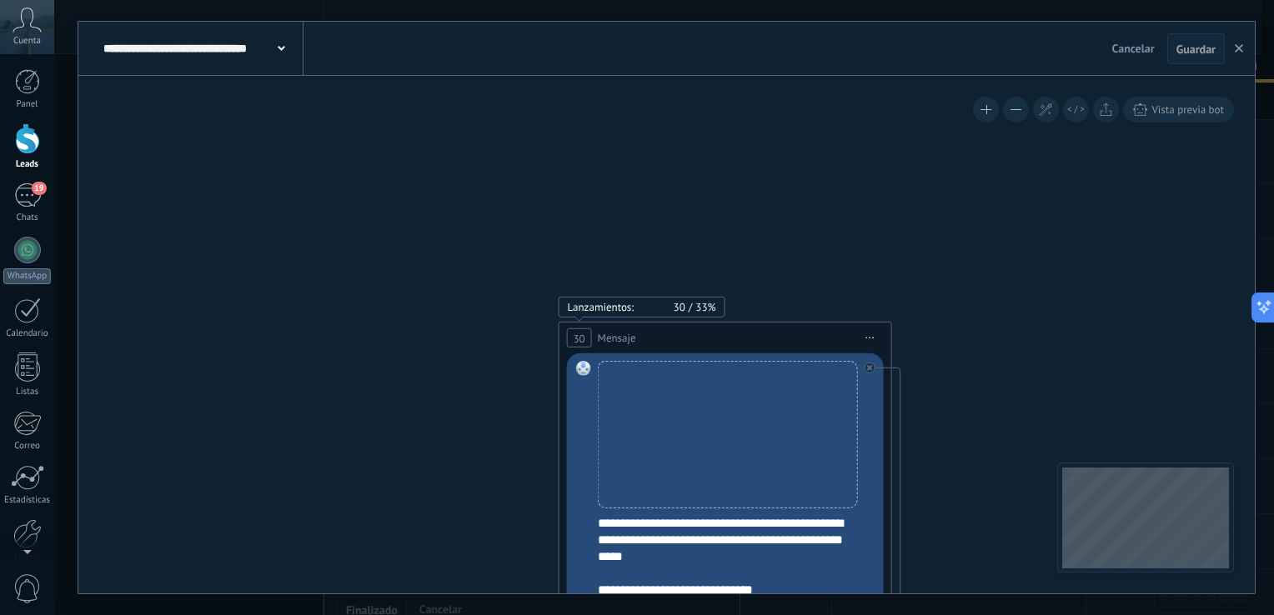
drag, startPoint x: 484, startPoint y: 412, endPoint x: 550, endPoint y: 149, distance: 270.8
click at [561, 111] on icon at bounding box center [200, 109] width 3431 height 3319
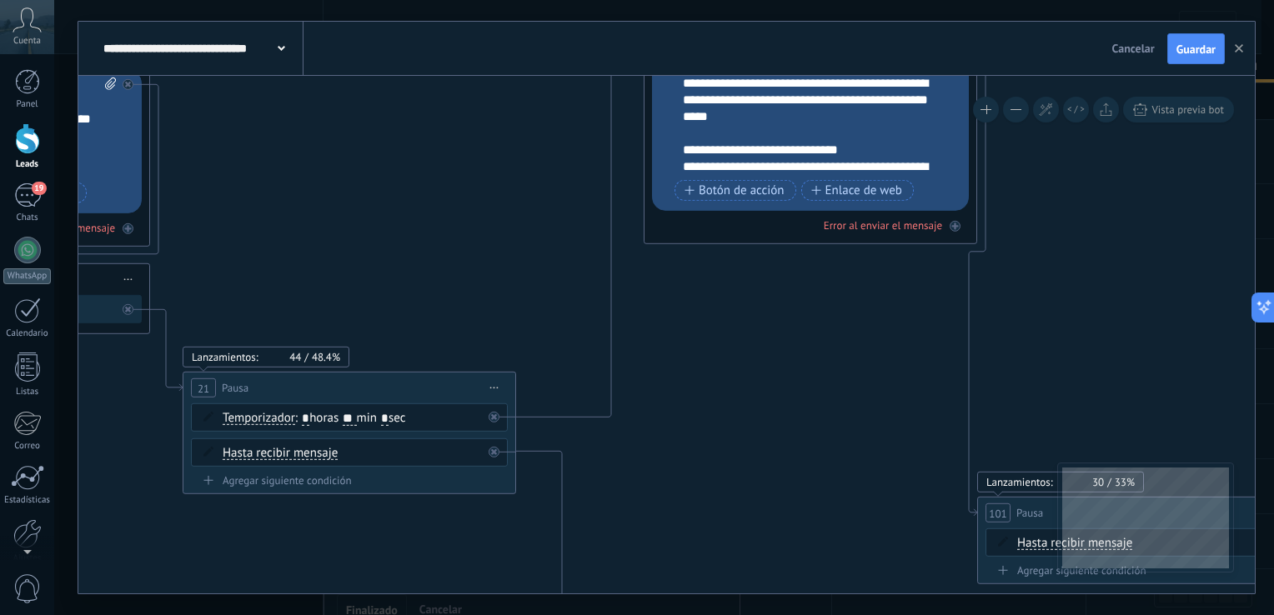
drag, startPoint x: 512, startPoint y: 265, endPoint x: 520, endPoint y: 152, distance: 113.7
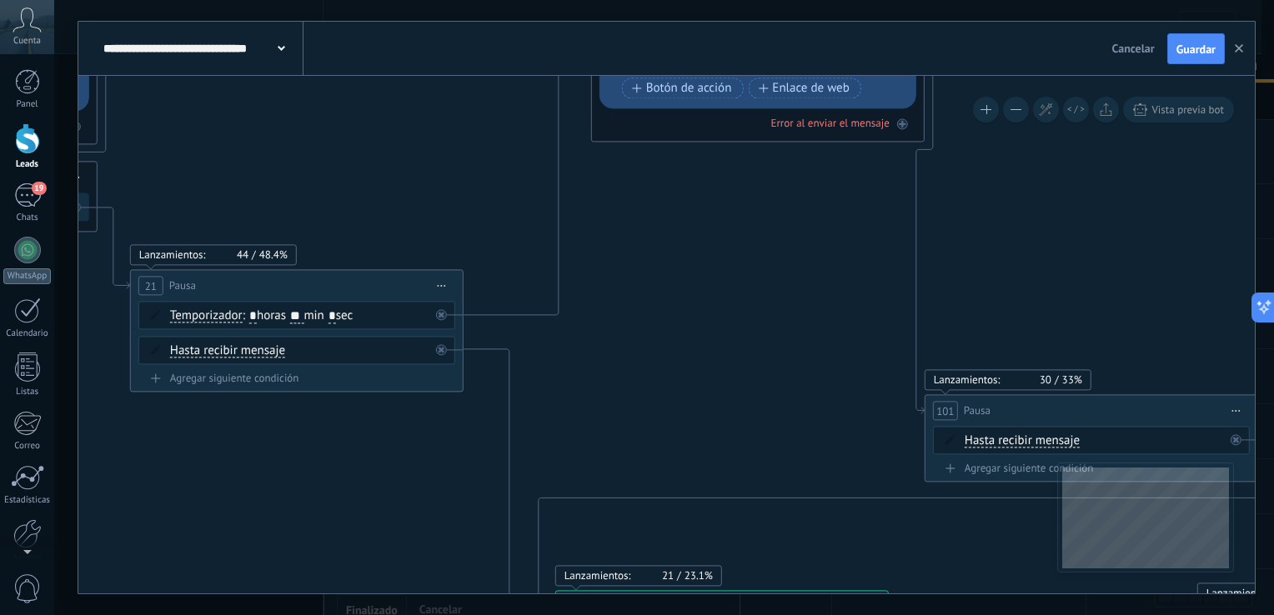
drag, startPoint x: 747, startPoint y: 408, endPoint x: 721, endPoint y: 311, distance: 100.4
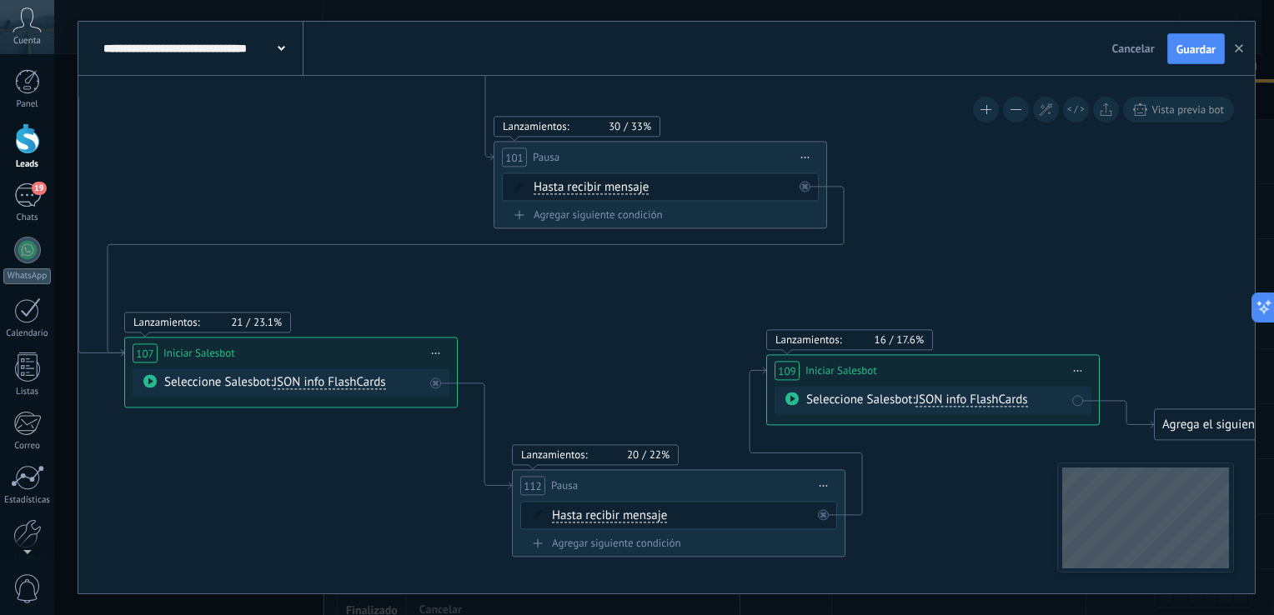
drag, startPoint x: 972, startPoint y: 433, endPoint x: 497, endPoint y: 325, distance: 486.6
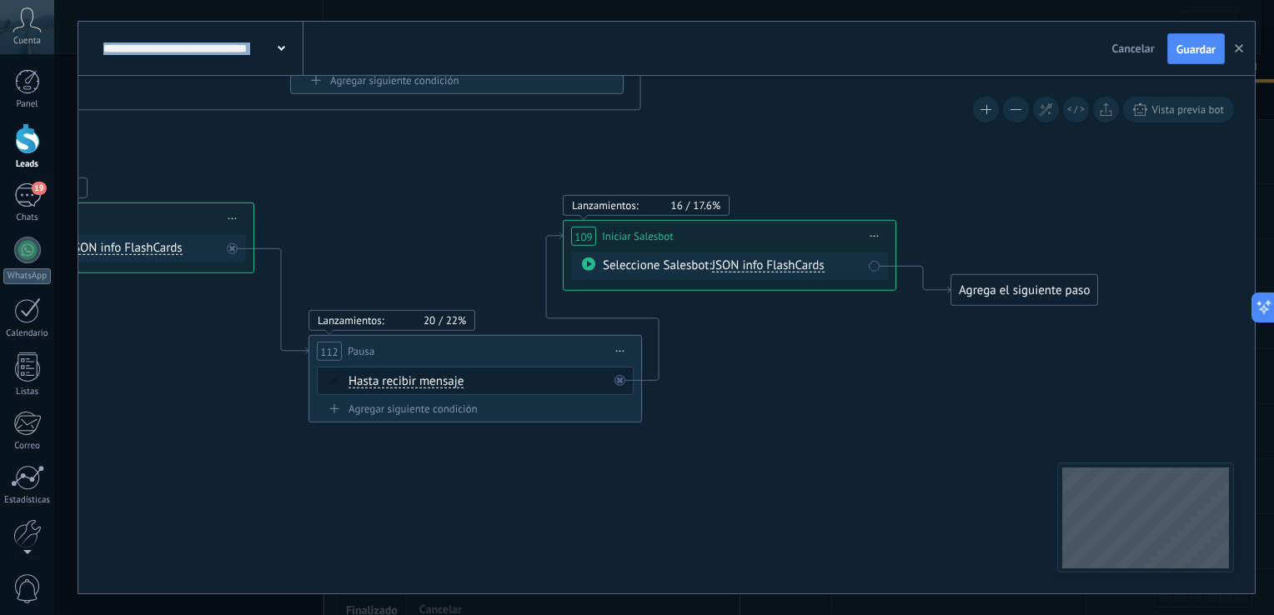
drag, startPoint x: 939, startPoint y: 492, endPoint x: 754, endPoint y: 365, distance: 224.4
click at [1199, 45] on span "Guardar" at bounding box center [1196, 49] width 39 height 12
click at [1239, 50] on use "button" at bounding box center [1239, 48] width 8 height 8
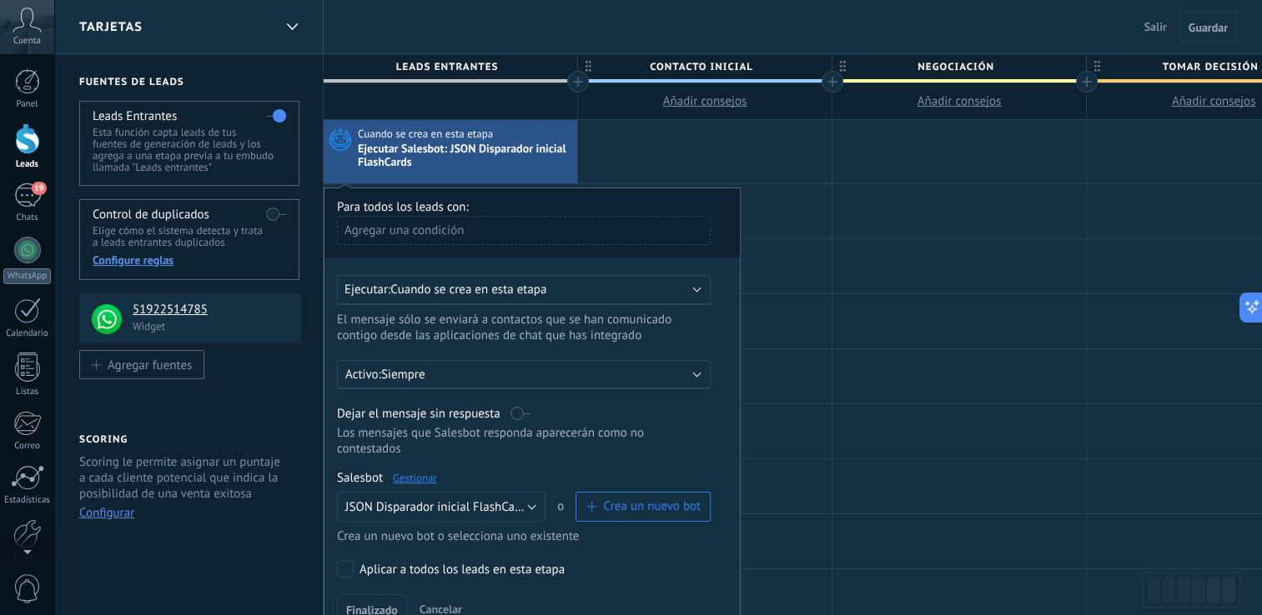
click at [543, 35] on div "Tarjetas Salir Cancelar Guardar" at bounding box center [658, 27] width 1208 height 54
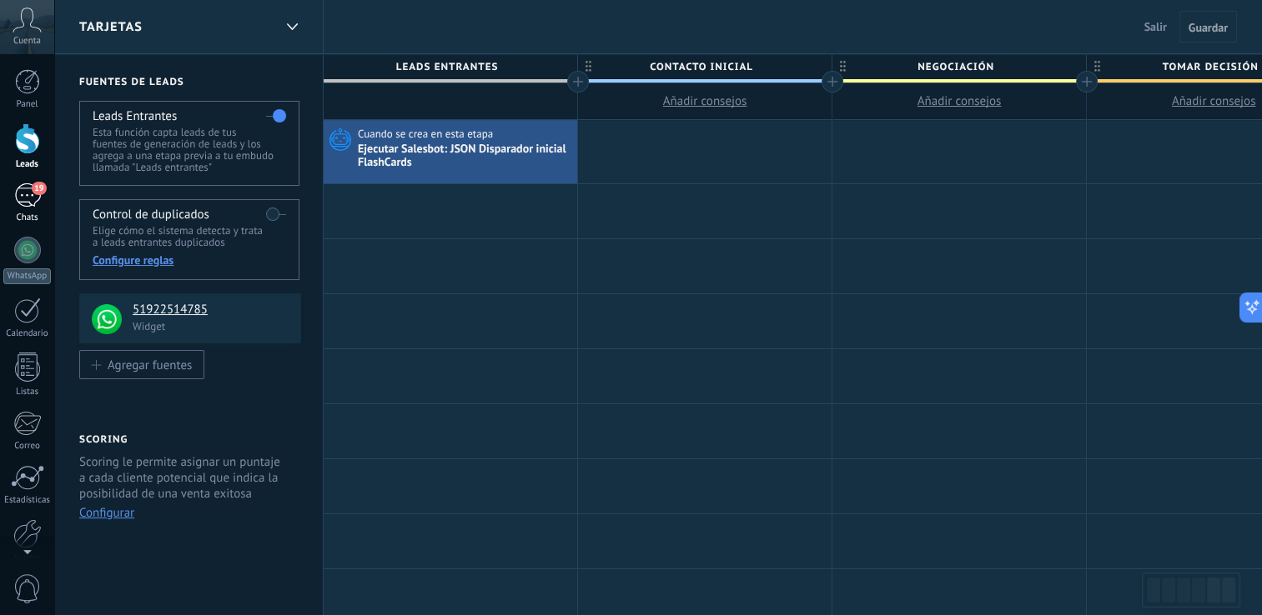
click at [13, 208] on link "19 Chats" at bounding box center [27, 203] width 54 height 40
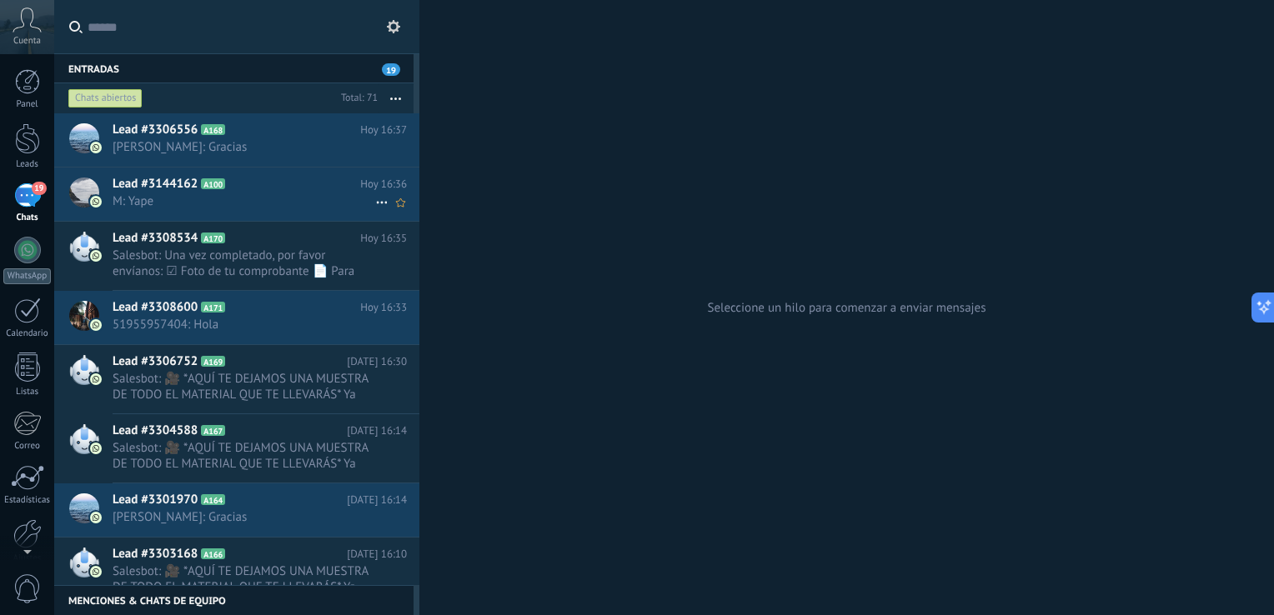
click at [235, 182] on icon at bounding box center [238, 184] width 17 height 17
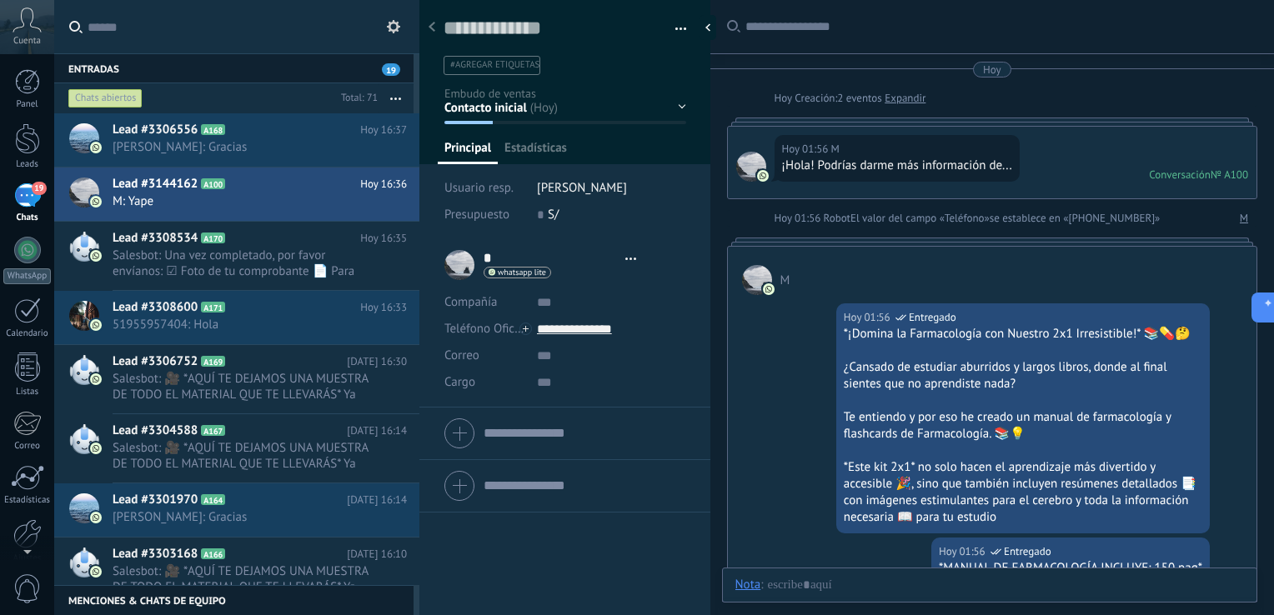
type textarea "**********"
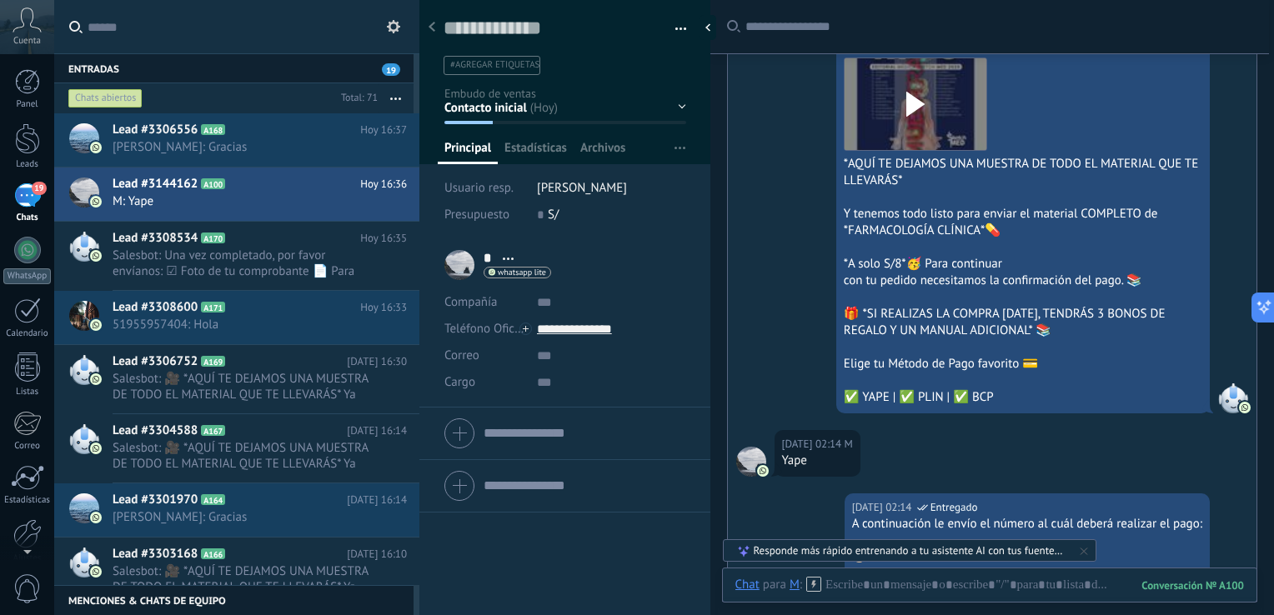
scroll to position [1820, 0]
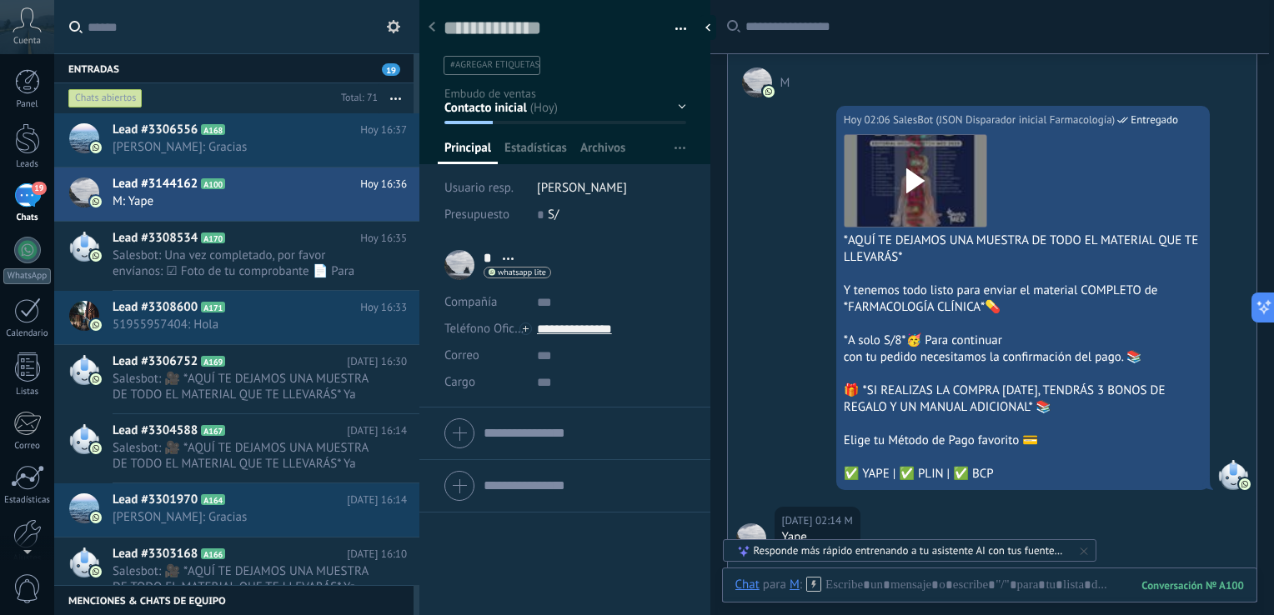
click at [0, 0] on div "Contacto inicial Negociación Debate contractual Discusión de contrato Logrado c…" at bounding box center [0, 0] width 0 height 0
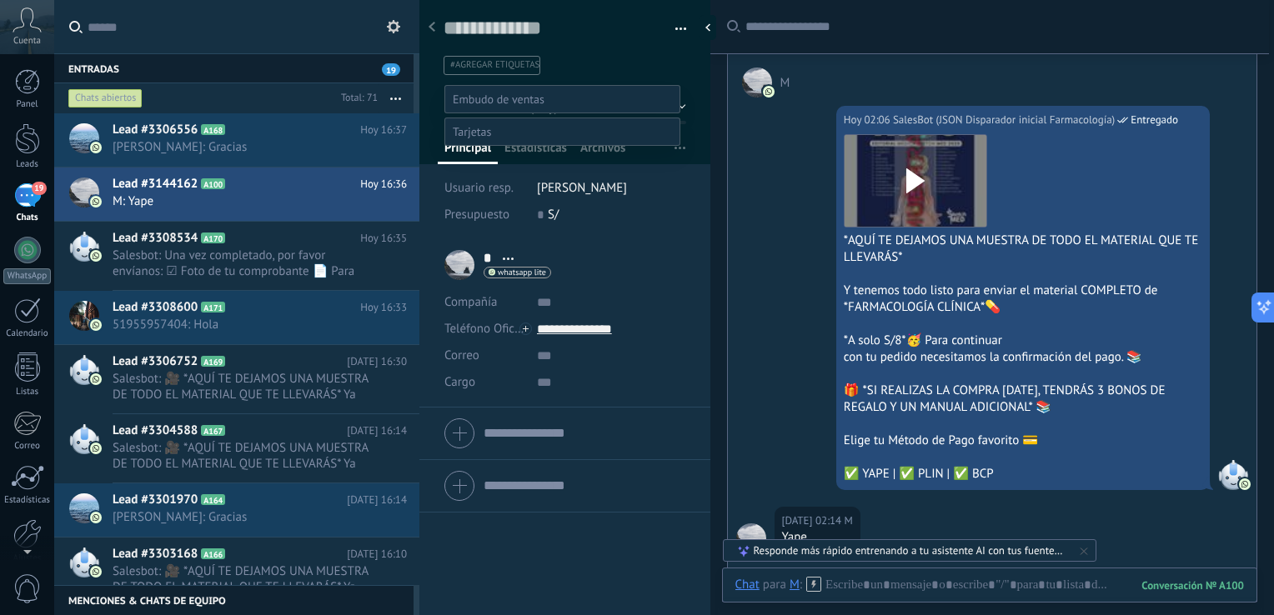
click at [0, 0] on label "Venta Perdido" at bounding box center [0, 0] width 0 height 0
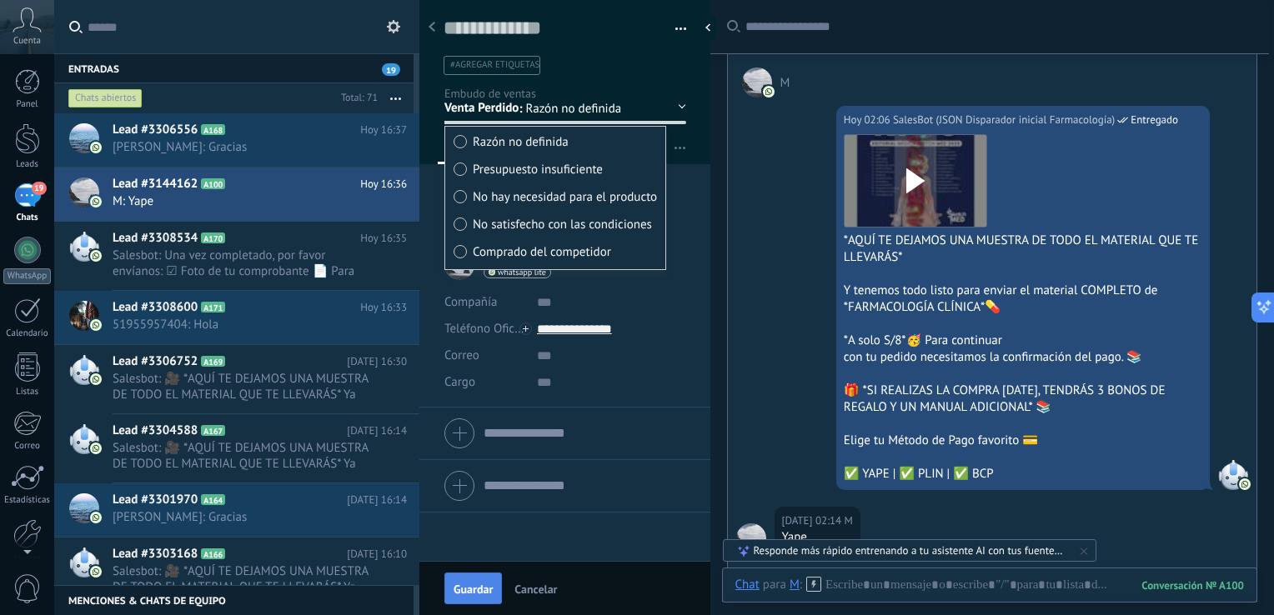
click at [475, 585] on span "Guardar" at bounding box center [473, 590] width 39 height 12
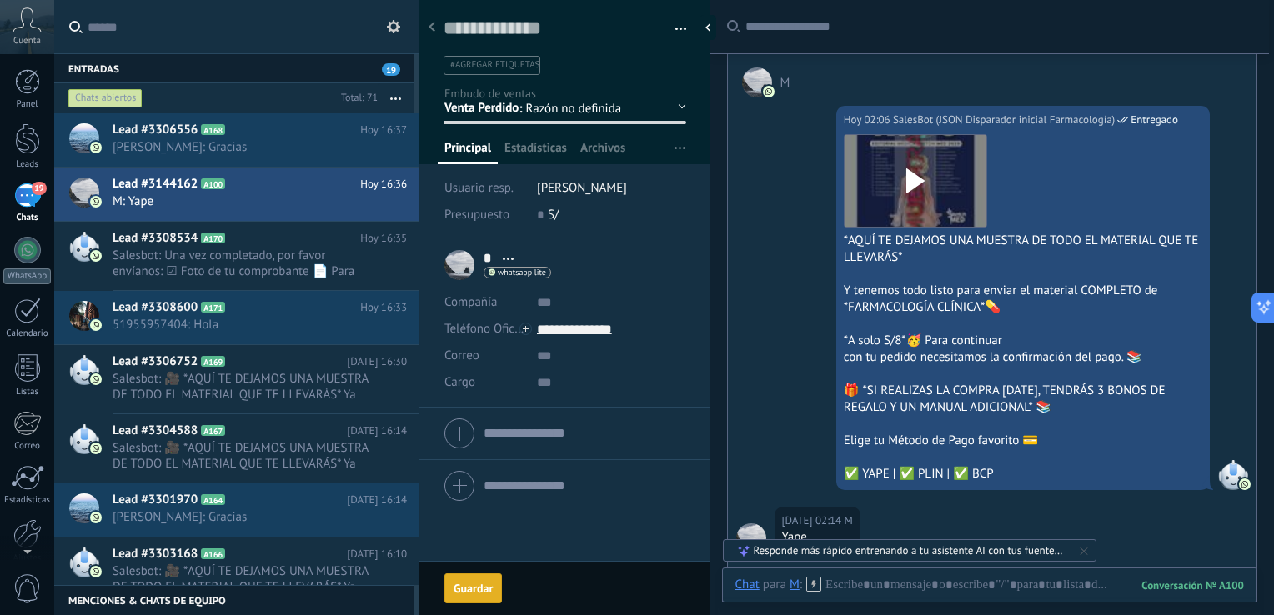
scroll to position [1917, 0]
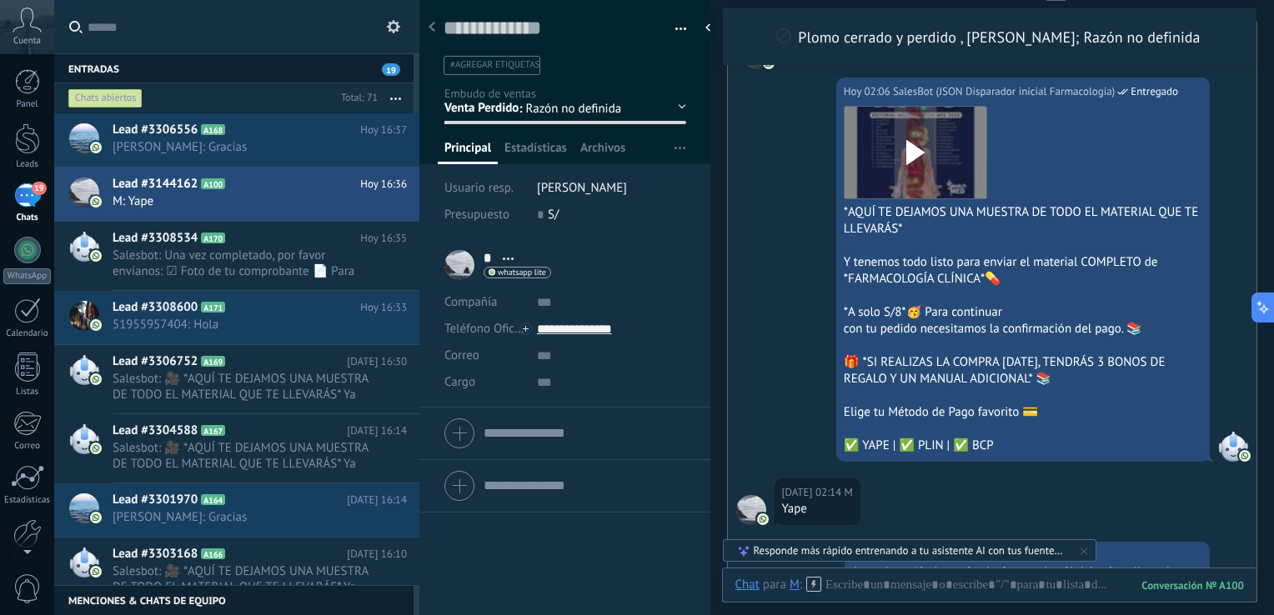
click at [479, 586] on div "* M * M Apellido Abrir detalle Copie el nombre" at bounding box center [564, 427] width 291 height 377
click at [683, 30] on div "Guardar y crear Imprimir Administrar etiquetas Exportar a excel" at bounding box center [565, 32] width 292 height 86
click at [673, 27] on button "button" at bounding box center [675, 29] width 24 height 25
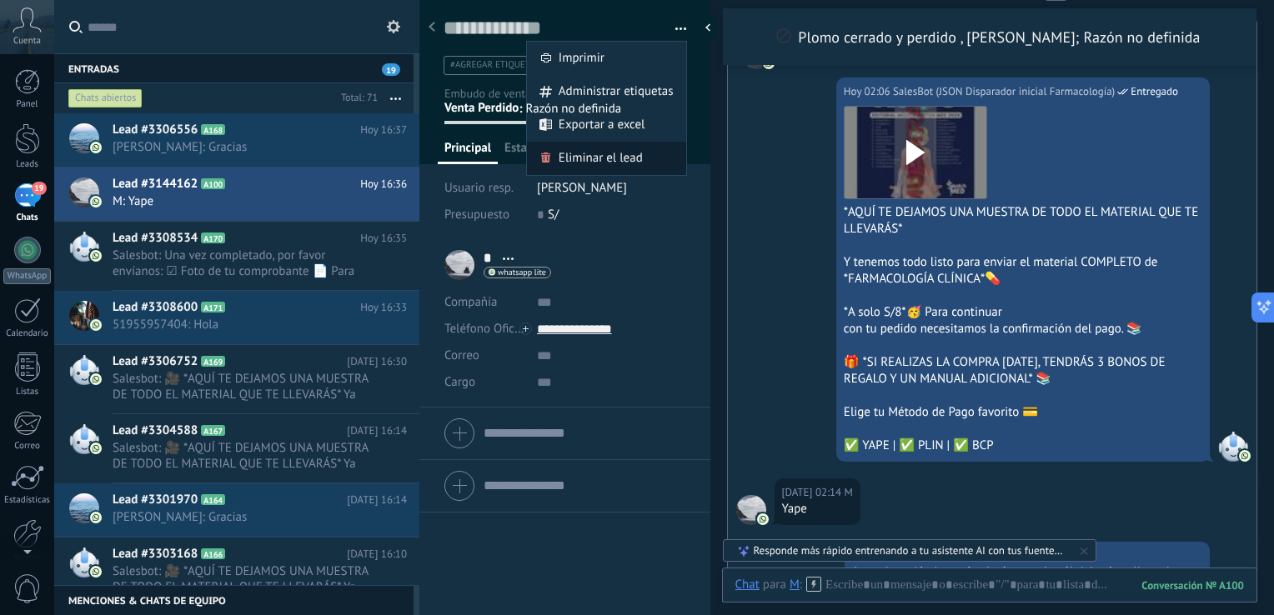
click at [580, 164] on span "Eliminar el lead" at bounding box center [601, 158] width 84 height 33
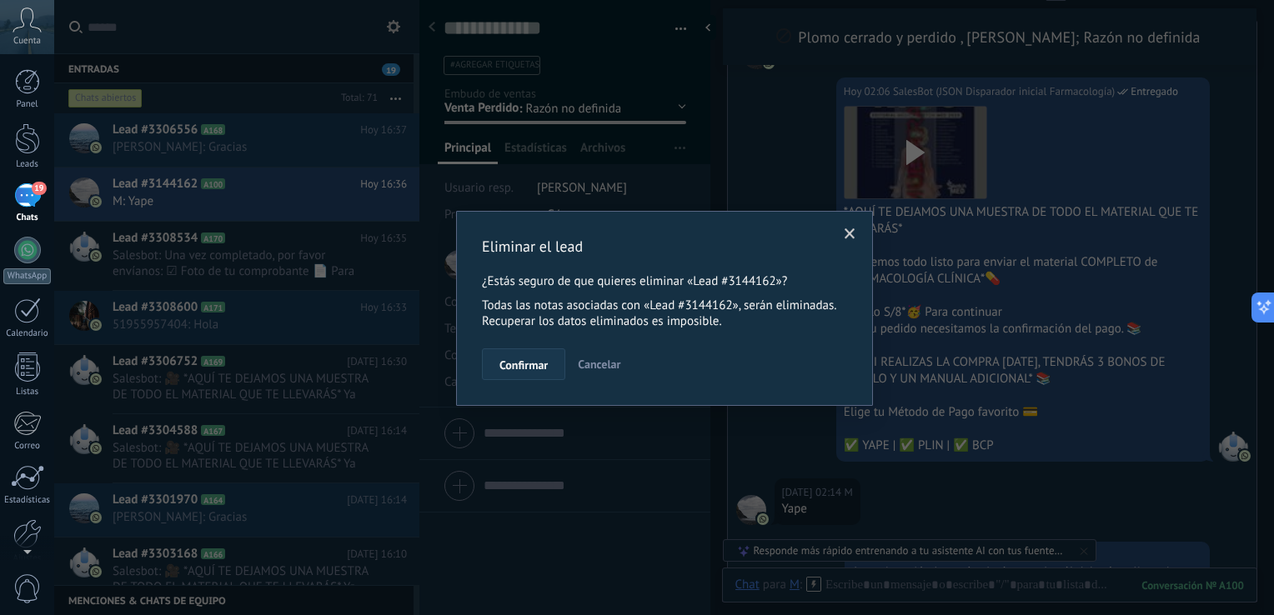
click at [537, 370] on span "Confirmar" at bounding box center [524, 365] width 48 height 12
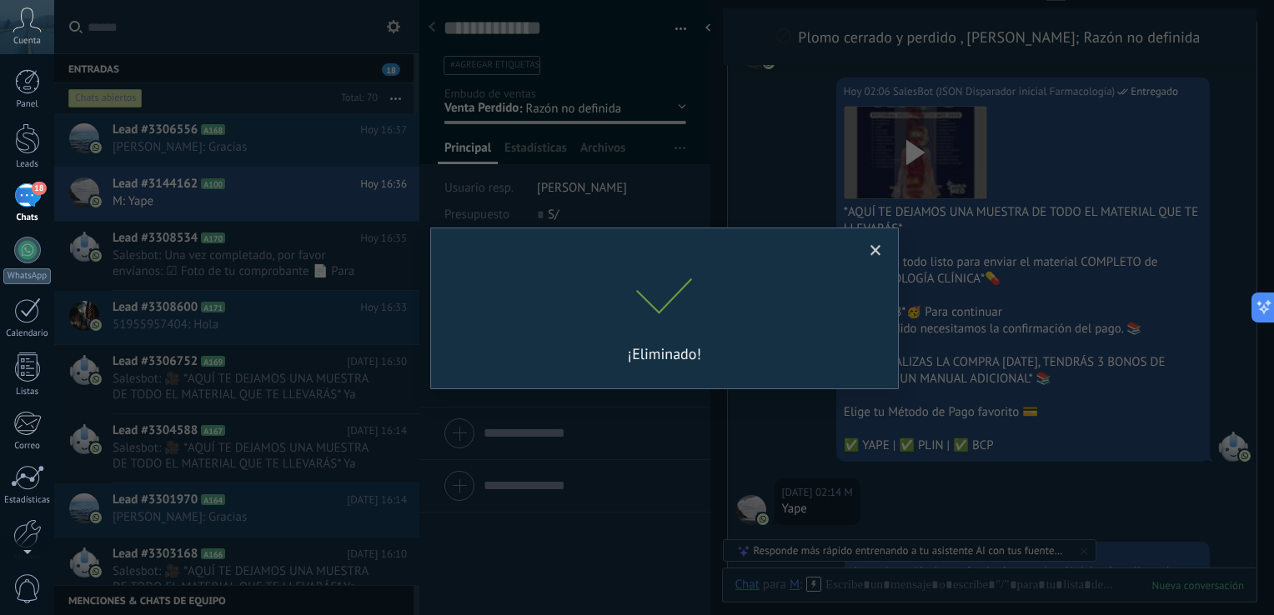
scroll to position [1941, 0]
